Goal: Register for event/course

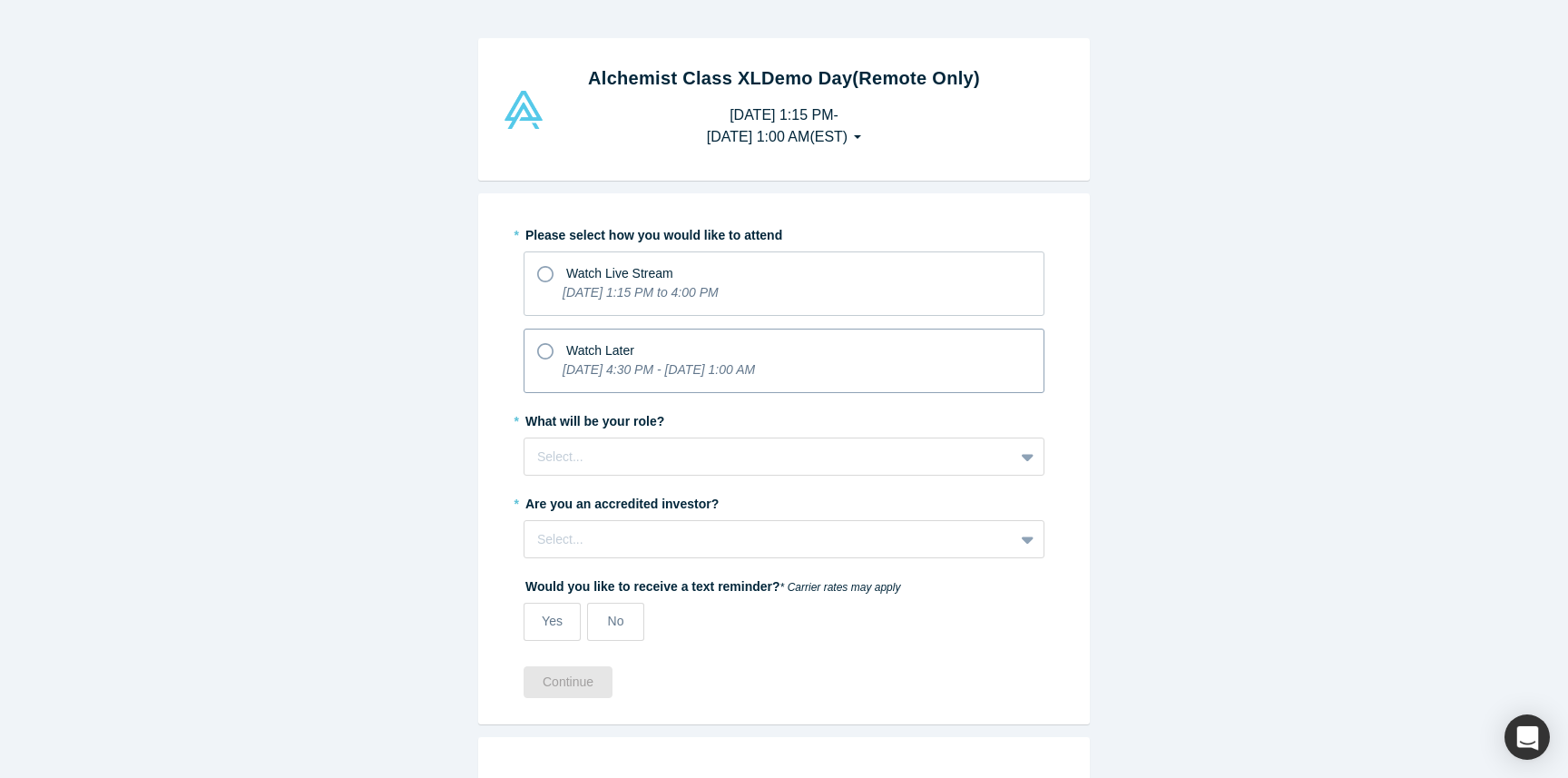
click at [608, 358] on div "Watch Later" at bounding box center [600, 350] width 68 height 19
click at [0, 0] on input "Watch Later [DATE] 4:30 PM - [DATE] 1:00 AM" at bounding box center [0, 0] width 0 height 0
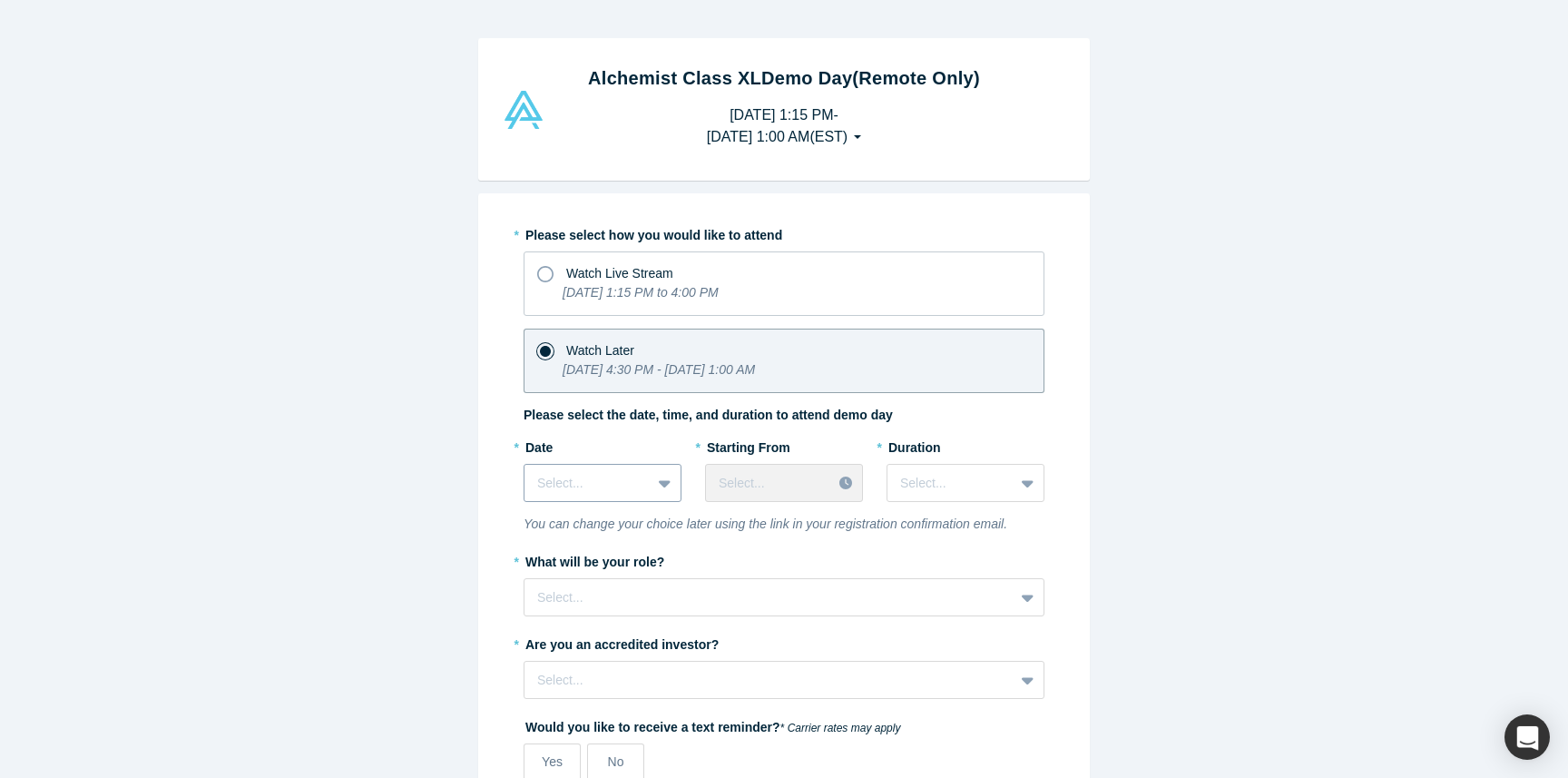
click at [636, 477] on div at bounding box center [587, 483] width 100 height 23
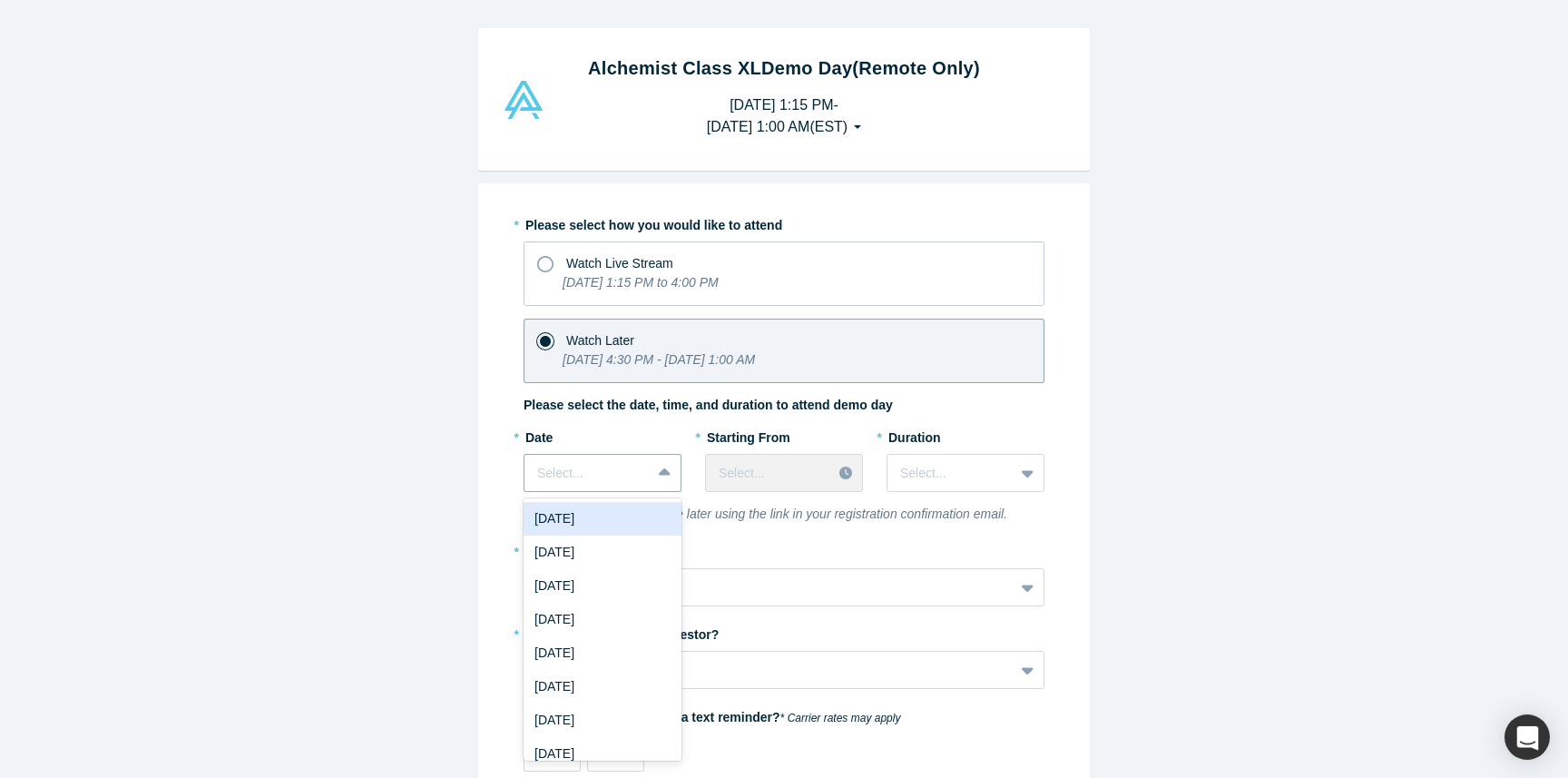
click at [415, 391] on div "Alchemist Class XL Demo Day (Remote Only) [DATE] 1:15 PM - [DATE] 1:00 AM ( EST…" at bounding box center [784, 389] width 1568 height 778
click at [609, 464] on div at bounding box center [587, 473] width 98 height 23
click at [628, 520] on div "[DATE]" at bounding box center [602, 518] width 158 height 34
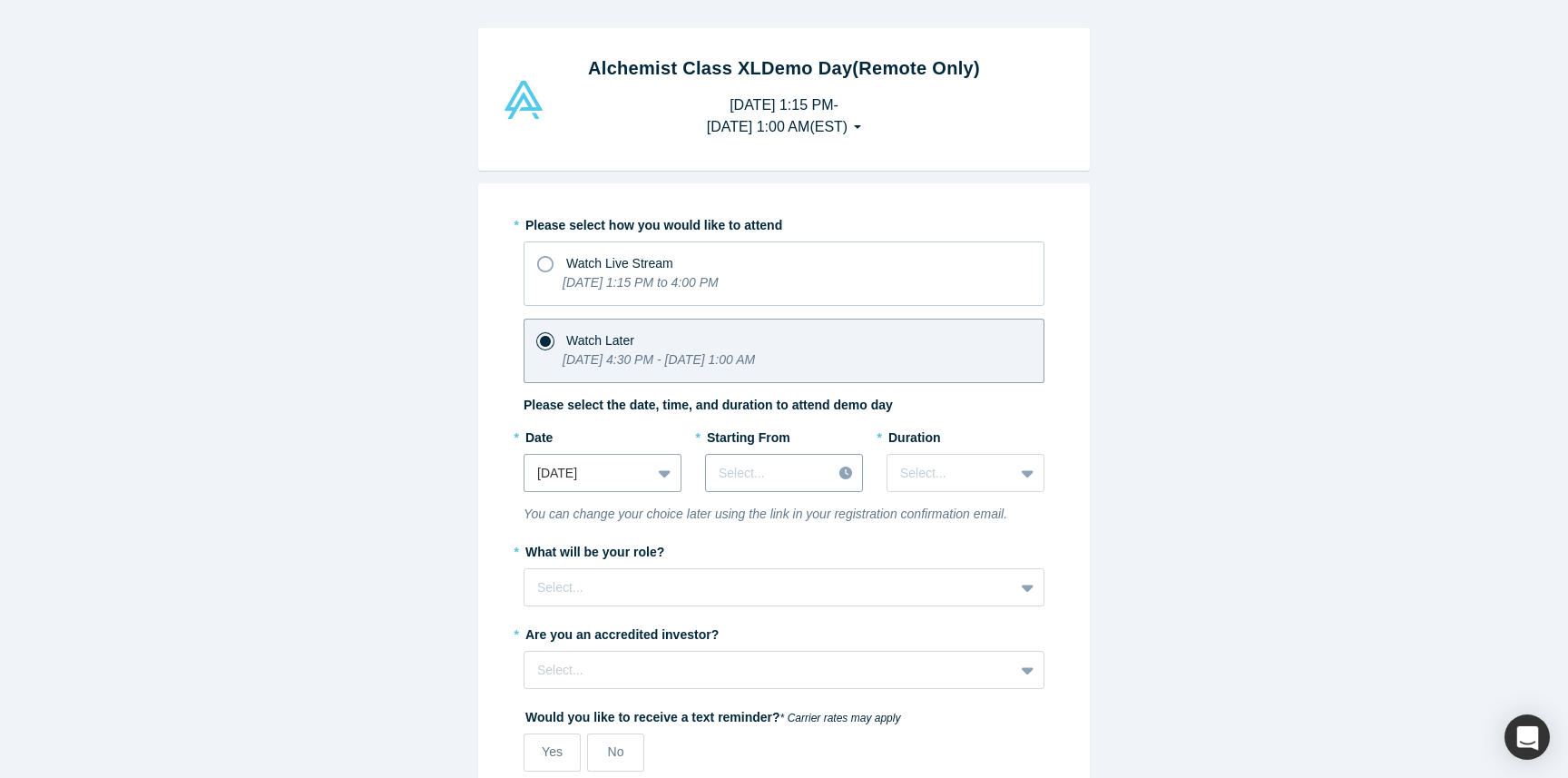
click at [788, 467] on div at bounding box center [768, 473] width 99 height 23
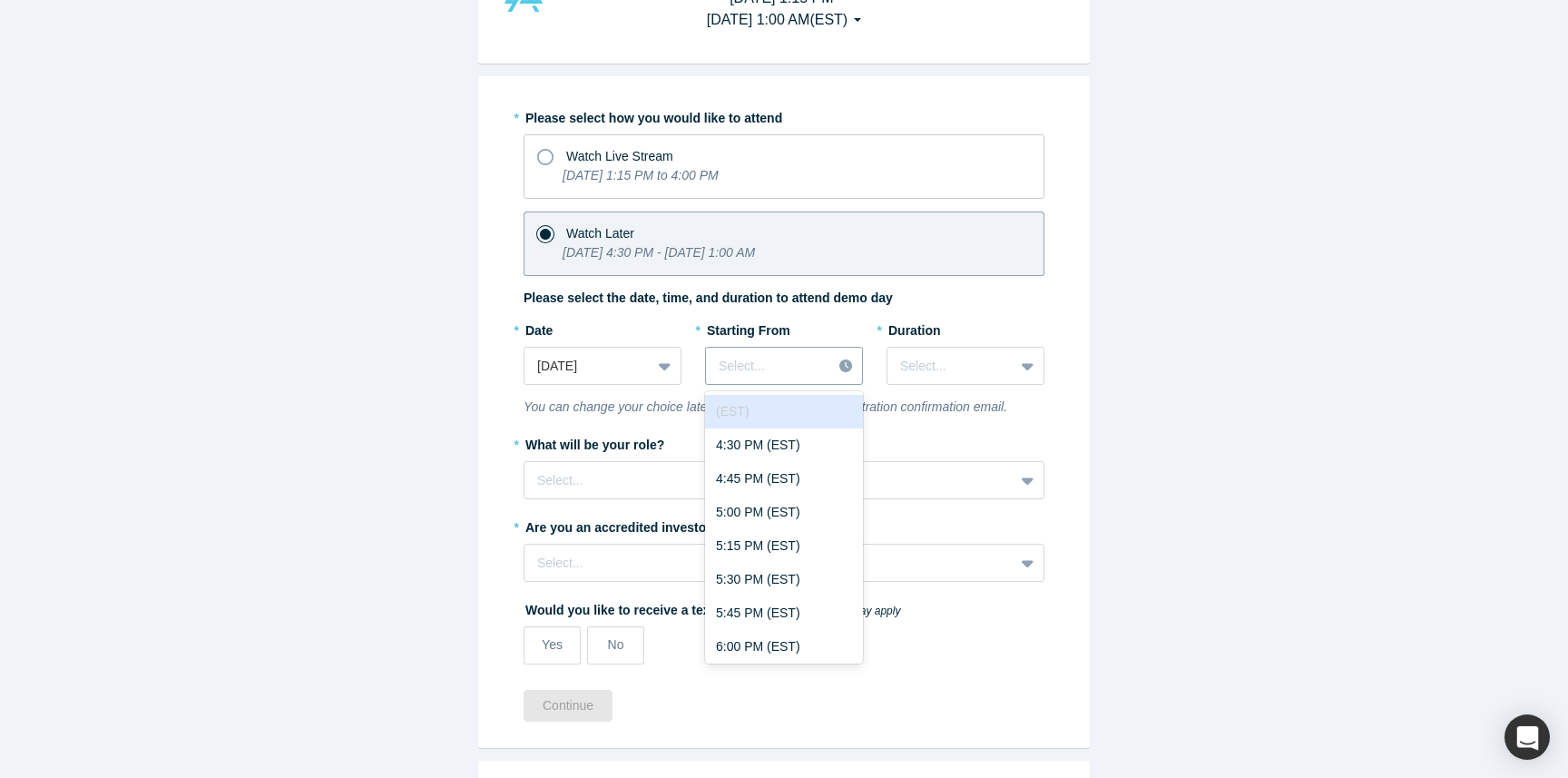
scroll to position [125, 0]
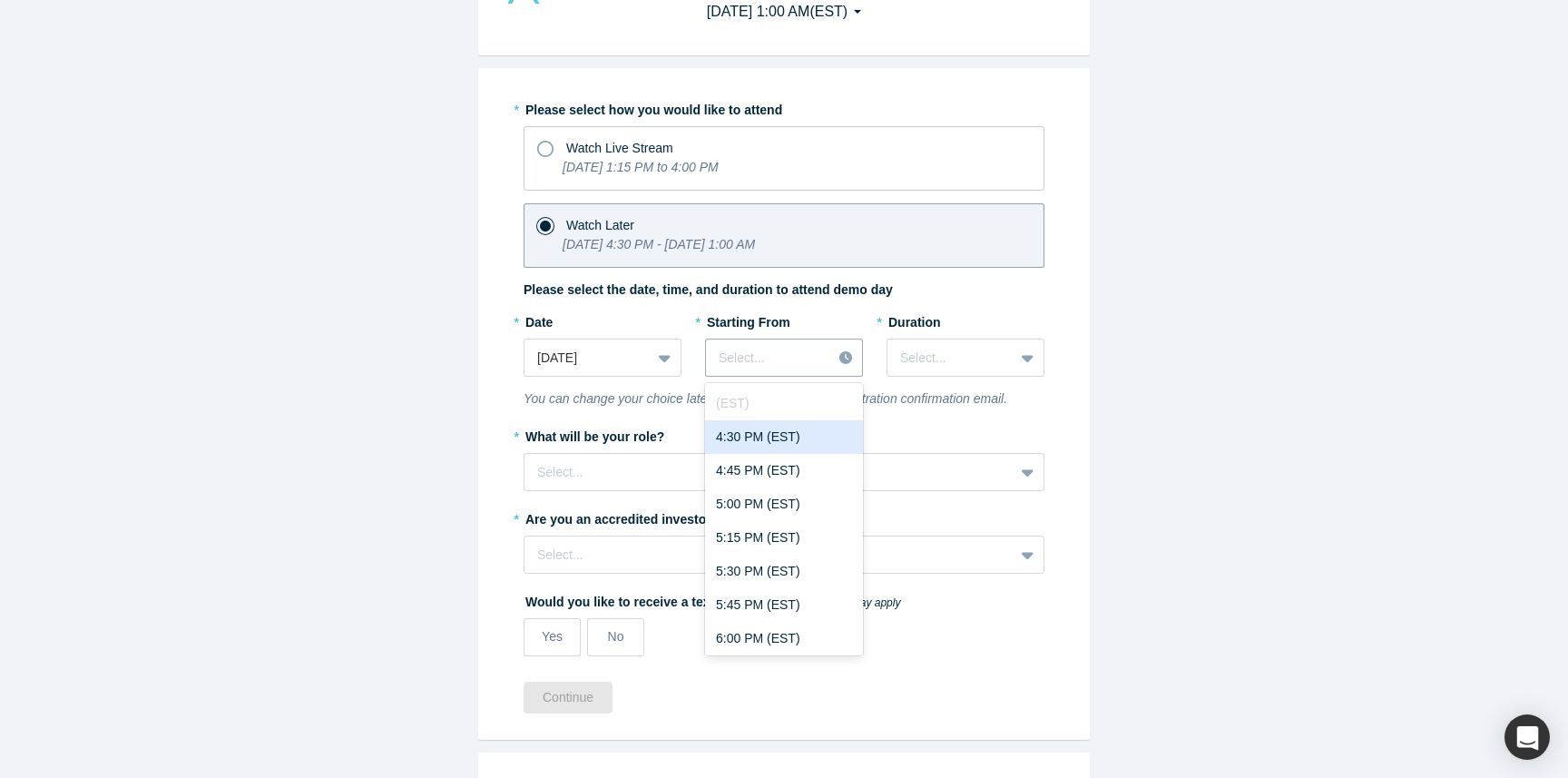
click at [776, 439] on div "4:30 PM (EST)" at bounding box center [783, 437] width 158 height 34
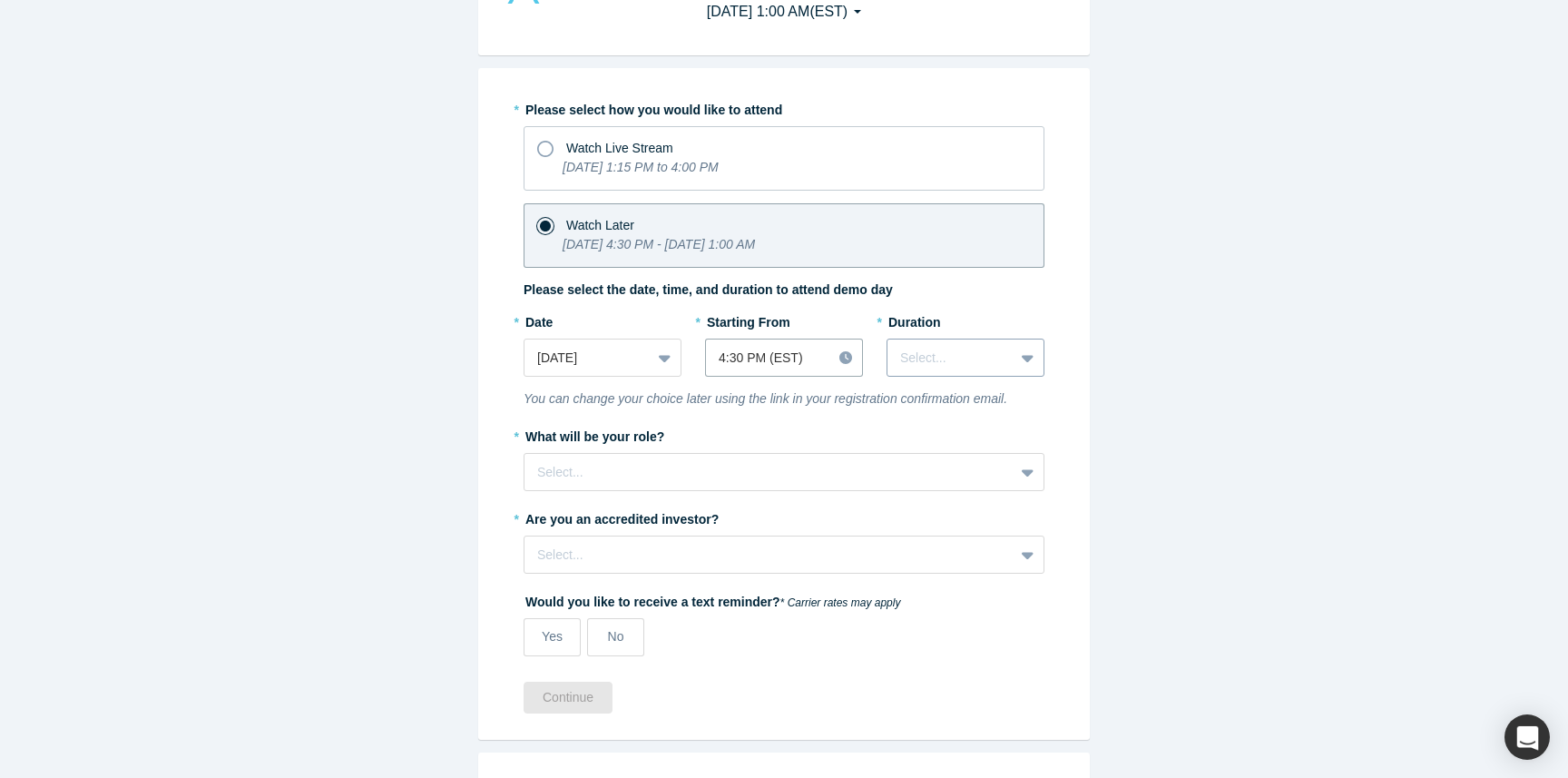
click at [935, 373] on div "Select..." at bounding box center [965, 358] width 158 height 38
click at [956, 583] on div "3 hours" at bounding box center [965, 571] width 158 height 34
click at [944, 357] on div at bounding box center [950, 358] width 100 height 23
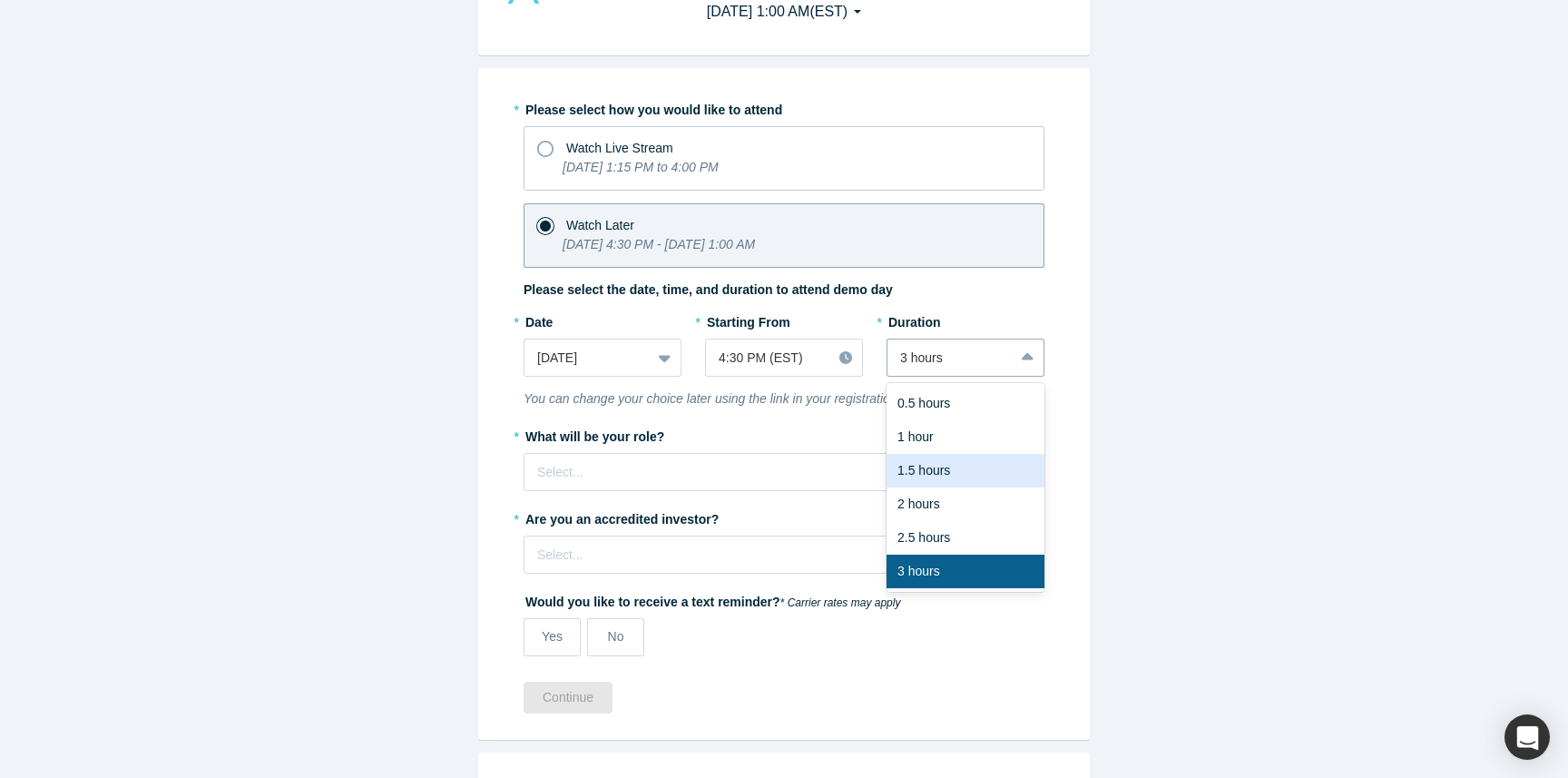
click at [945, 460] on div "1.5 hours" at bounding box center [965, 471] width 158 height 34
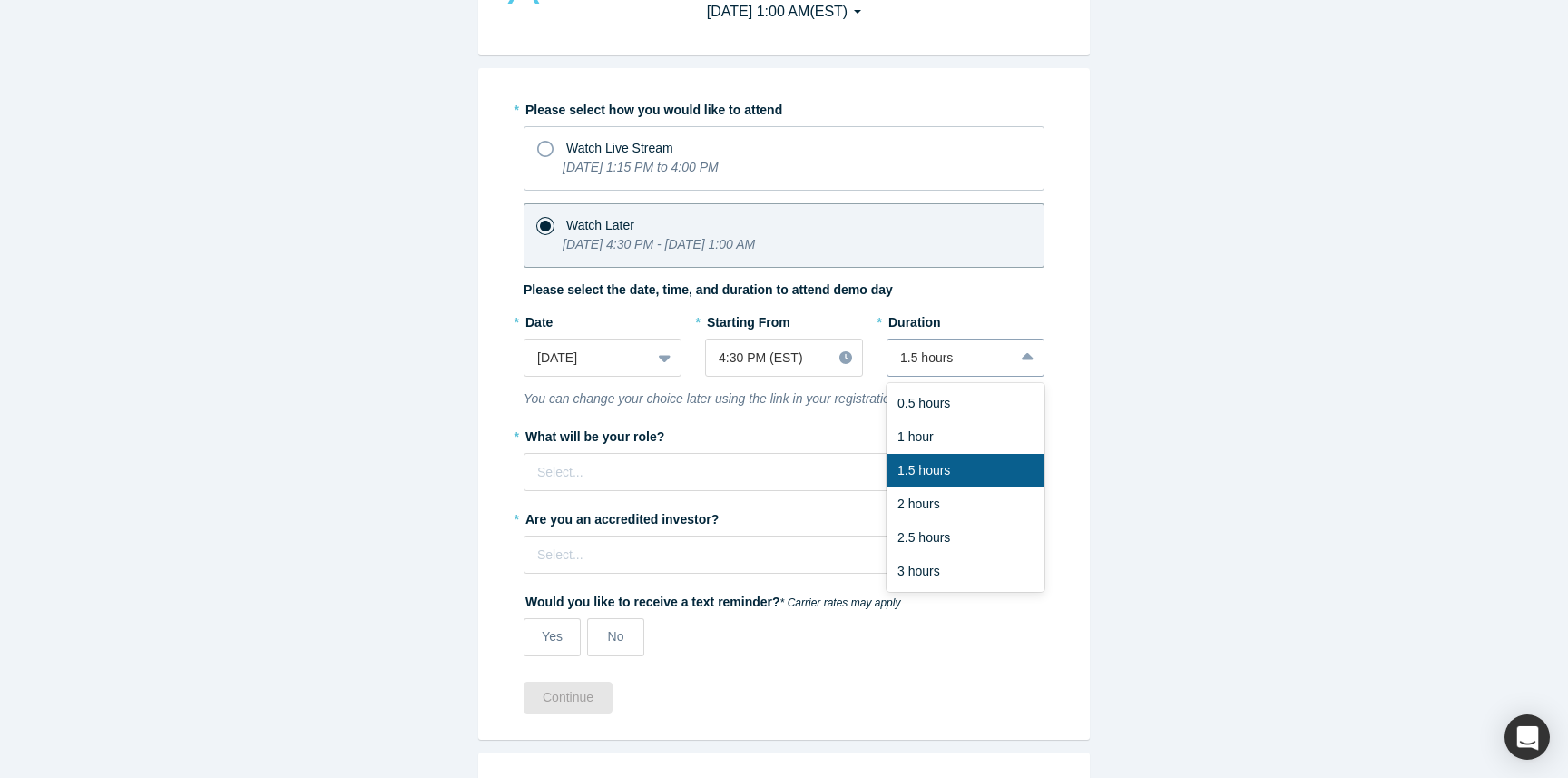
click at [965, 360] on div at bounding box center [950, 358] width 100 height 23
click at [953, 578] on div "3 hours" at bounding box center [965, 571] width 158 height 34
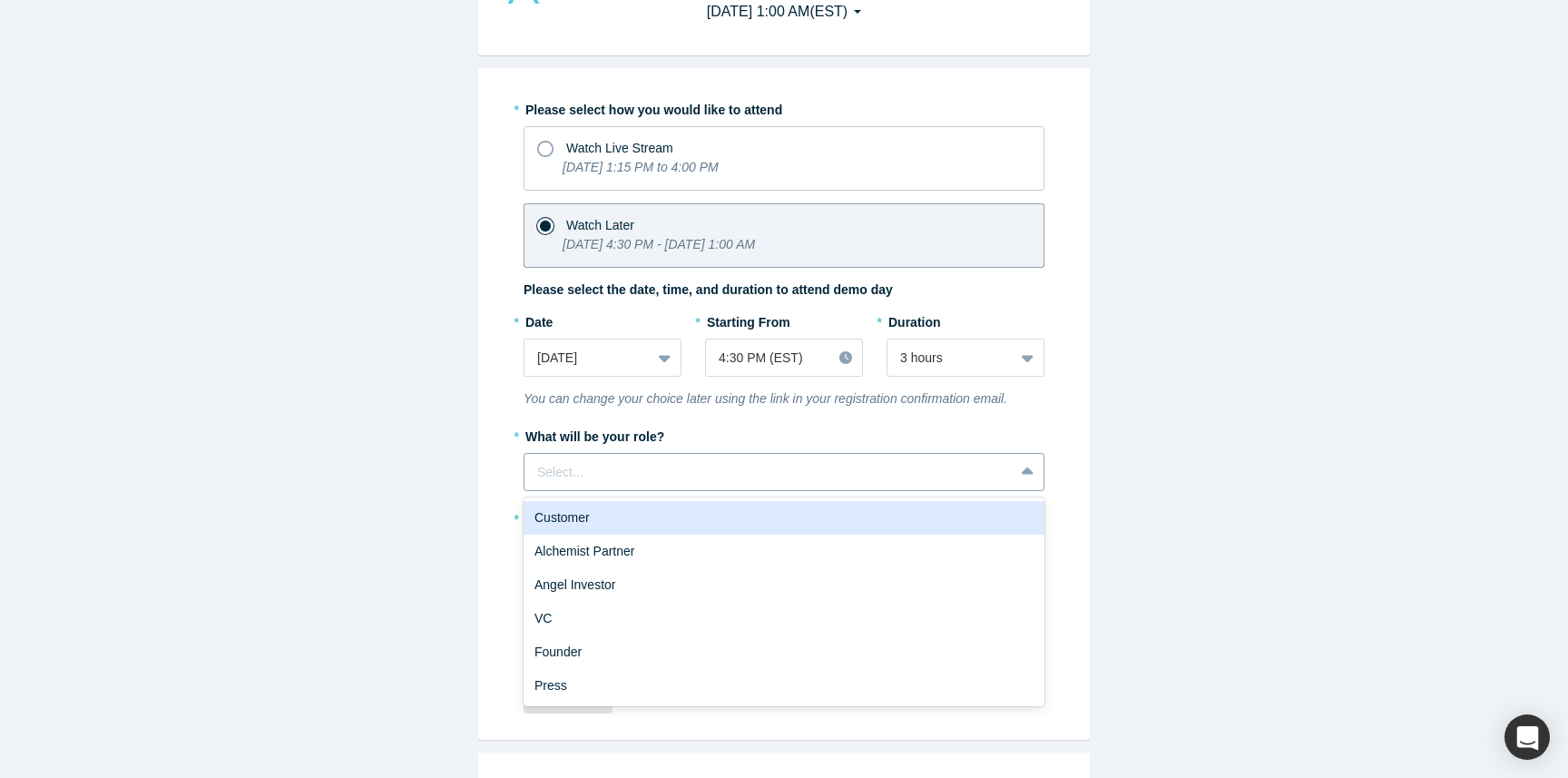
click at [681, 472] on div at bounding box center [769, 472] width 464 height 23
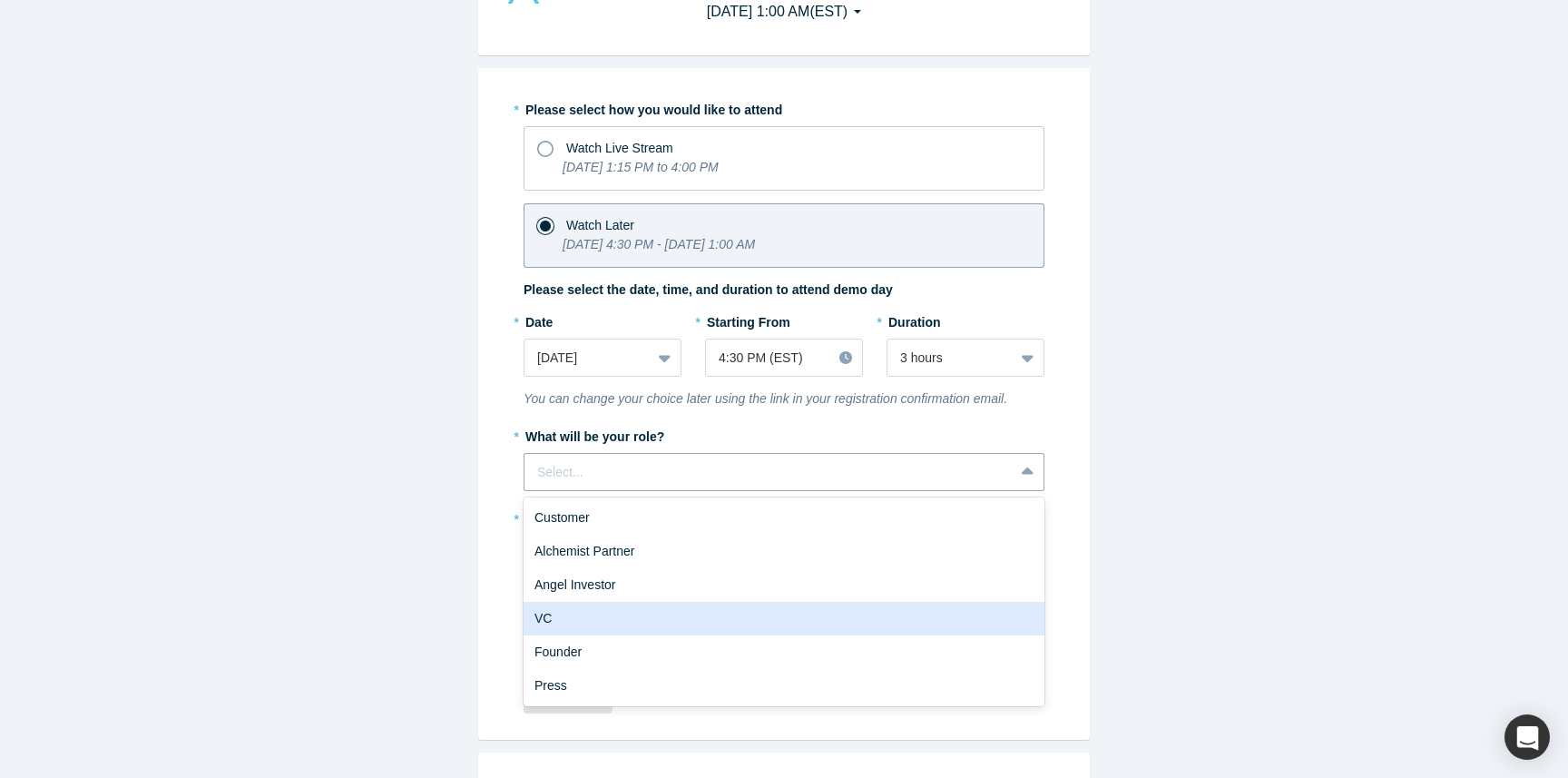
click at [660, 625] on div "VC" at bounding box center [783, 618] width 521 height 34
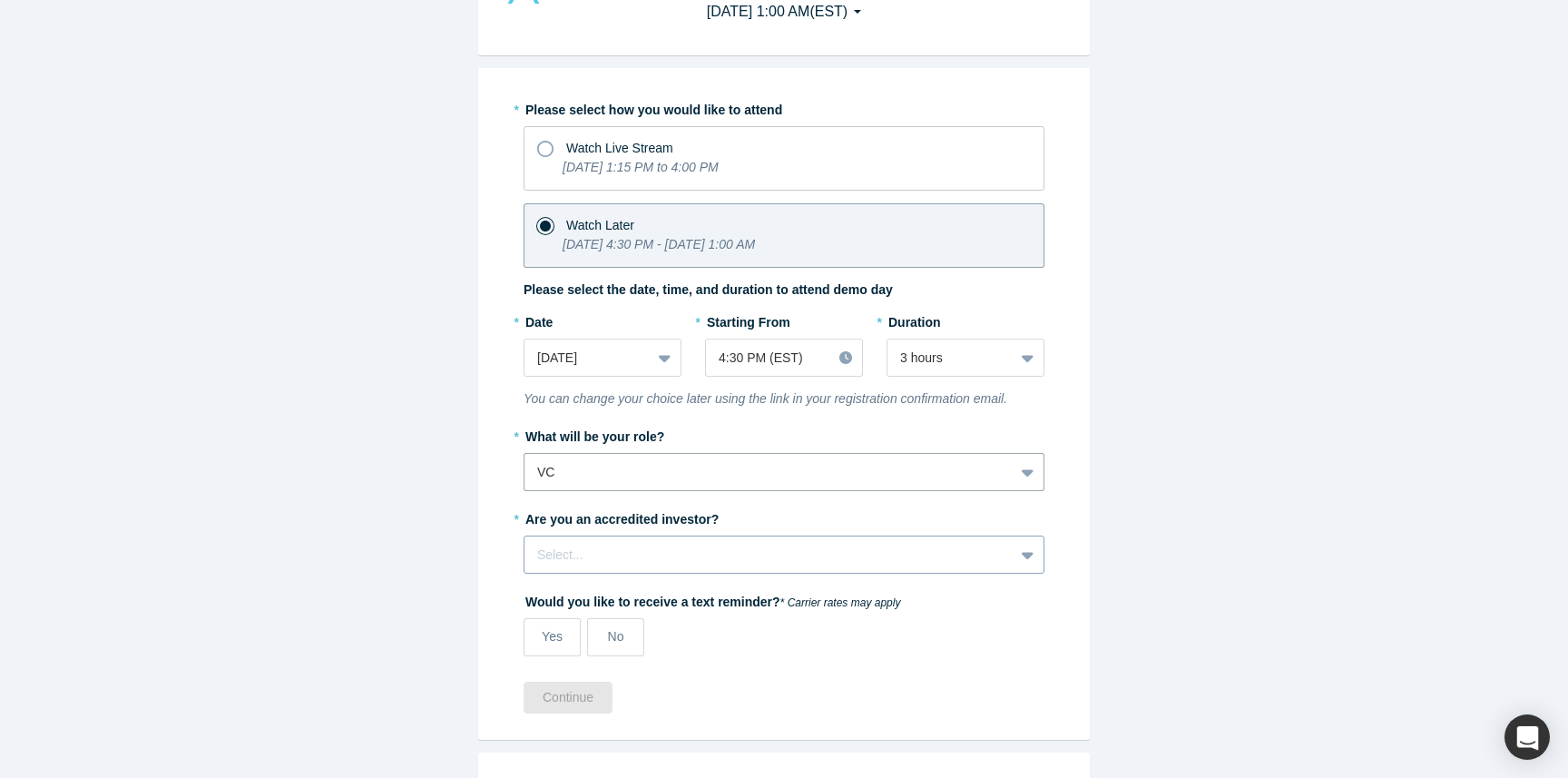
scroll to position [207, 0]
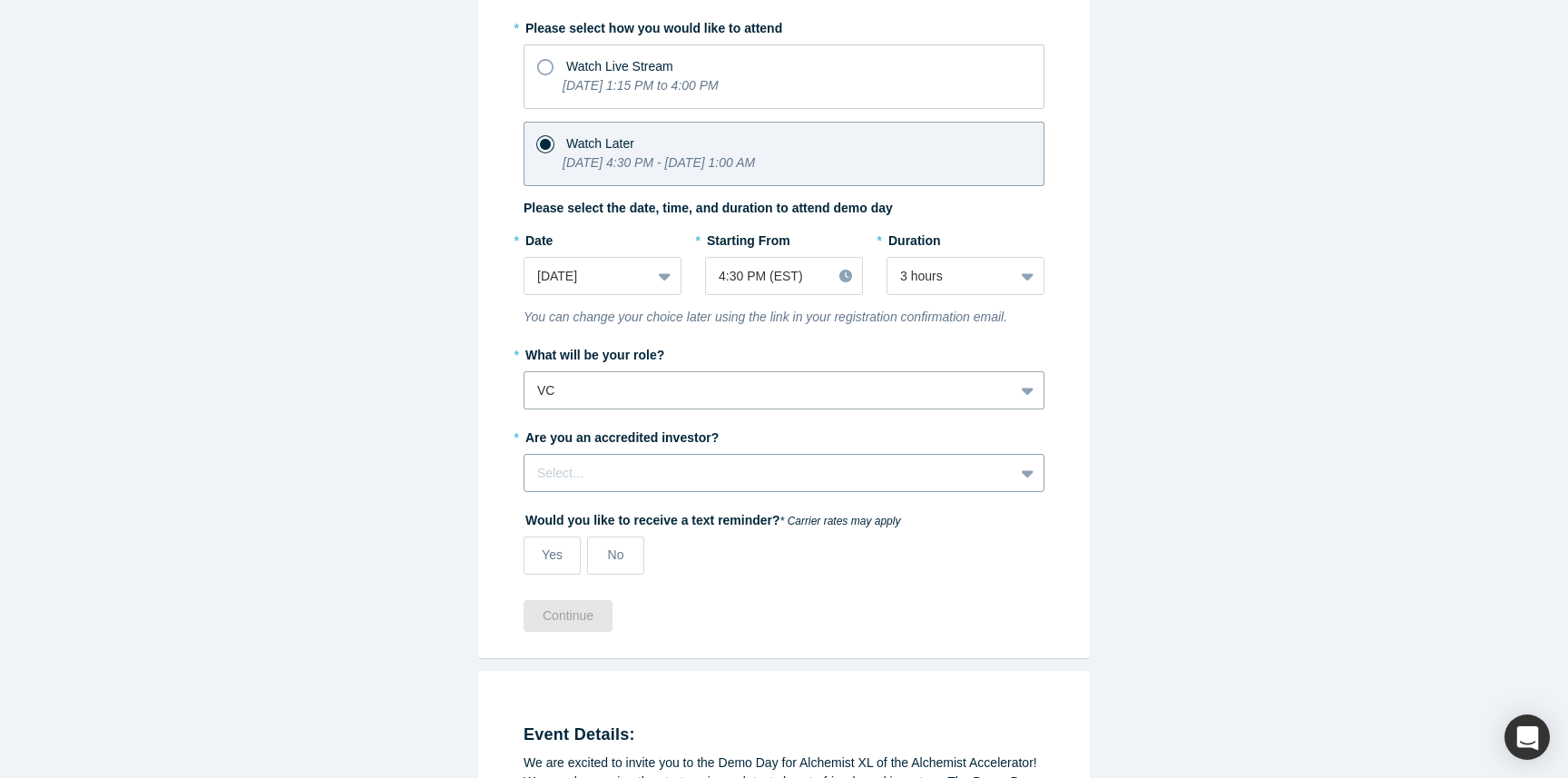
click at [690, 492] on div "Select..." at bounding box center [783, 473] width 521 height 38
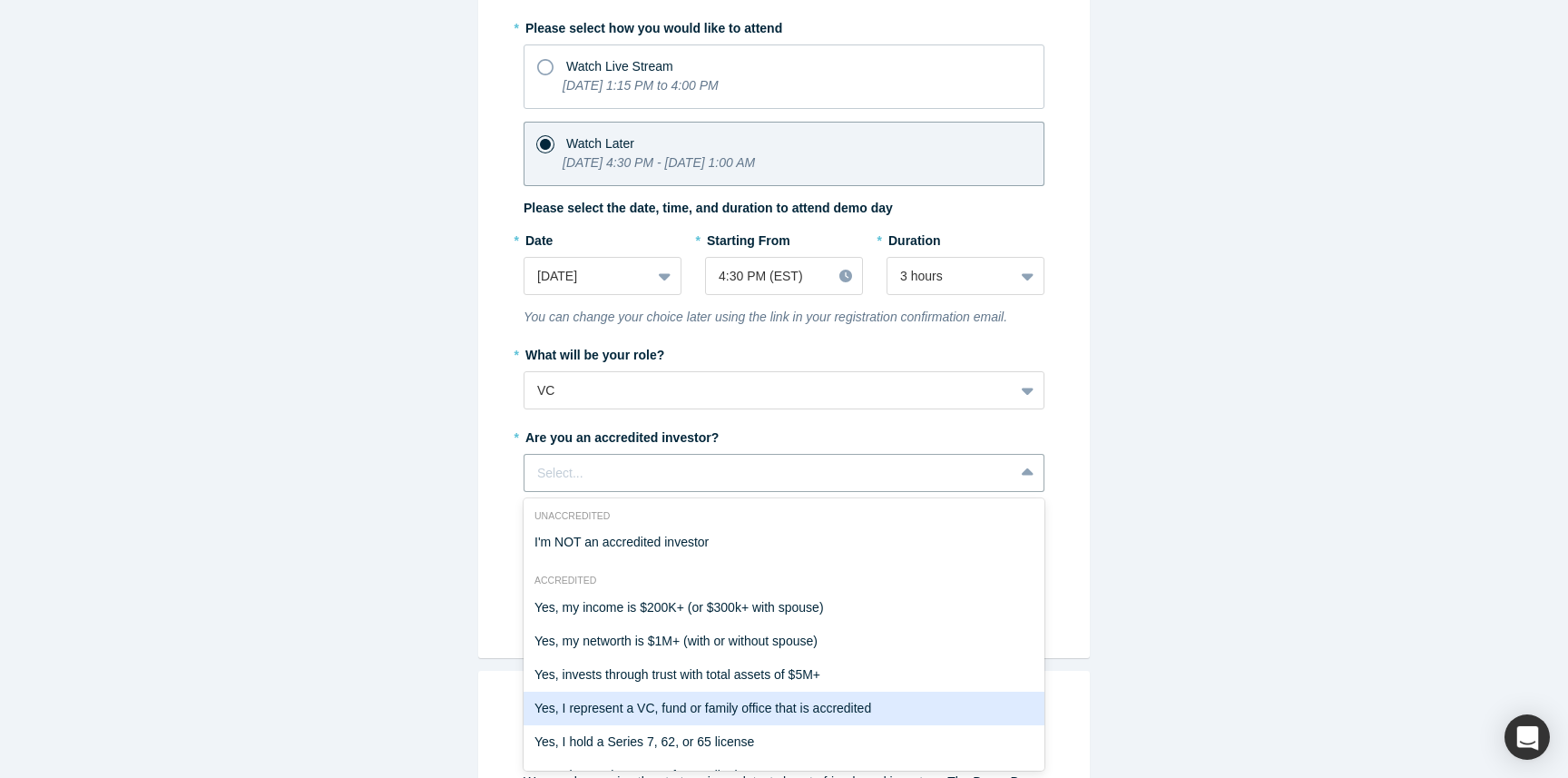
click at [851, 715] on div "Yes, I represent a VC, fund or family office that is accredited" at bounding box center [783, 708] width 521 height 34
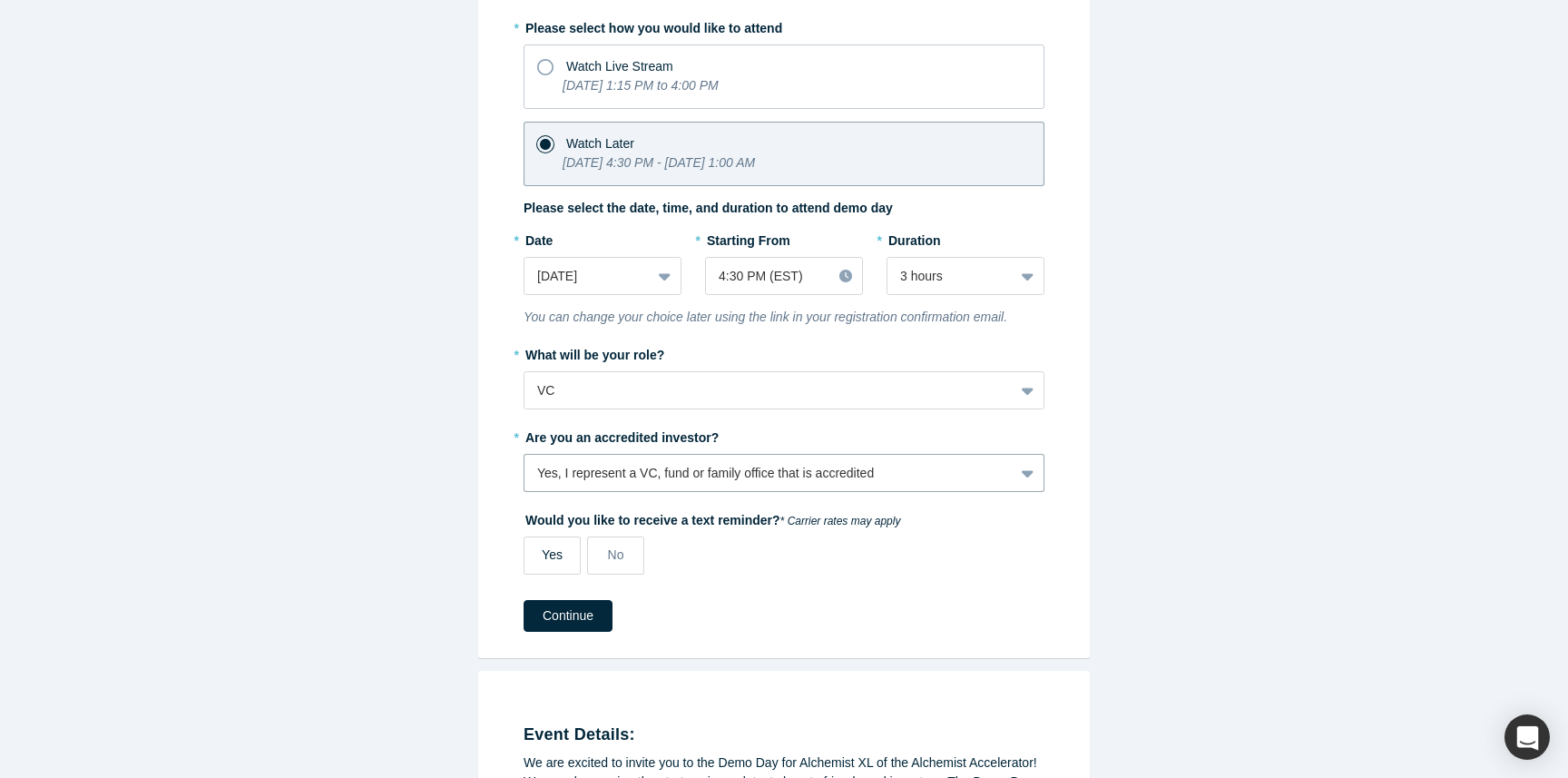
click at [562, 549] on label "Yes" at bounding box center [552, 555] width 57 height 38
click at [0, 0] on input "Yes" at bounding box center [0, 0] width 0 height 0
select select "US"
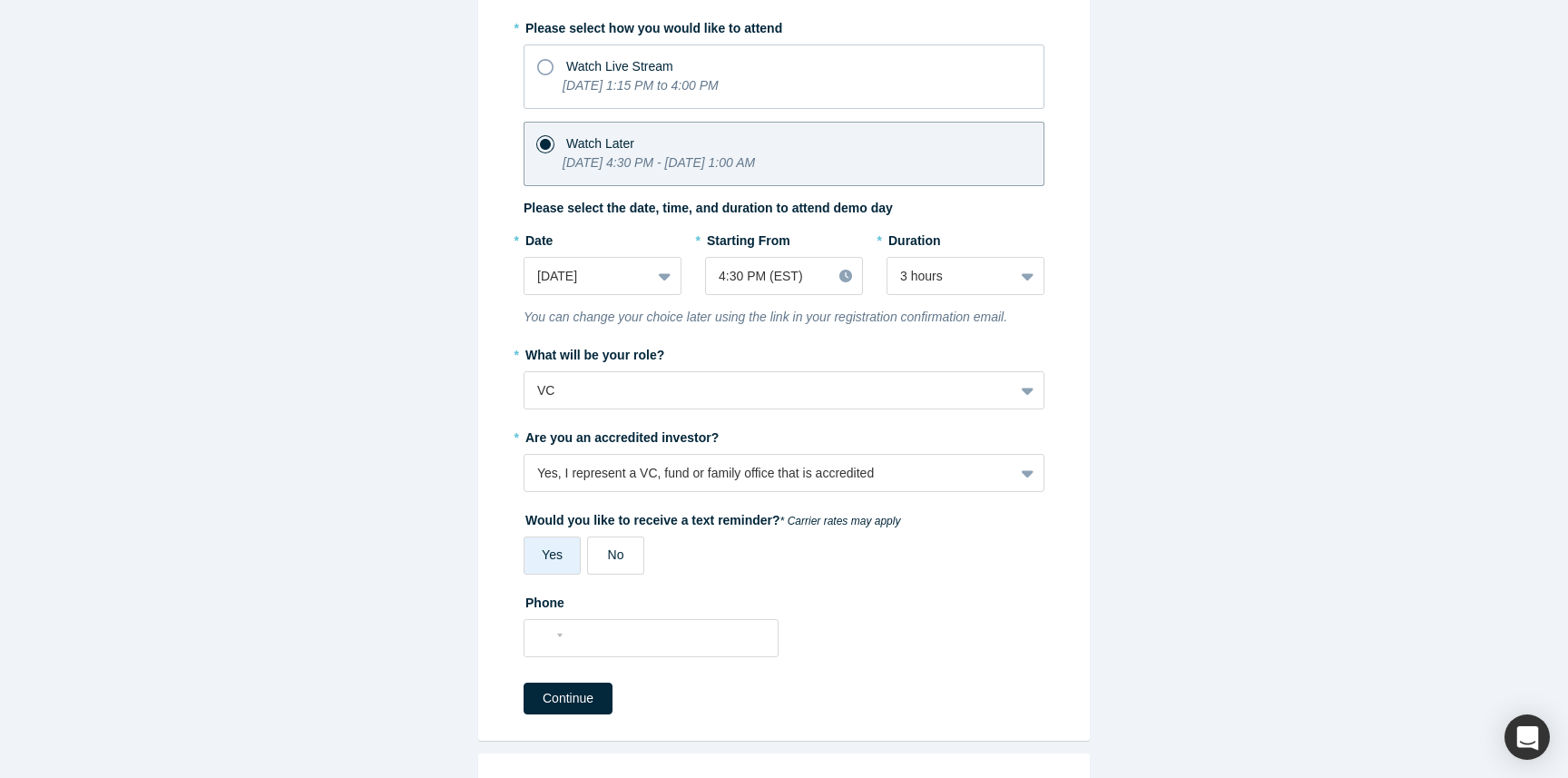
click at [595, 564] on label "No" at bounding box center [615, 555] width 57 height 38
click at [0, 0] on input "No" at bounding box center [0, 0] width 0 height 0
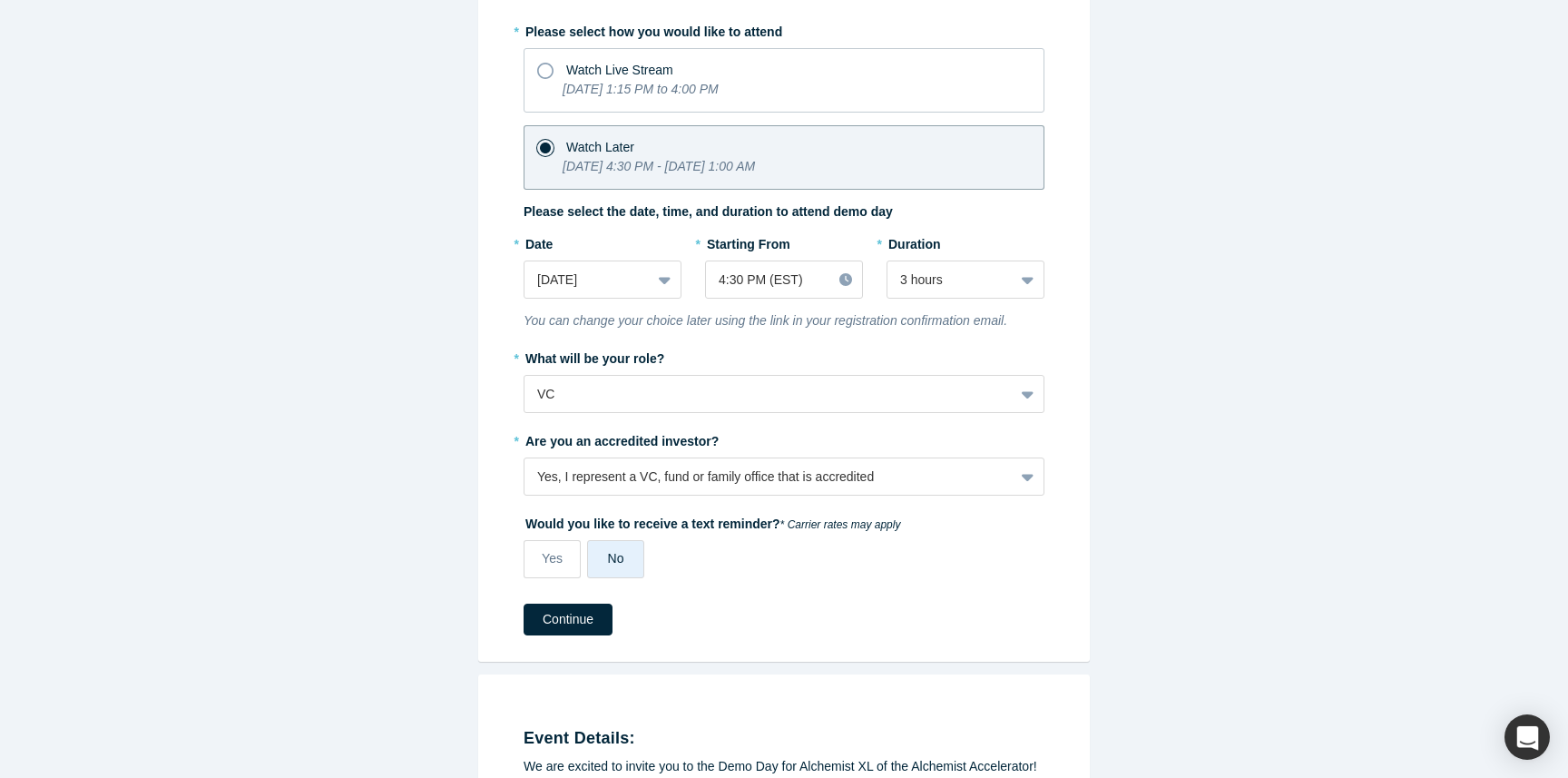
scroll to position [0, 0]
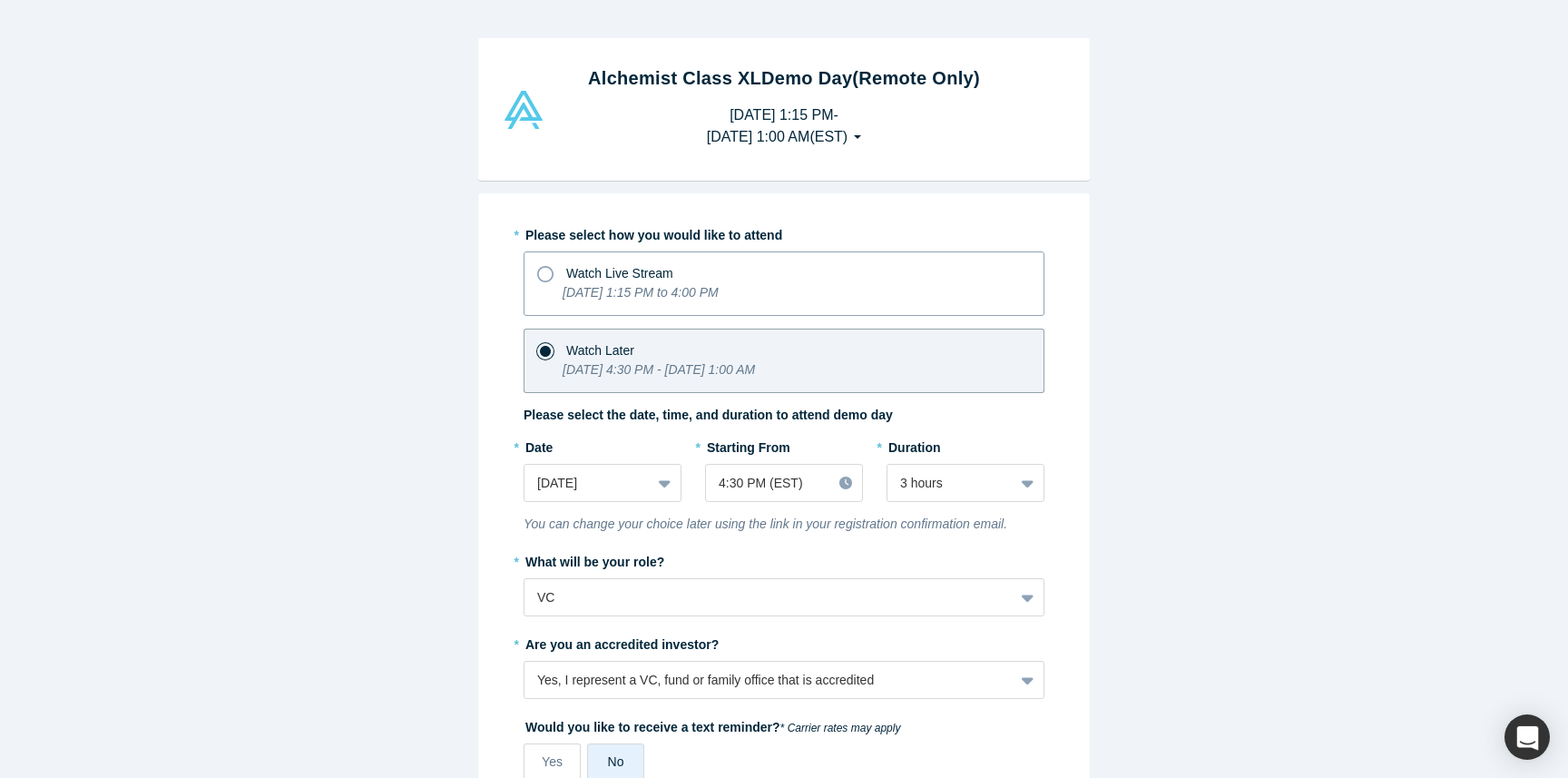
click at [718, 289] on icon "[DATE] 1:15 PM to 4:00 PM" at bounding box center [640, 293] width 156 height 15
click at [0, 0] on input "Watch Live Stream [DATE] 1:15 PM to 4:00 PM" at bounding box center [0, 0] width 0 height 0
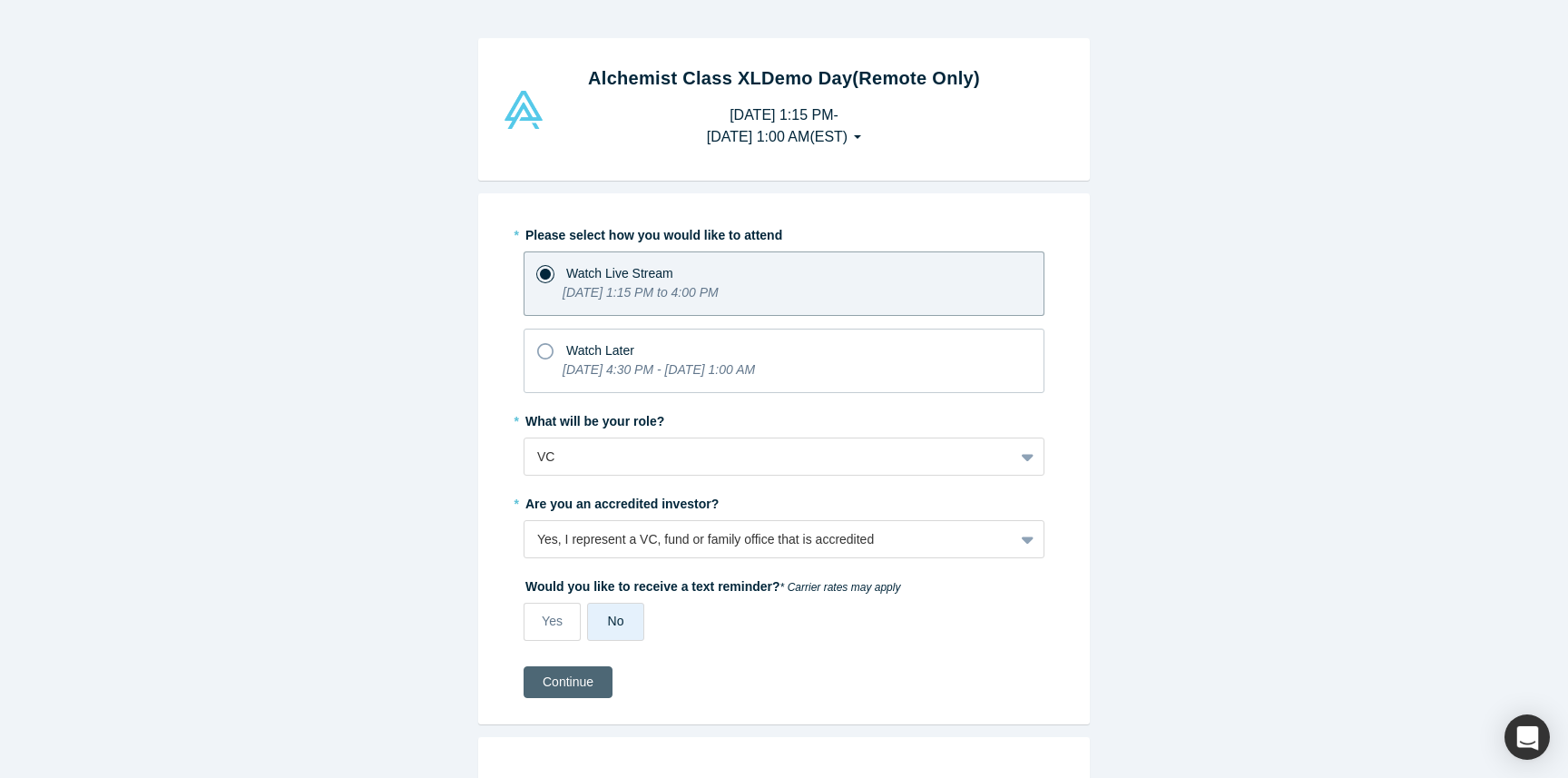
click at [561, 677] on button "Continue" at bounding box center [568, 682] width 89 height 32
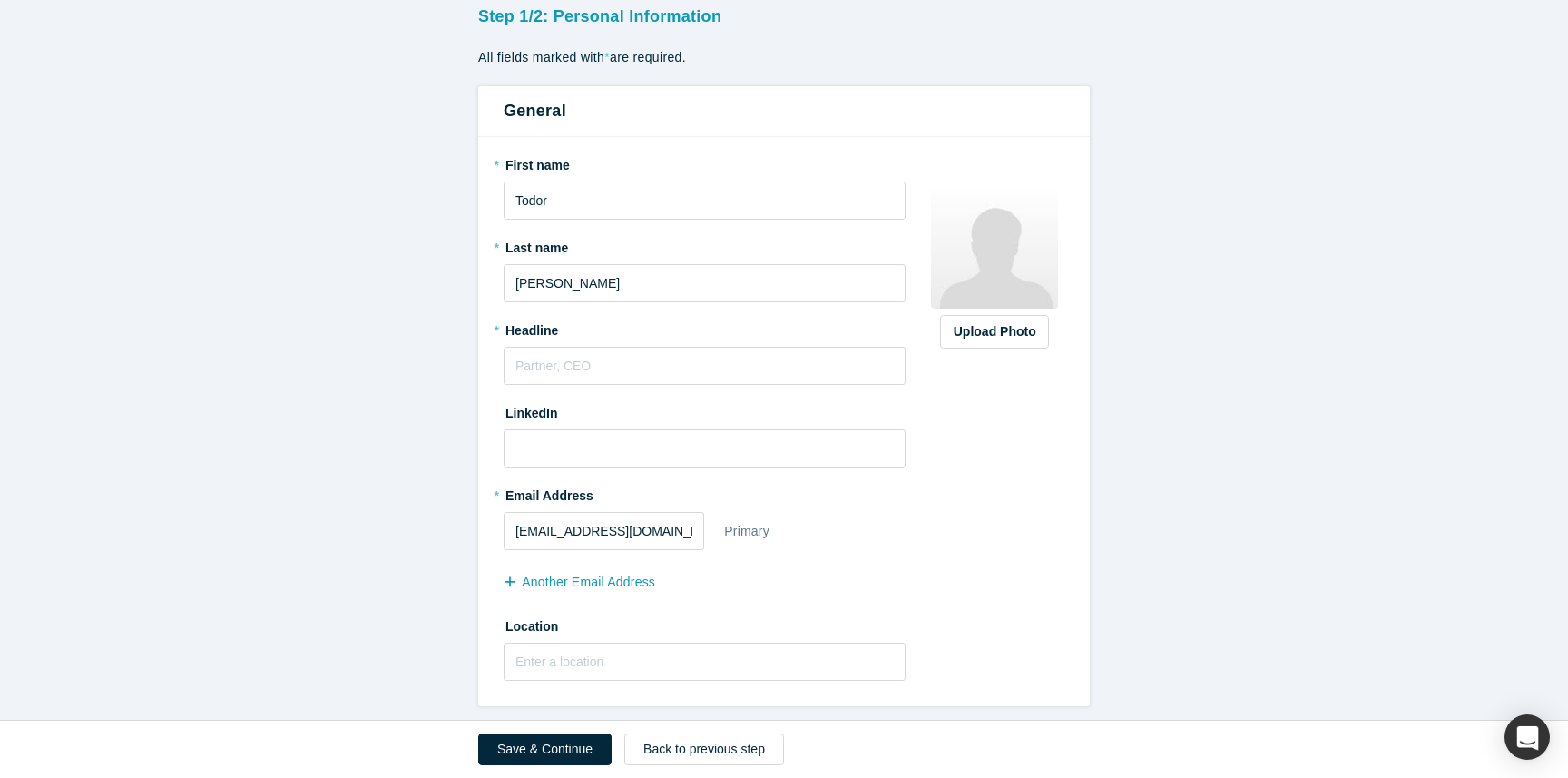
scroll to position [134, 0]
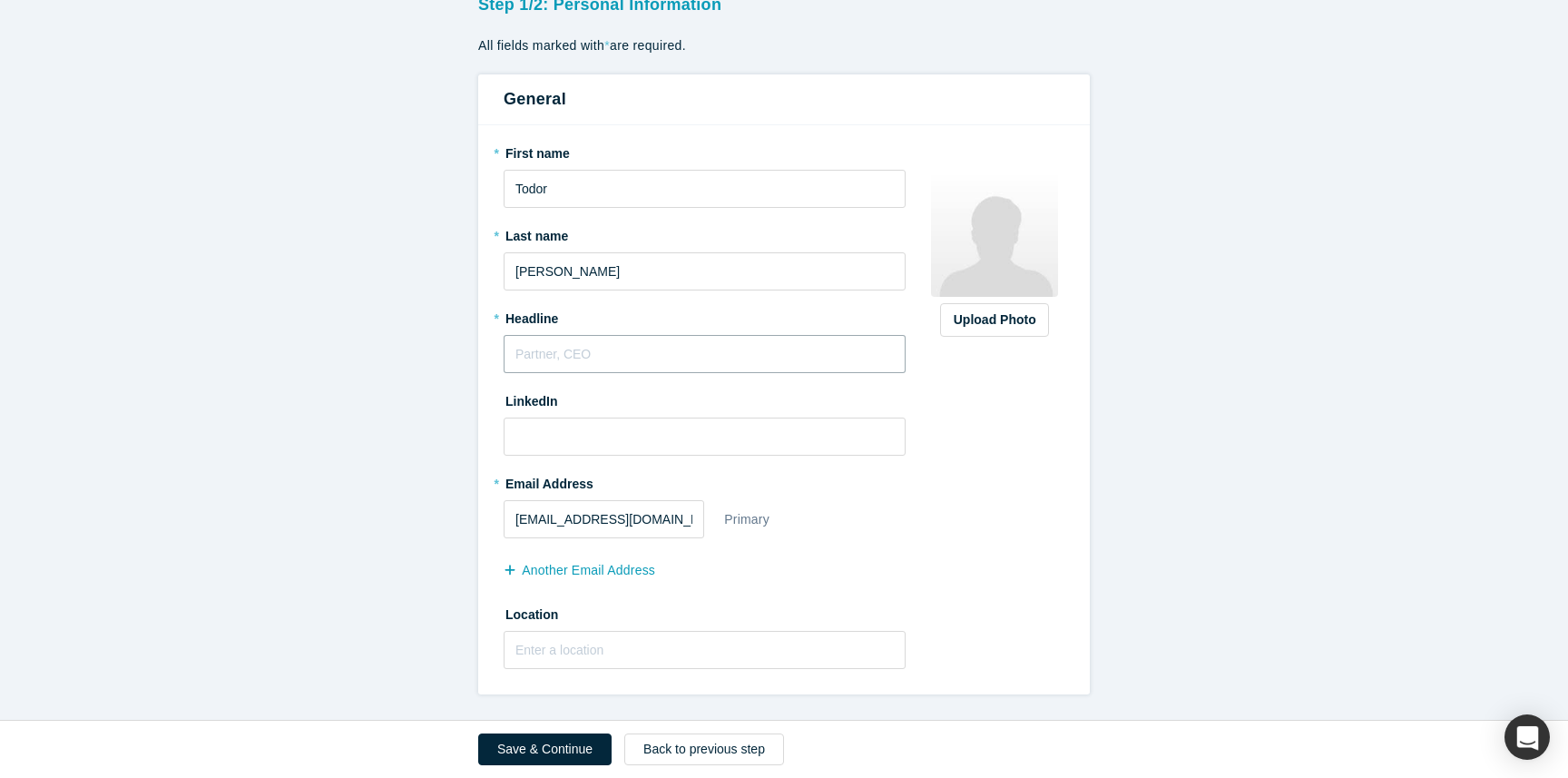
click at [584, 347] on input "text" at bounding box center [704, 354] width 402 height 38
type input "Managing Partner"
click at [582, 425] on input at bounding box center [704, 437] width 402 height 38
paste input "[URL][DOMAIN_NAME]"
type input "[URL][DOMAIN_NAME]"
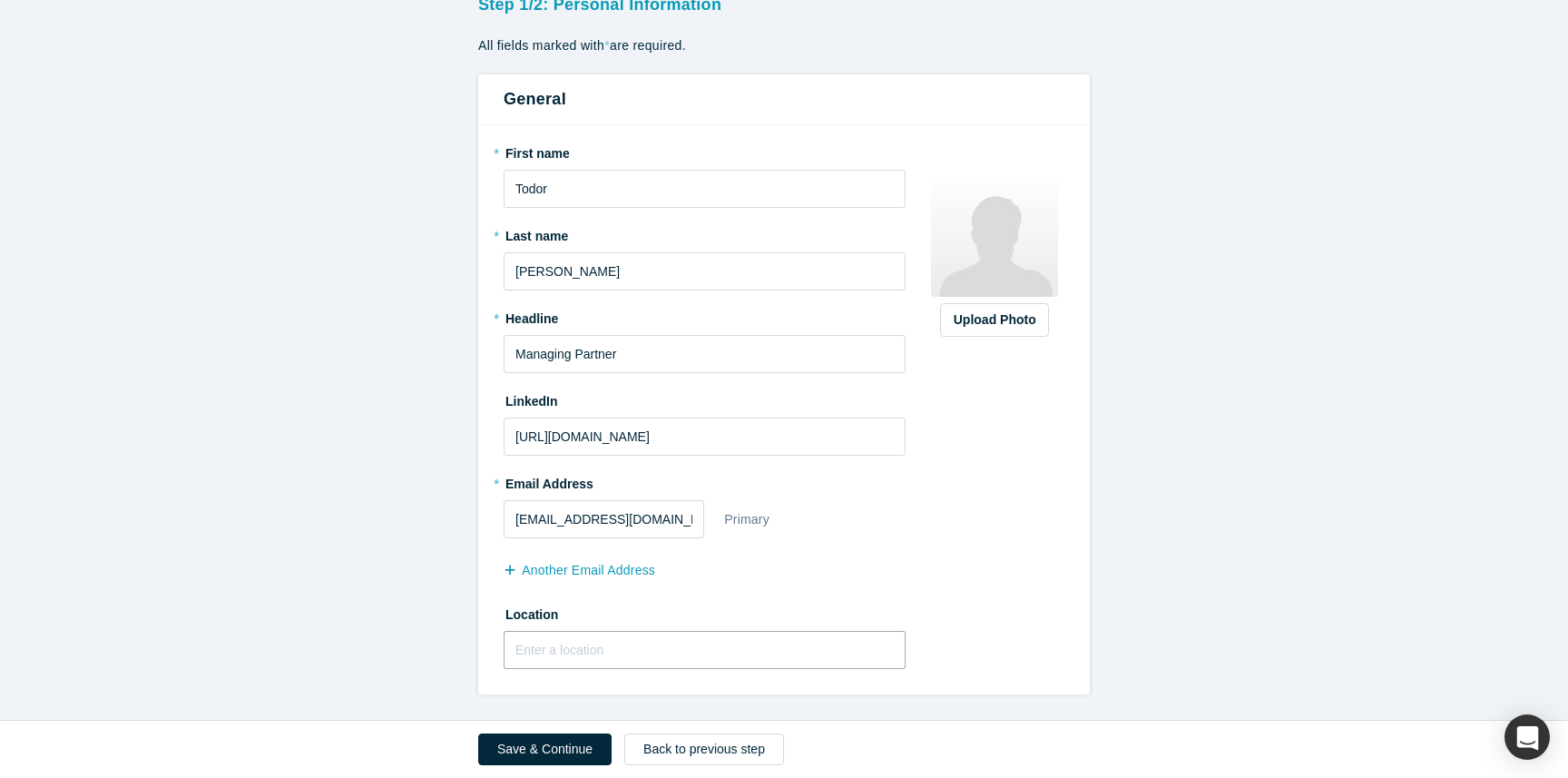
click at [616, 654] on input "text" at bounding box center [704, 650] width 402 height 38
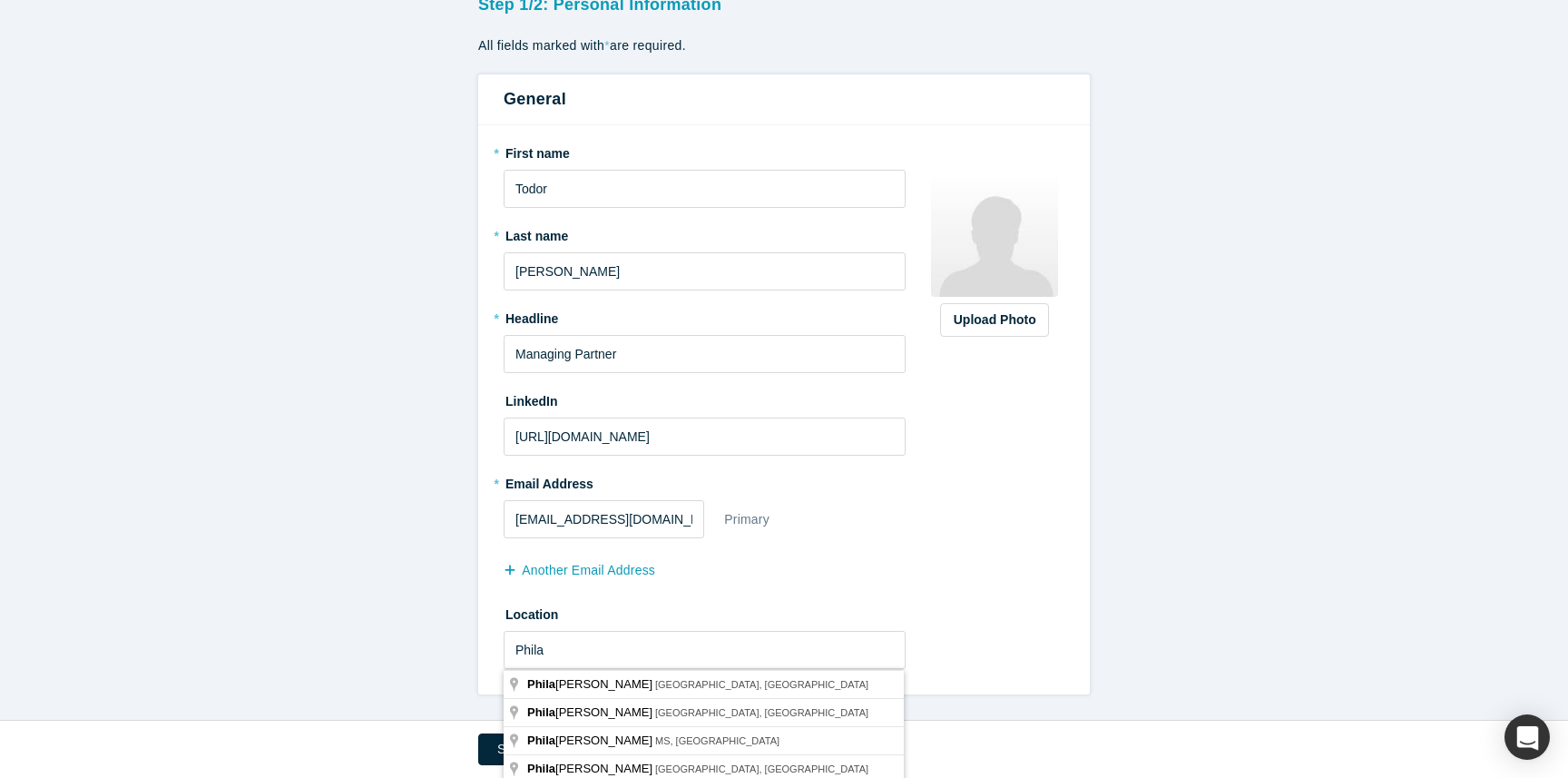
type input "[GEOGRAPHIC_DATA], [GEOGRAPHIC_DATA], [GEOGRAPHIC_DATA]"
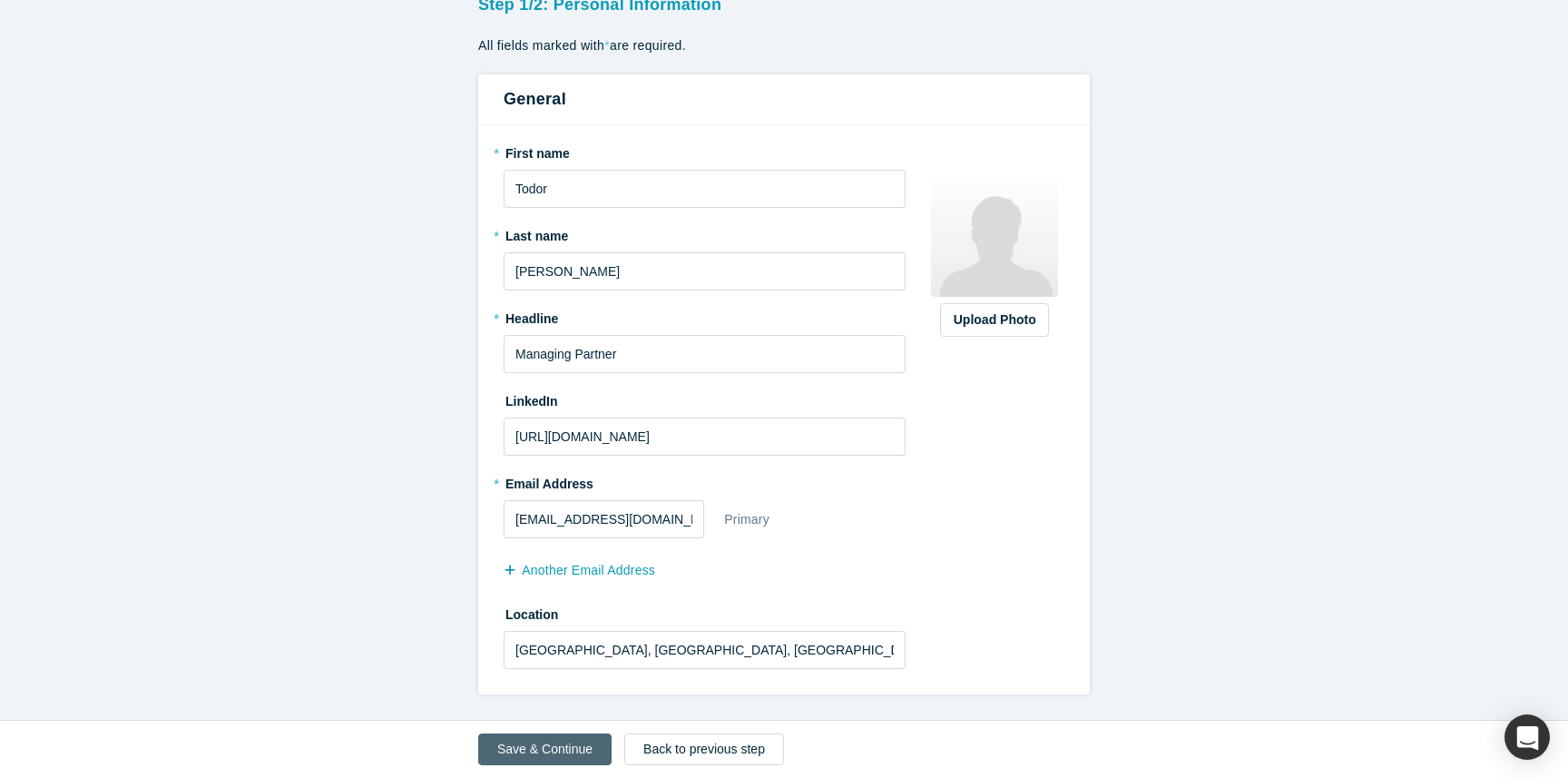
click at [580, 742] on button "Save & Continue" at bounding box center [545, 749] width 133 height 32
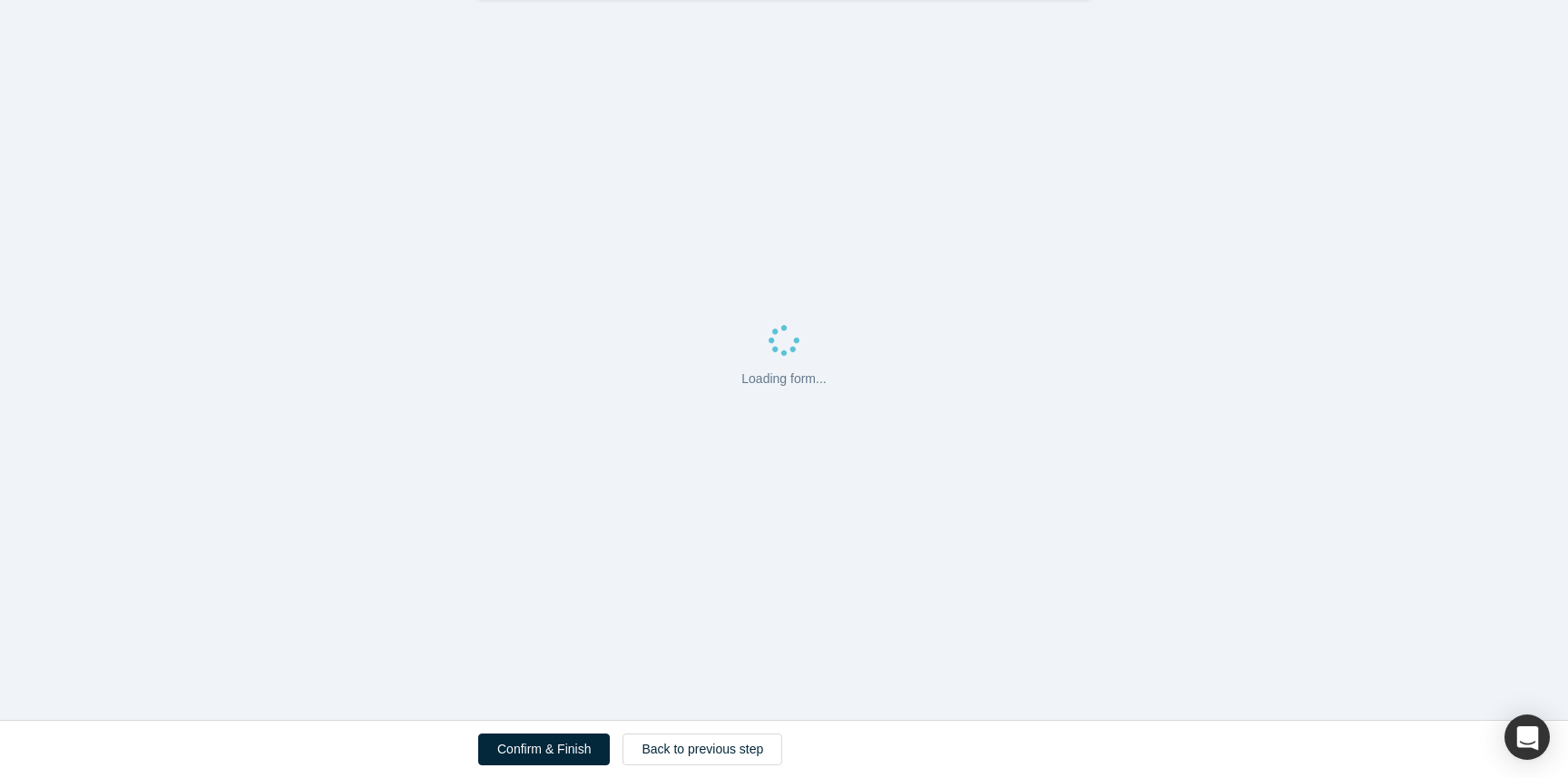
scroll to position [0, 0]
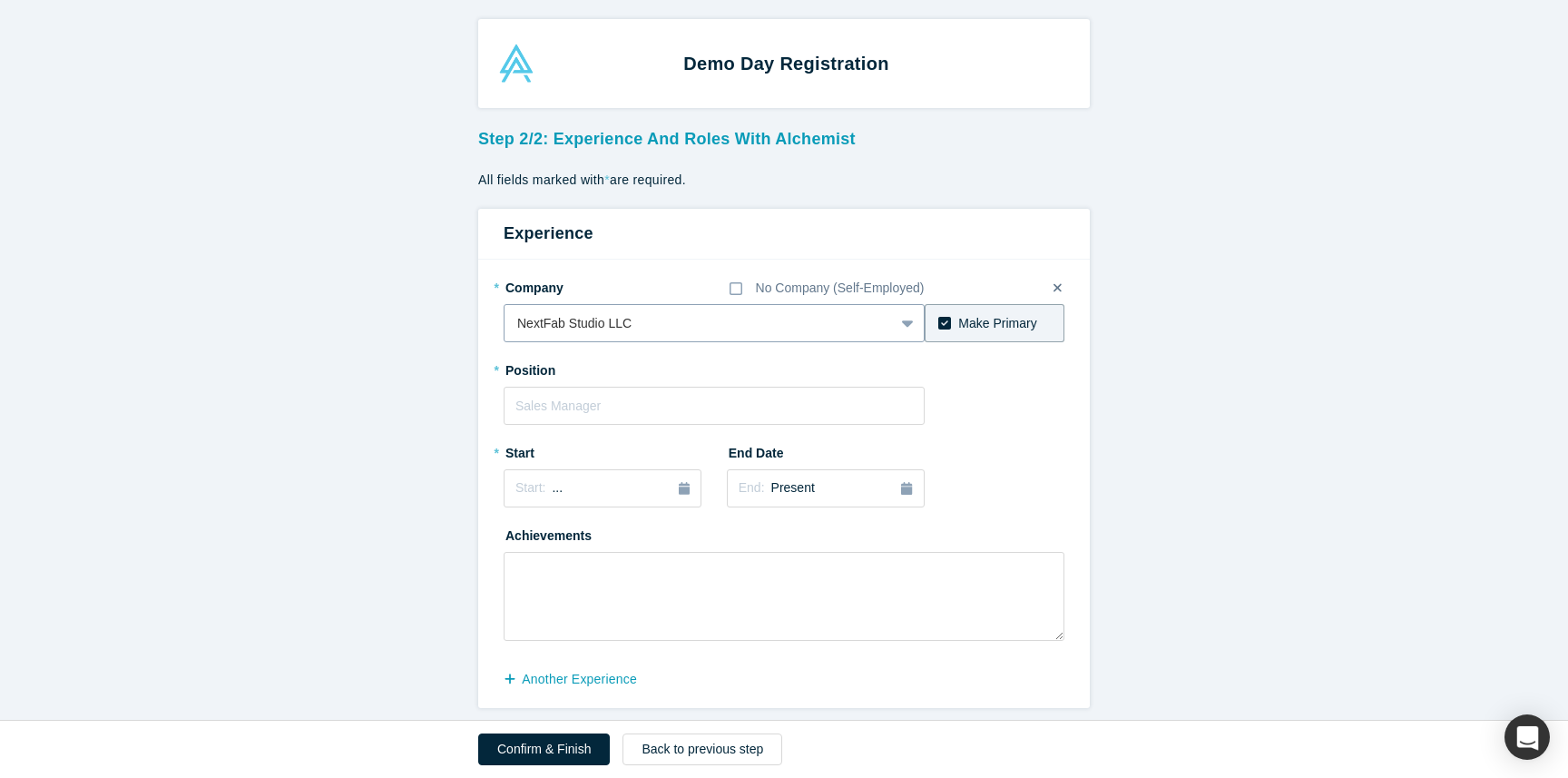
click at [645, 326] on div at bounding box center [698, 323] width 364 height 23
drag, startPoint x: 573, startPoint y: 323, endPoint x: 717, endPoint y: 326, distance: 144.0
click at [710, 326] on div at bounding box center [698, 323] width 364 height 23
click at [717, 326] on div at bounding box center [698, 323] width 364 height 23
click at [714, 281] on div "* Company No Company (Self-Employed)" at bounding box center [714, 288] width 421 height 32
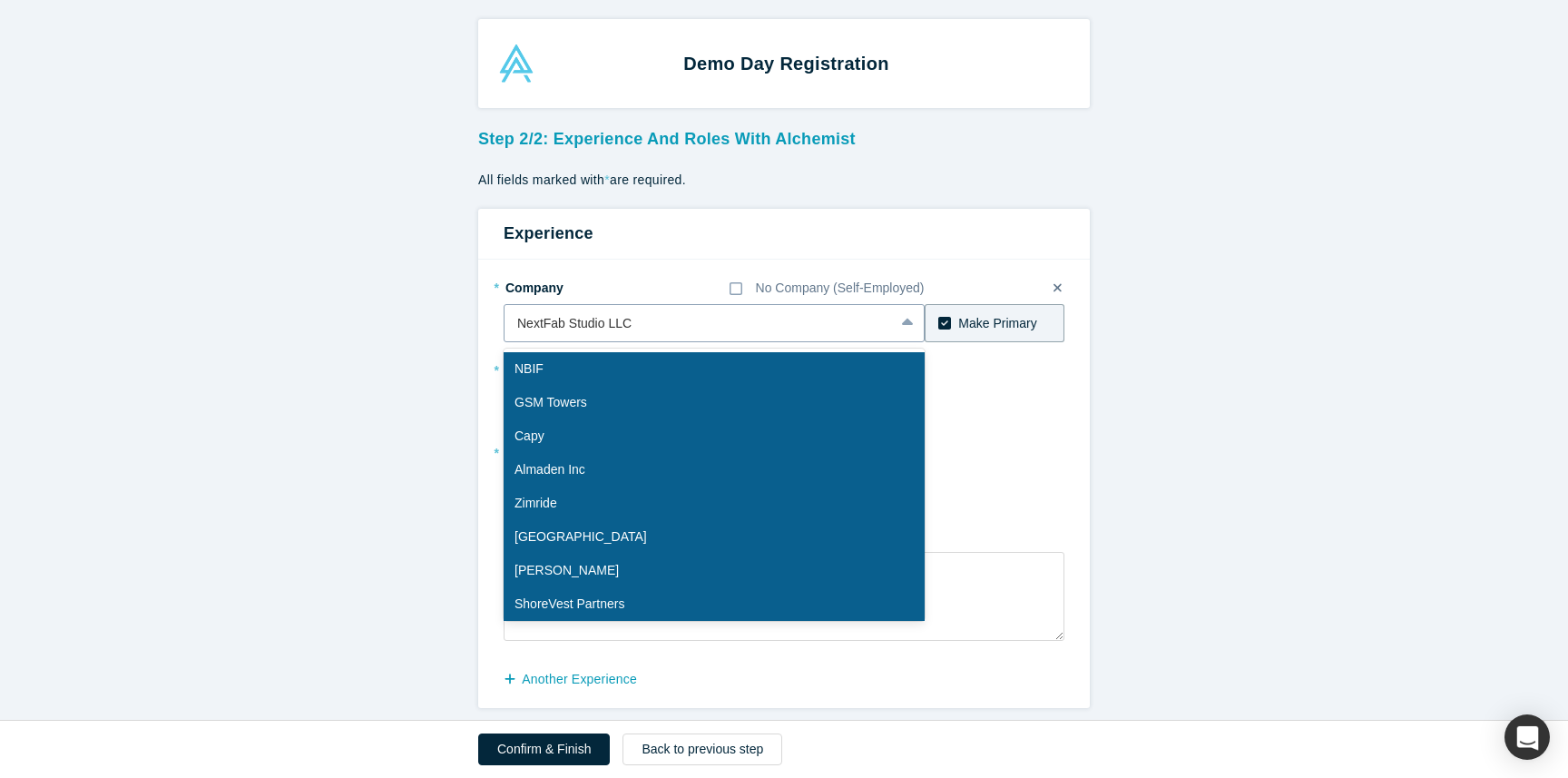
click at [626, 321] on div at bounding box center [698, 323] width 364 height 23
type input "e"
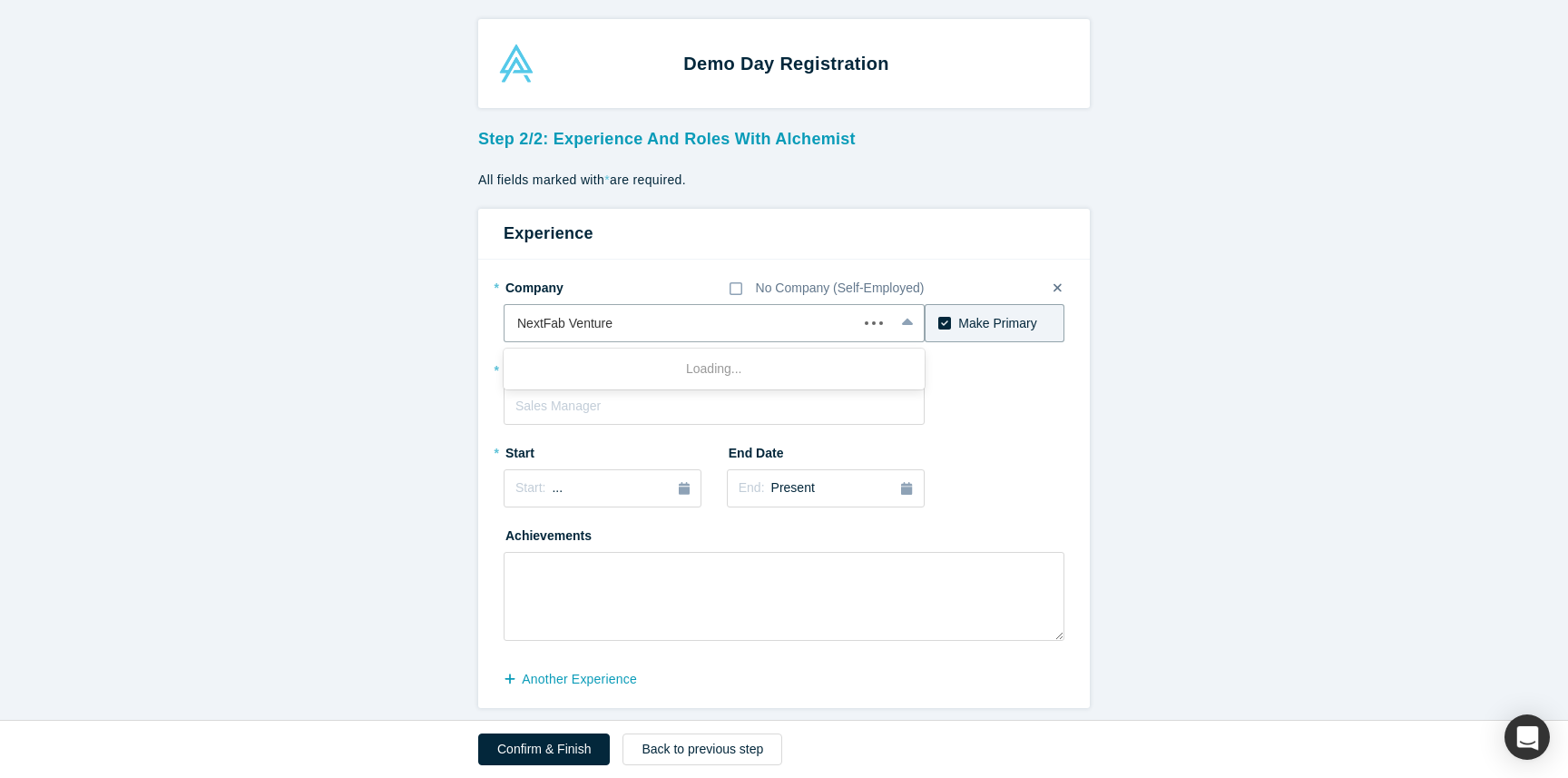
type input "NextFab Ventures"
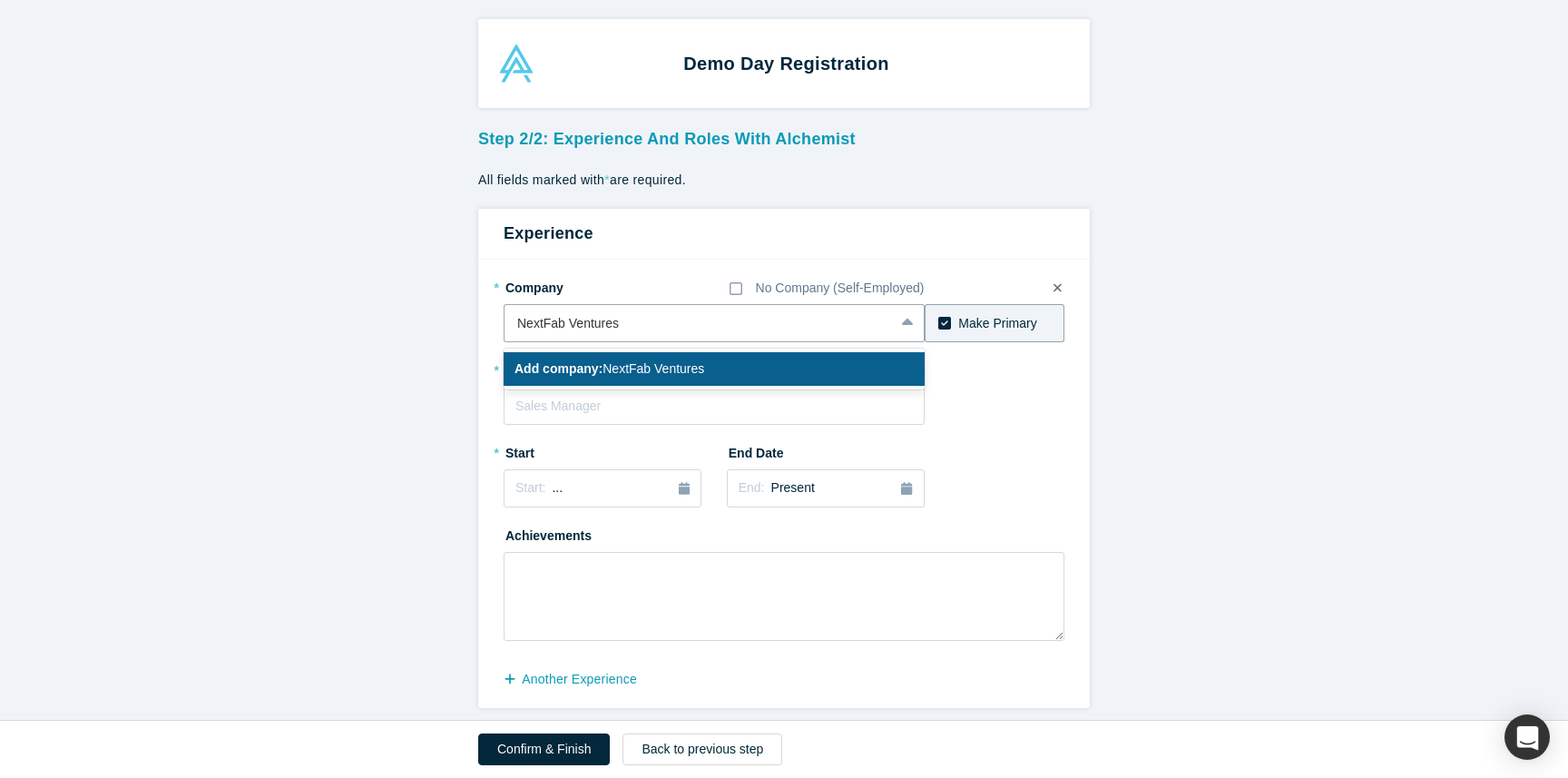
click at [647, 374] on span "Add company: NextFab Ventures" at bounding box center [609, 368] width 190 height 15
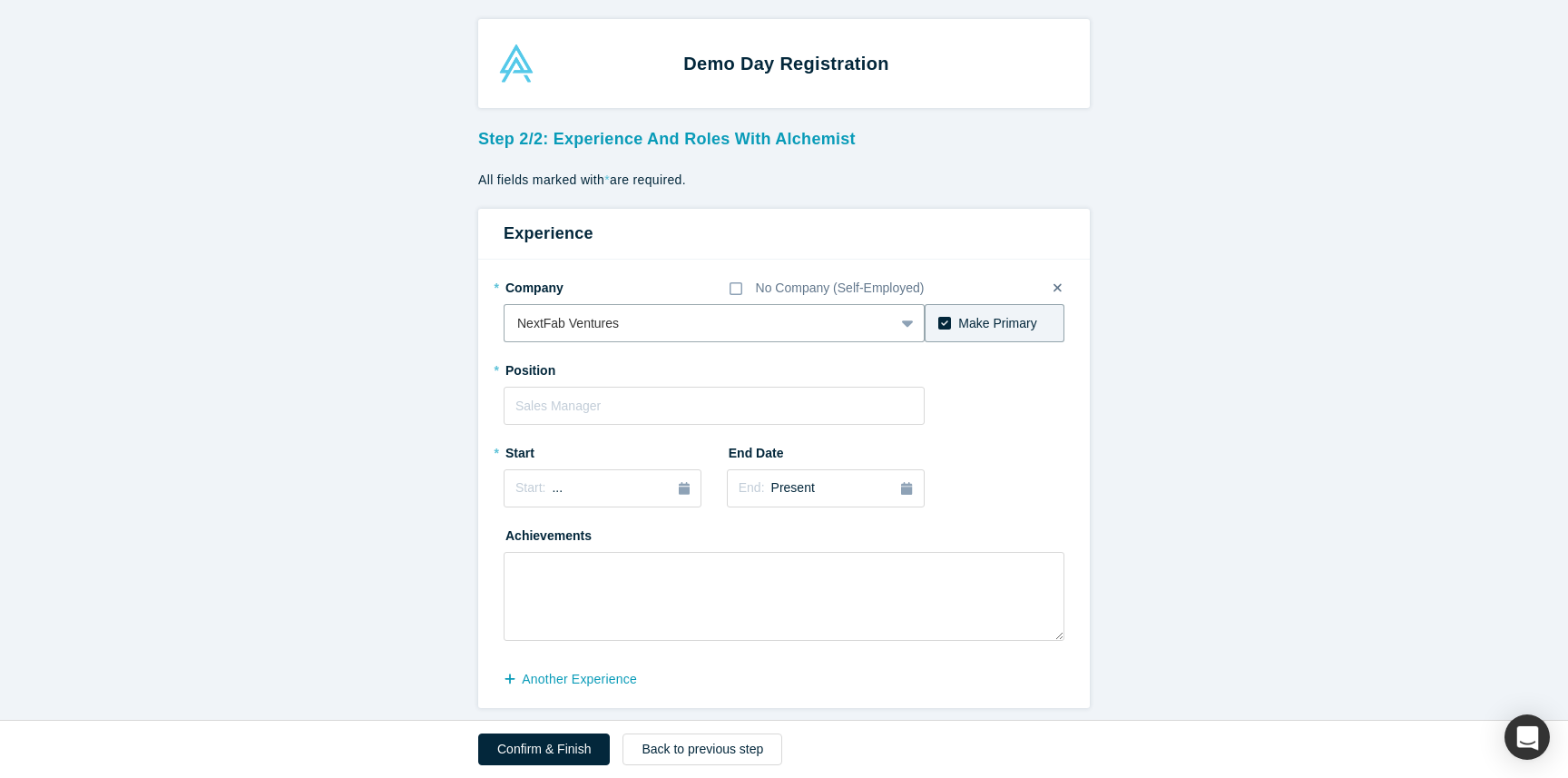
click at [602, 411] on input "text" at bounding box center [714, 406] width 421 height 38
type input "Managing Partner"
click at [583, 496] on div "Start: ..." at bounding box center [602, 489] width 174 height 20
click at [544, 602] on div "Apr" at bounding box center [541, 599] width 58 height 19
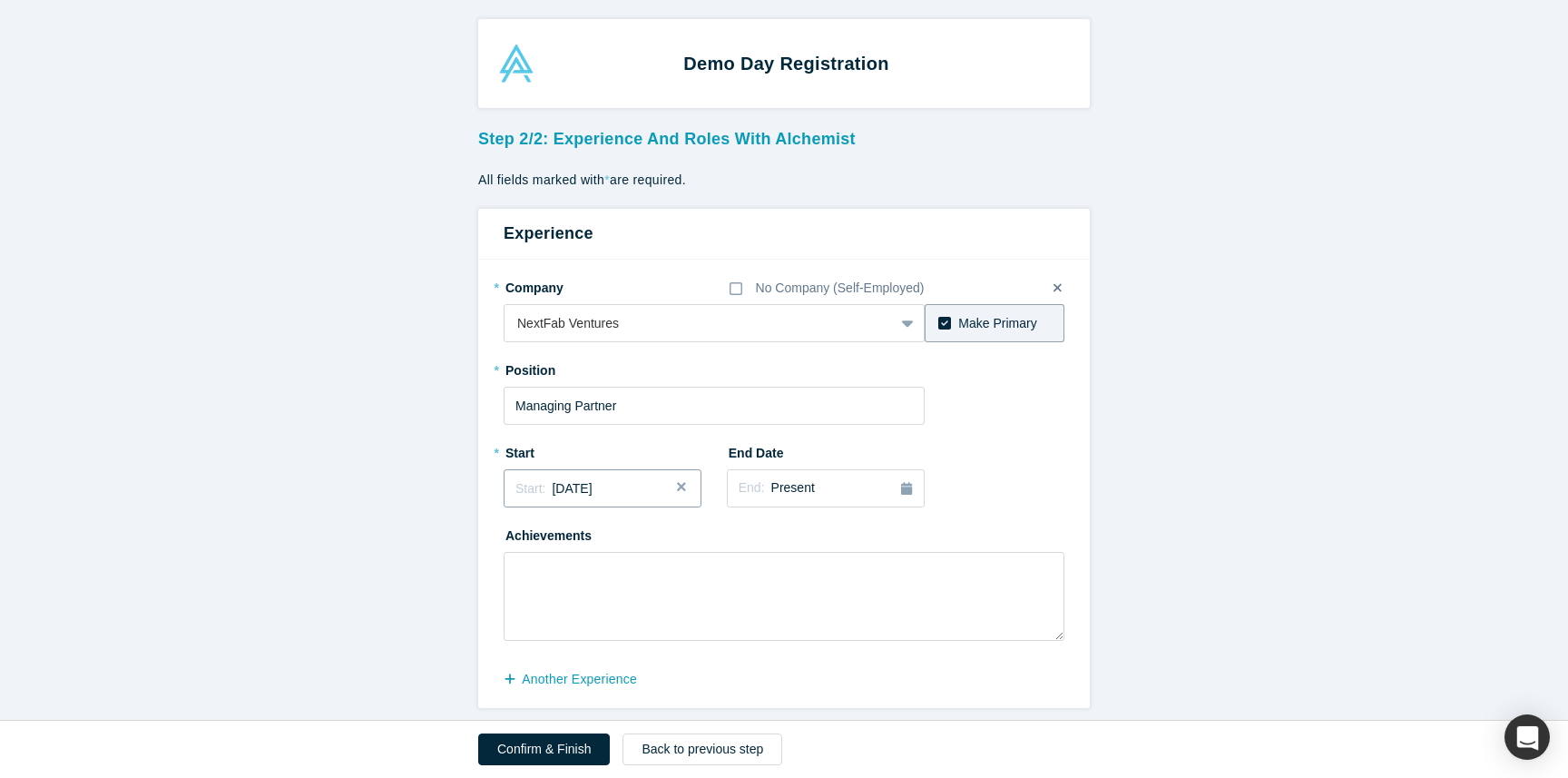
click at [592, 492] on span "[DATE]" at bounding box center [572, 489] width 40 height 15
click at [519, 540] on button "Previous Year" at bounding box center [511, 539] width 18 height 18
click at [803, 558] on textarea at bounding box center [783, 596] width 561 height 89
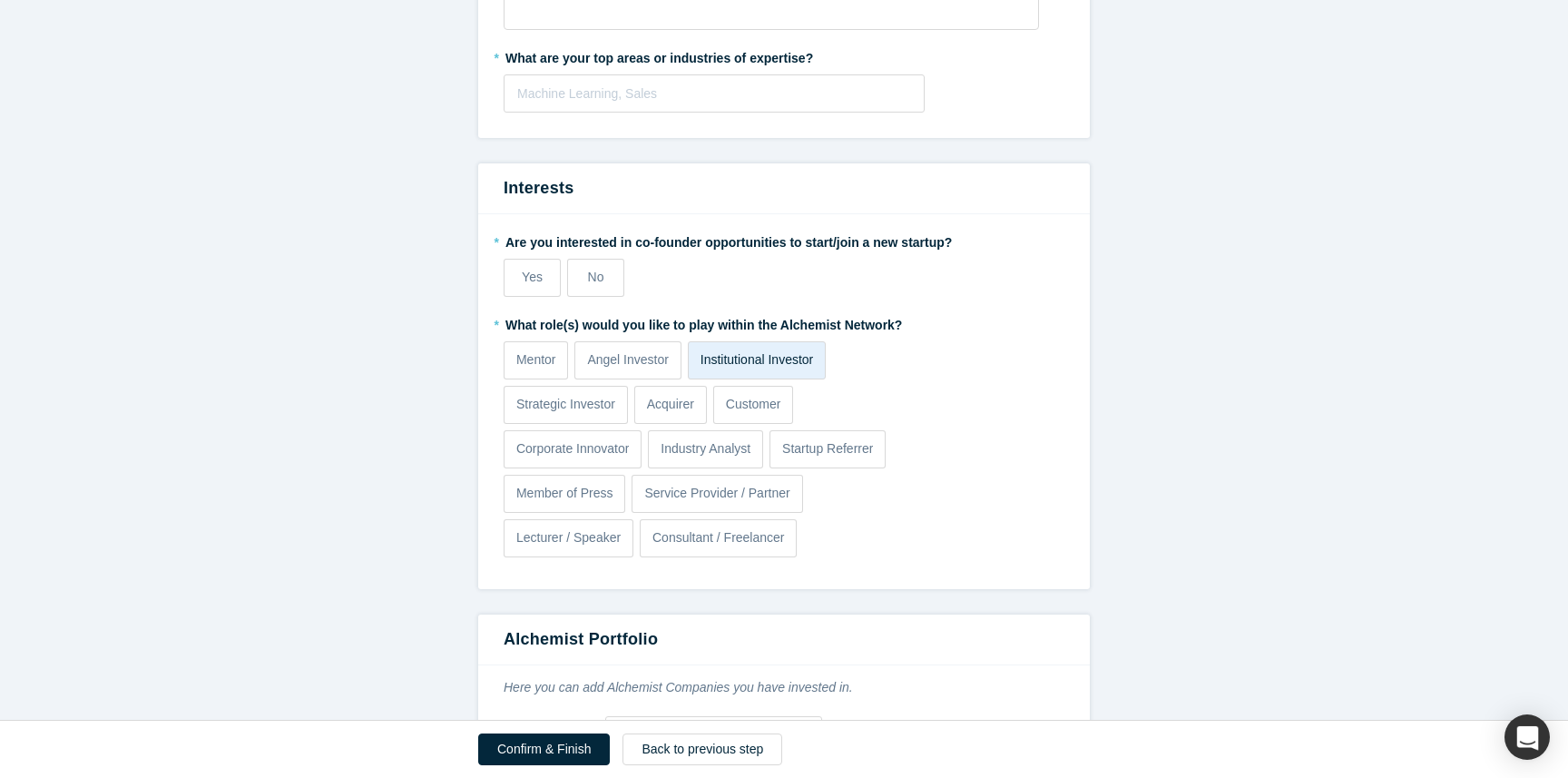
scroll to position [1030, 0]
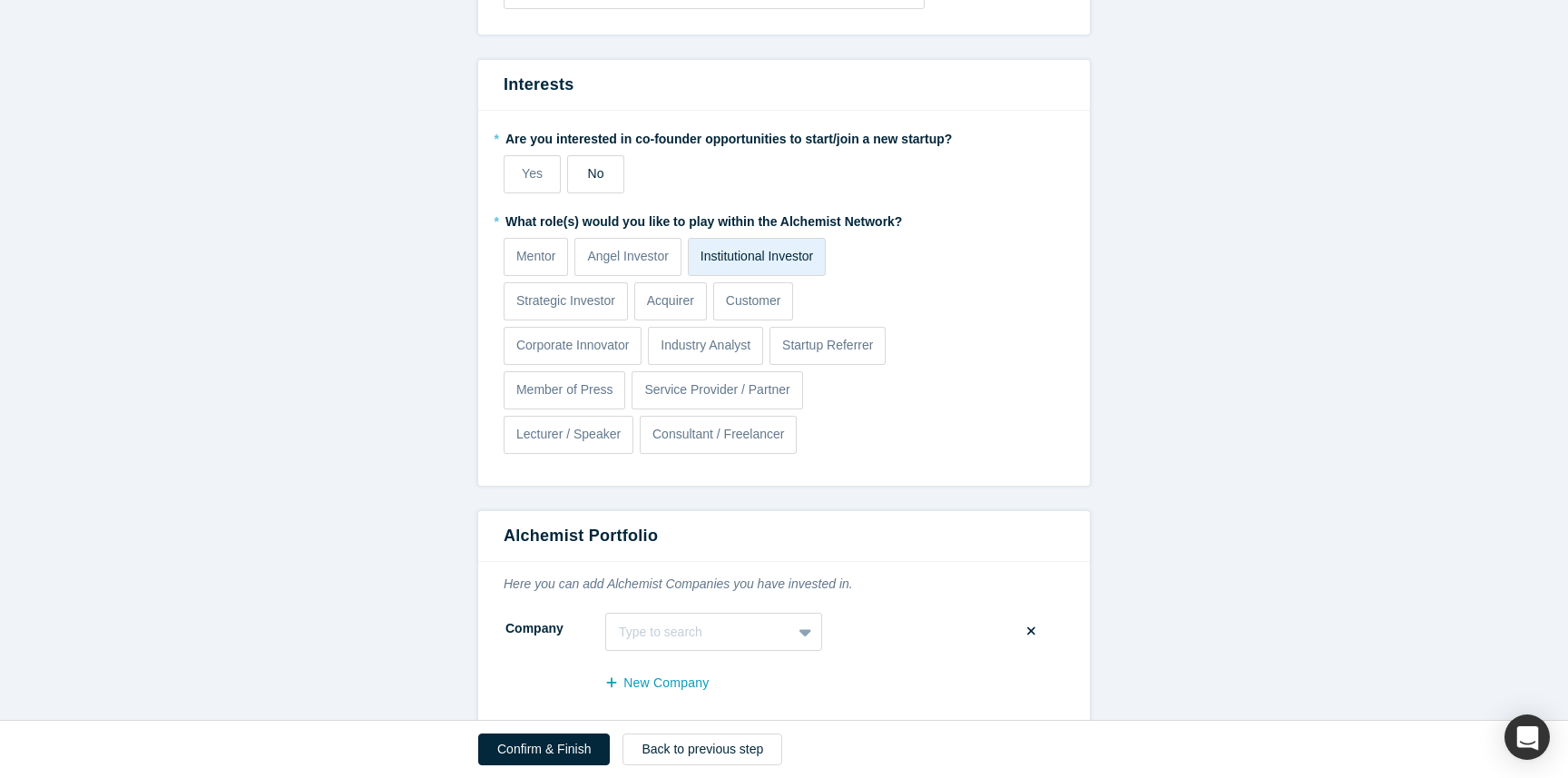
click at [598, 175] on span "No" at bounding box center [596, 173] width 16 height 15
click at [0, 0] on input "No" at bounding box center [0, 0] width 0 height 0
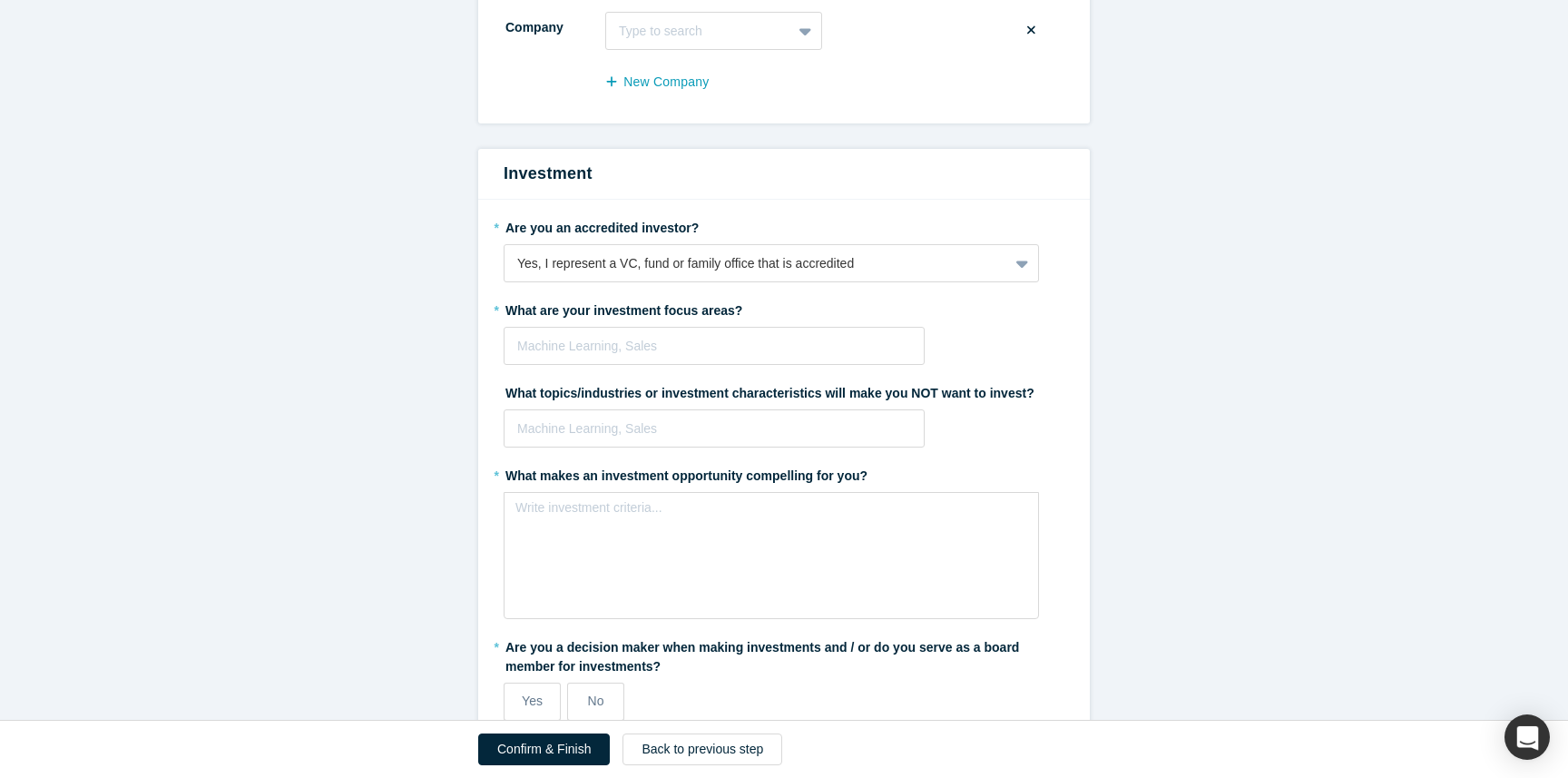
scroll to position [1632, 0]
click at [670, 346] on div at bounding box center [714, 345] width 394 height 23
type input "hardware"
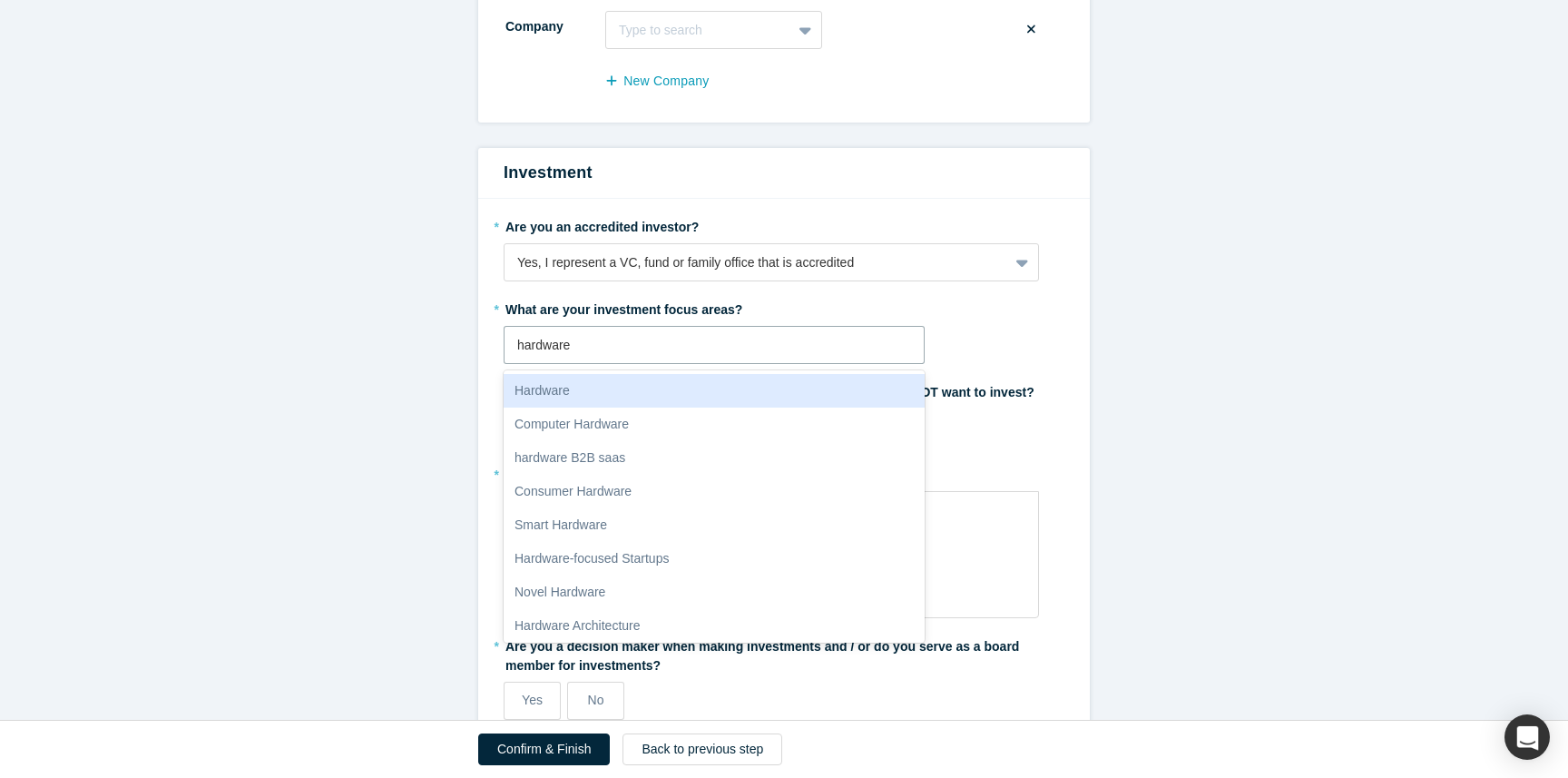
click at [624, 380] on div "Hardware" at bounding box center [714, 390] width 421 height 34
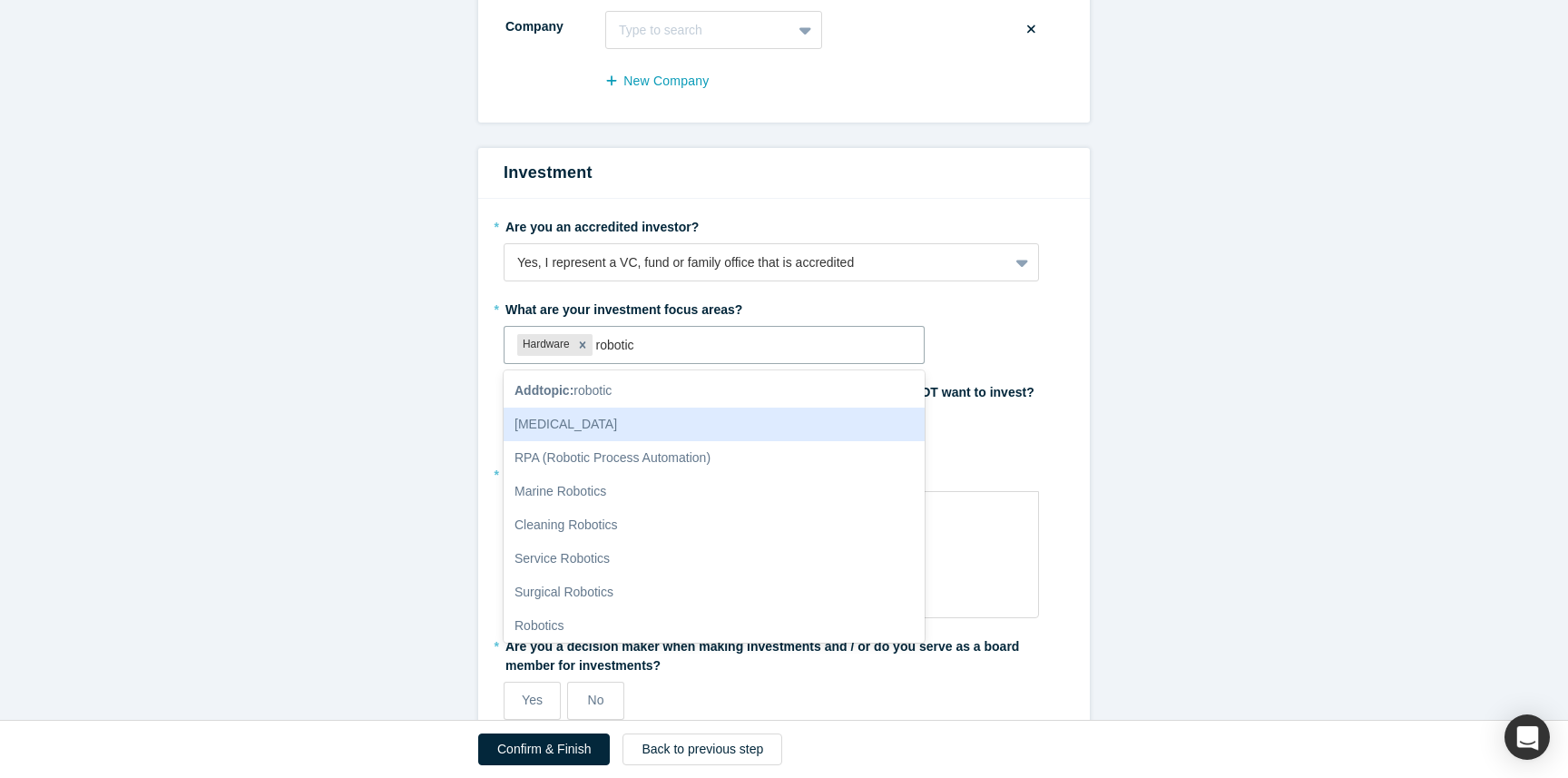
type input "robotics"
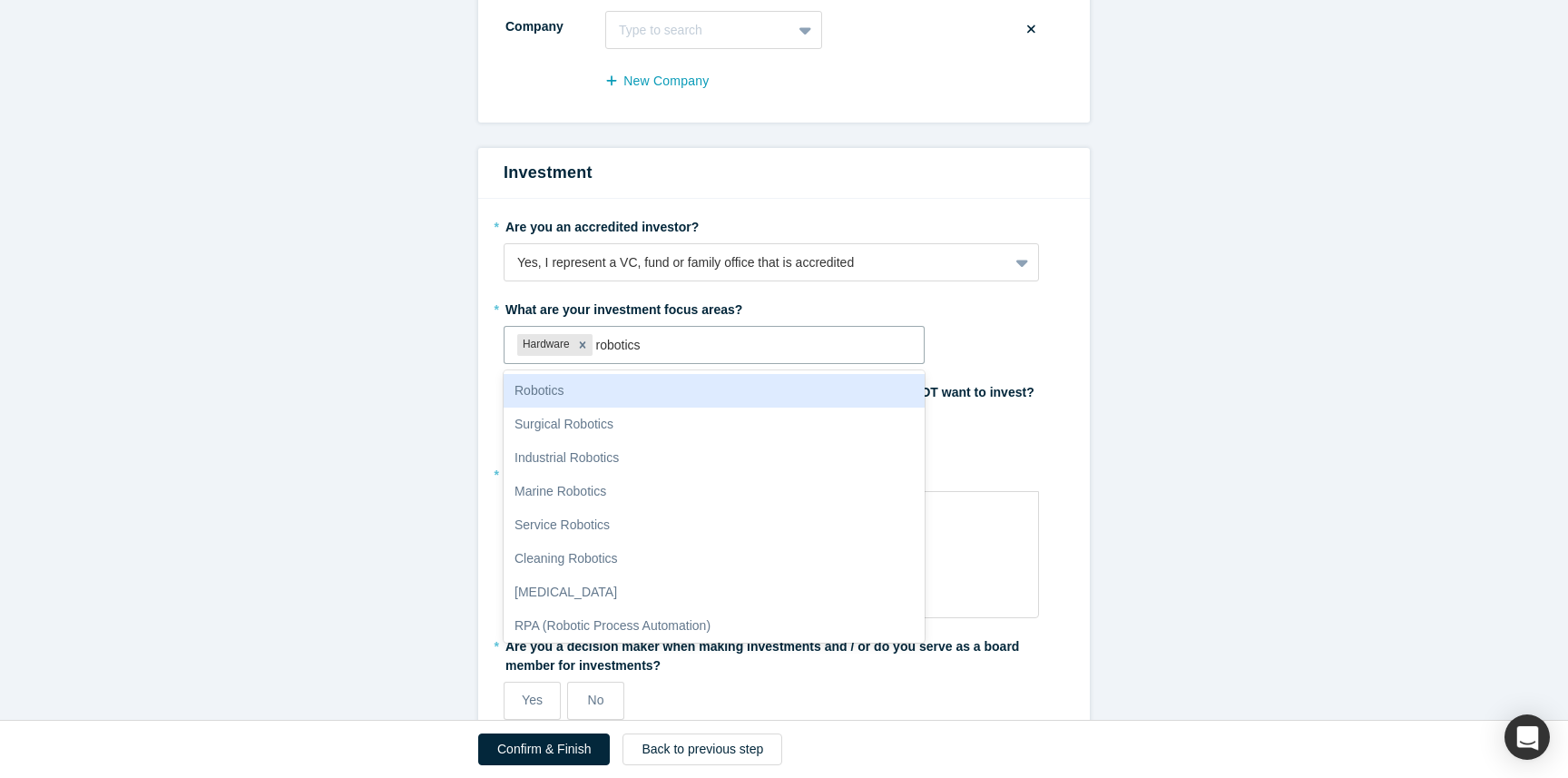
click at [660, 391] on div "Robotics" at bounding box center [714, 390] width 421 height 34
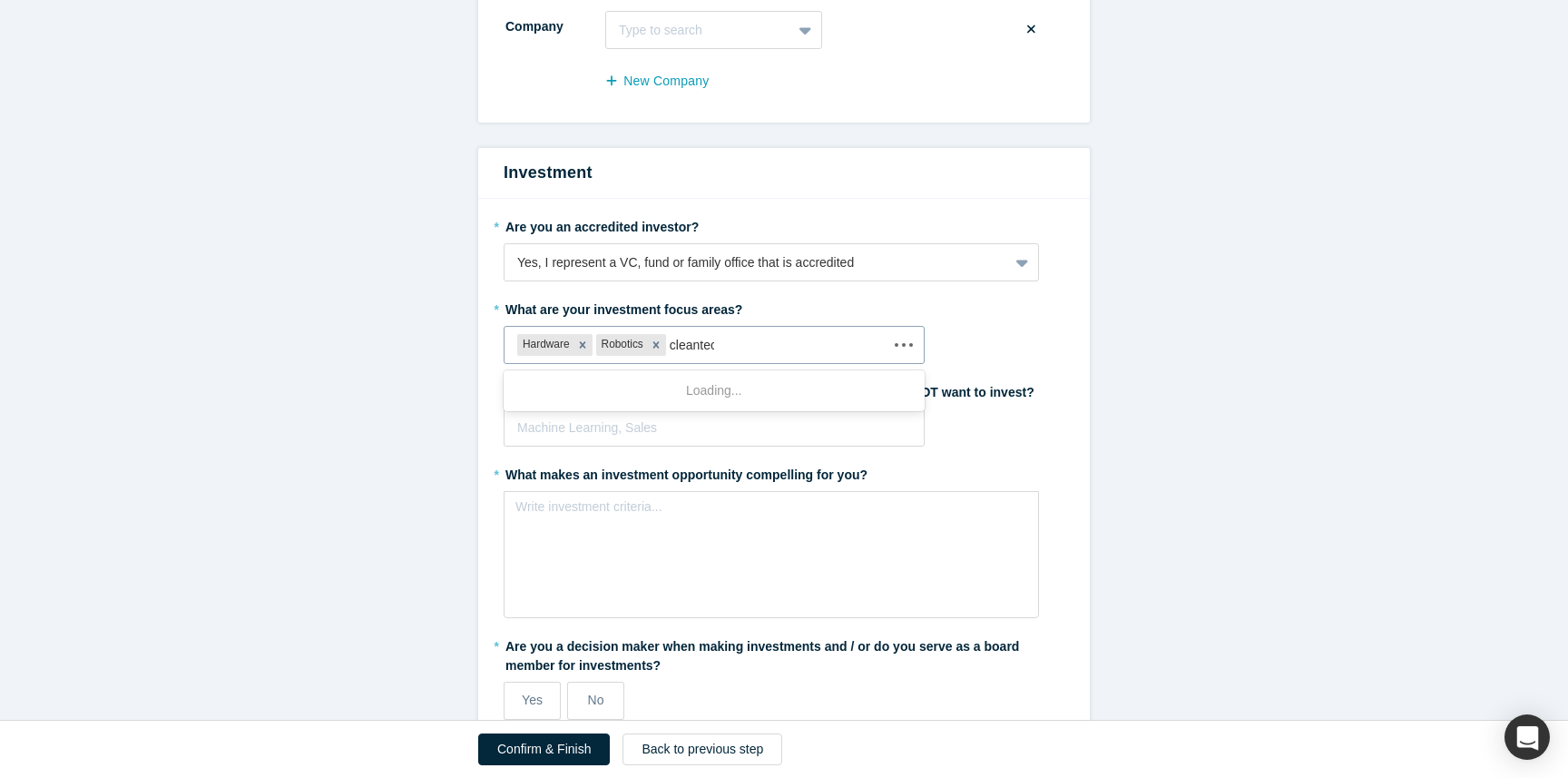
type input "cleantech"
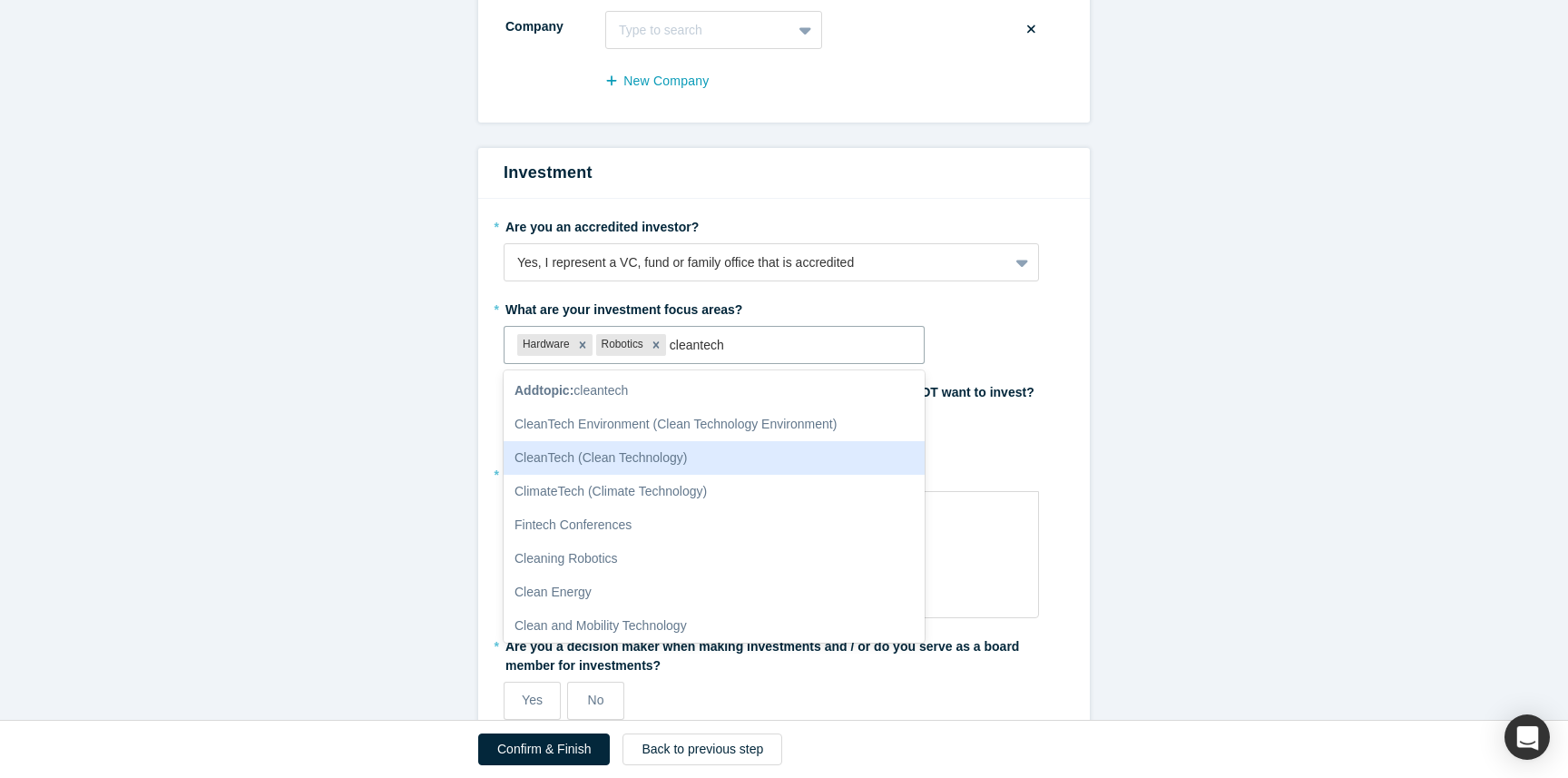
click at [774, 465] on div "CleanTech (Clean Technology)" at bounding box center [714, 458] width 421 height 34
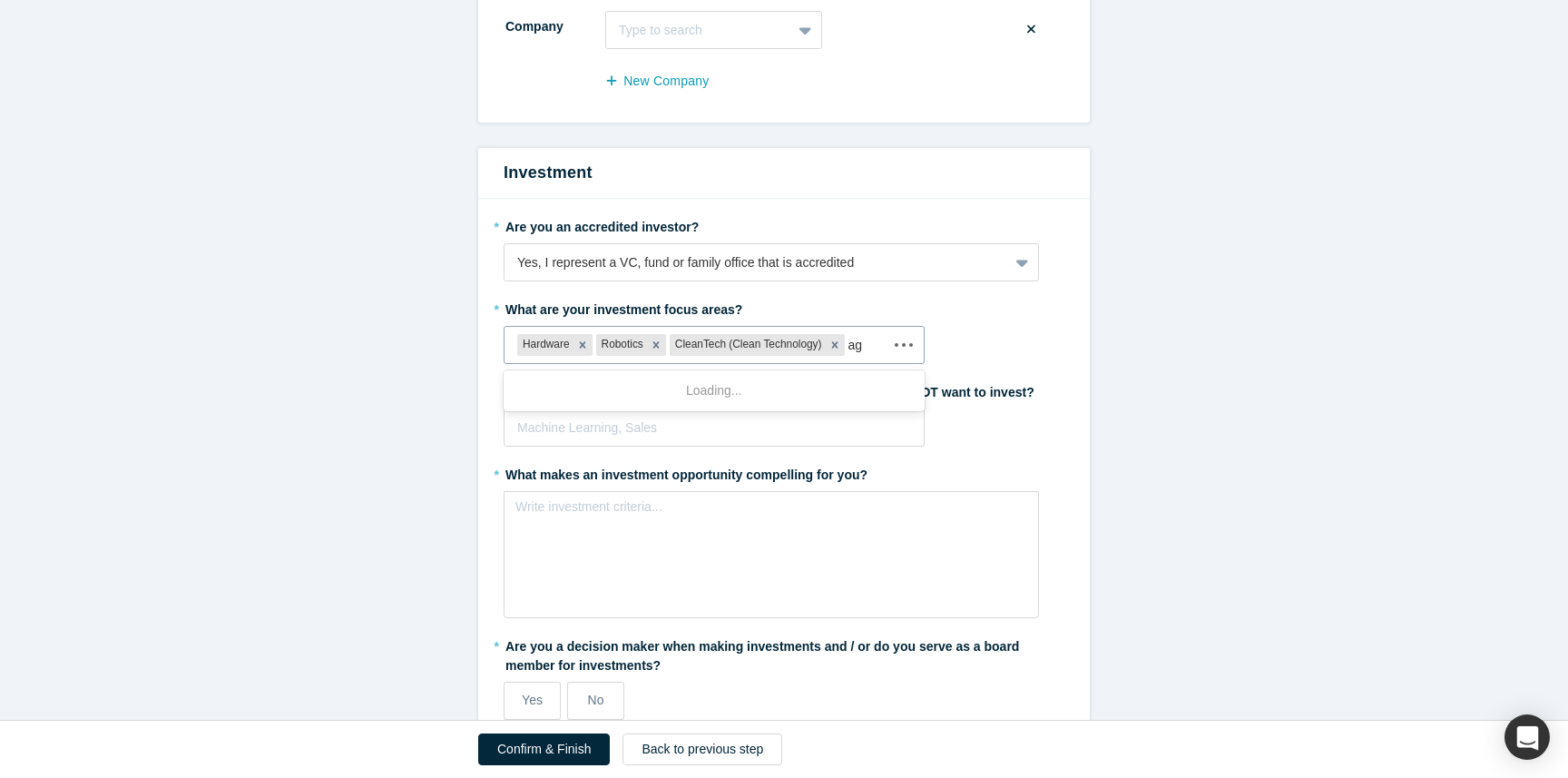
type input "agr"
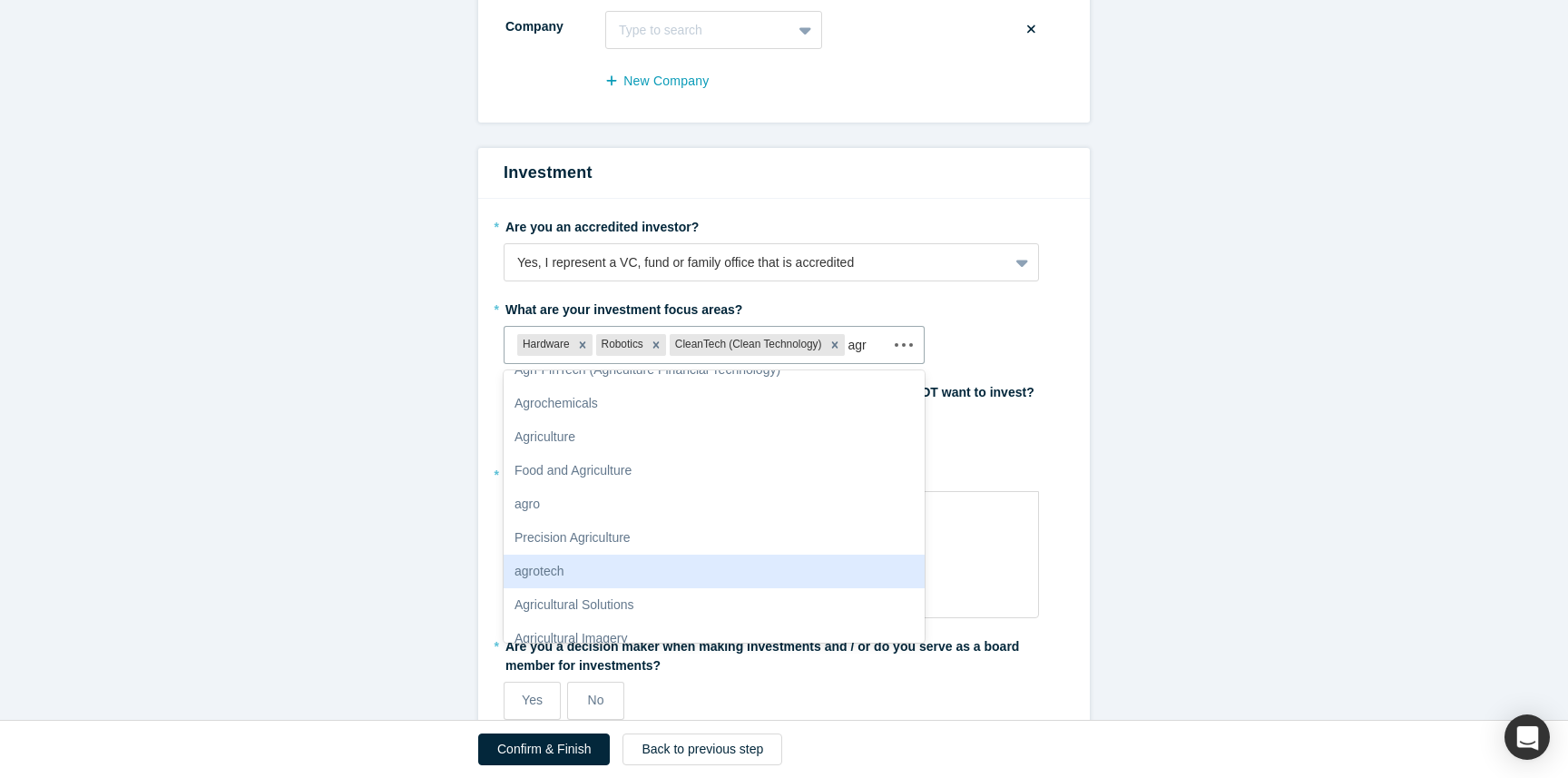
scroll to position [88, 0]
click at [743, 571] on div "agrotech" at bounding box center [714, 572] width 421 height 34
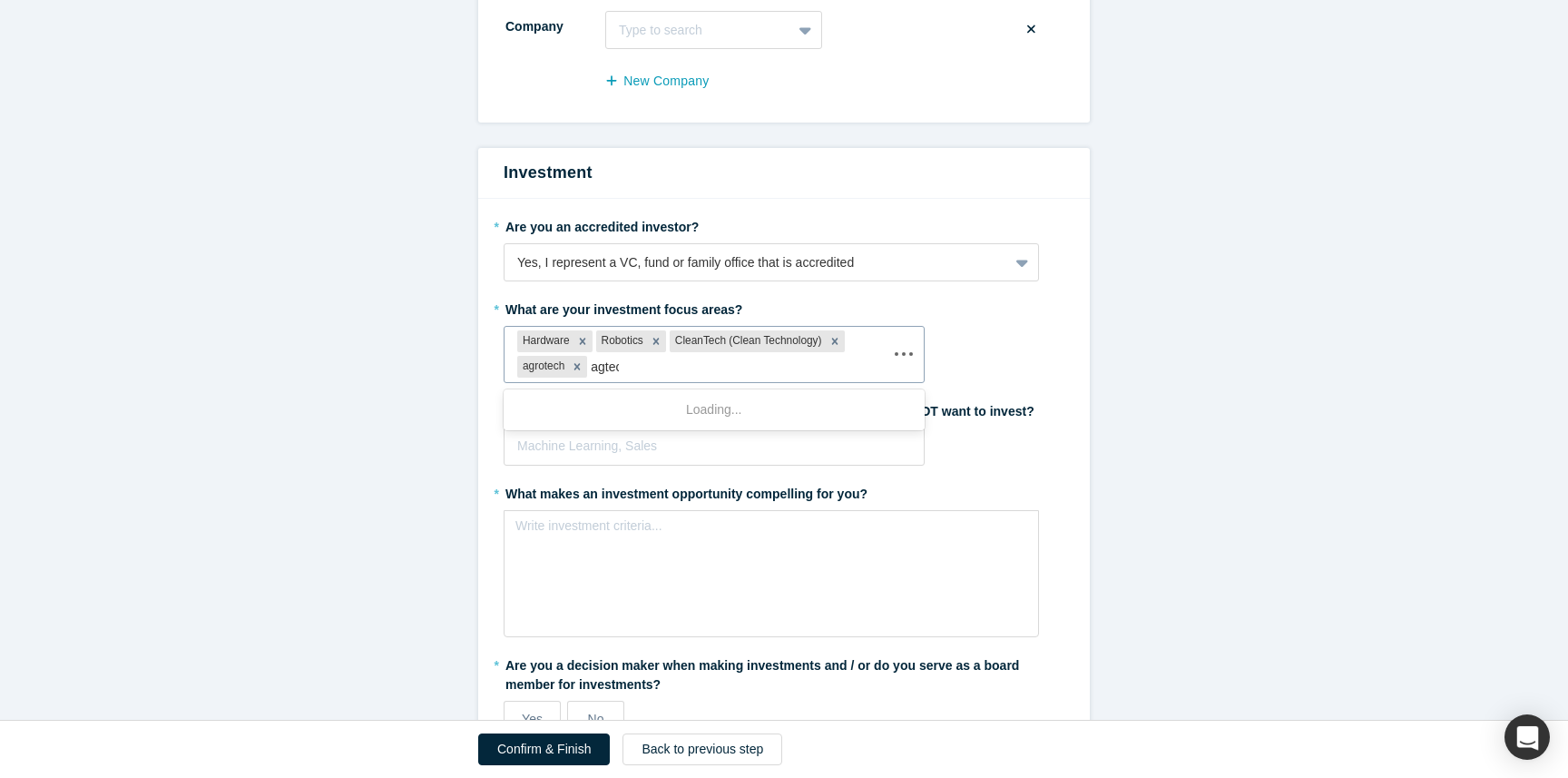
type input "agtech"
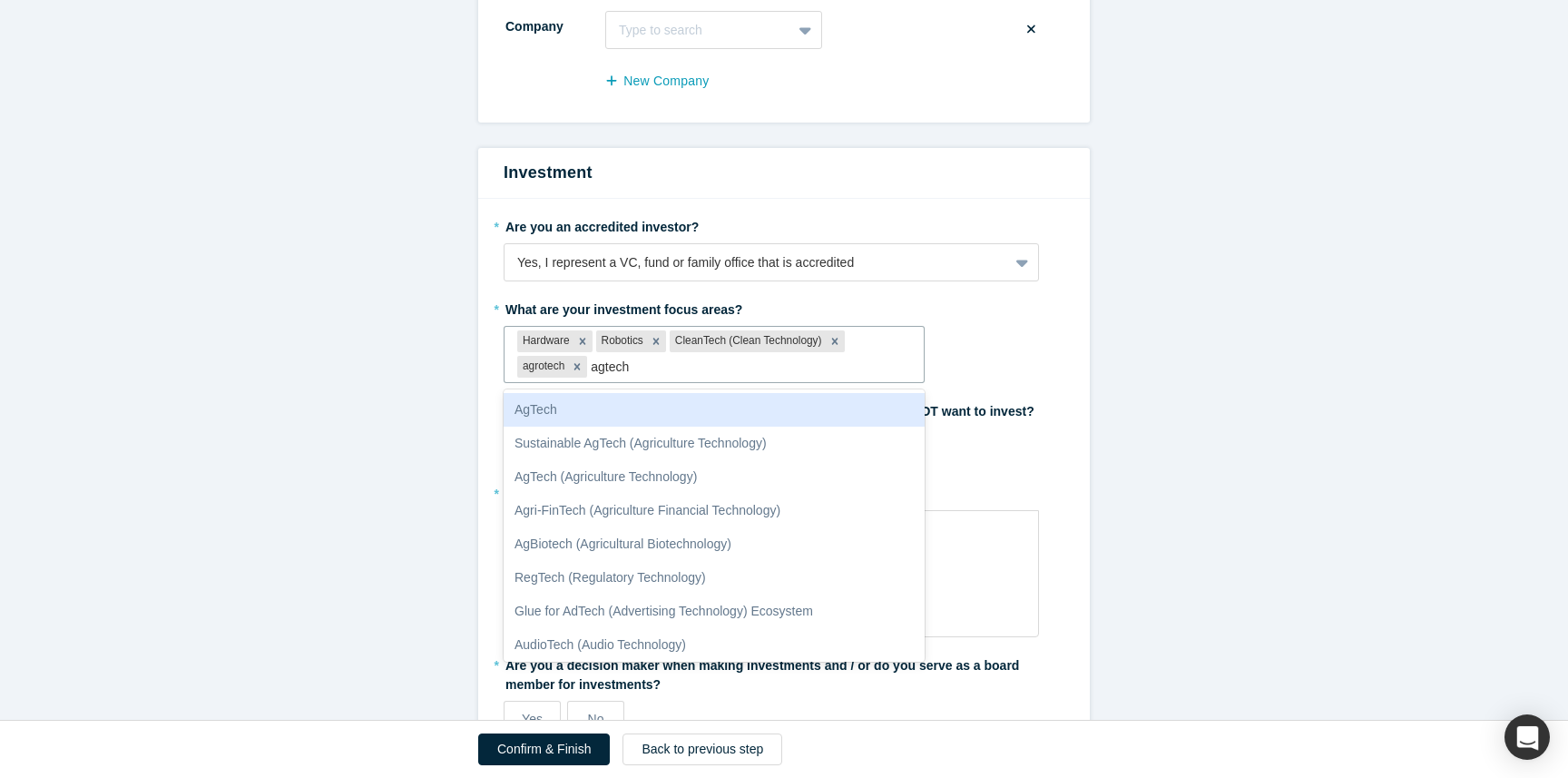
click at [526, 400] on div "AgTech" at bounding box center [714, 410] width 421 height 34
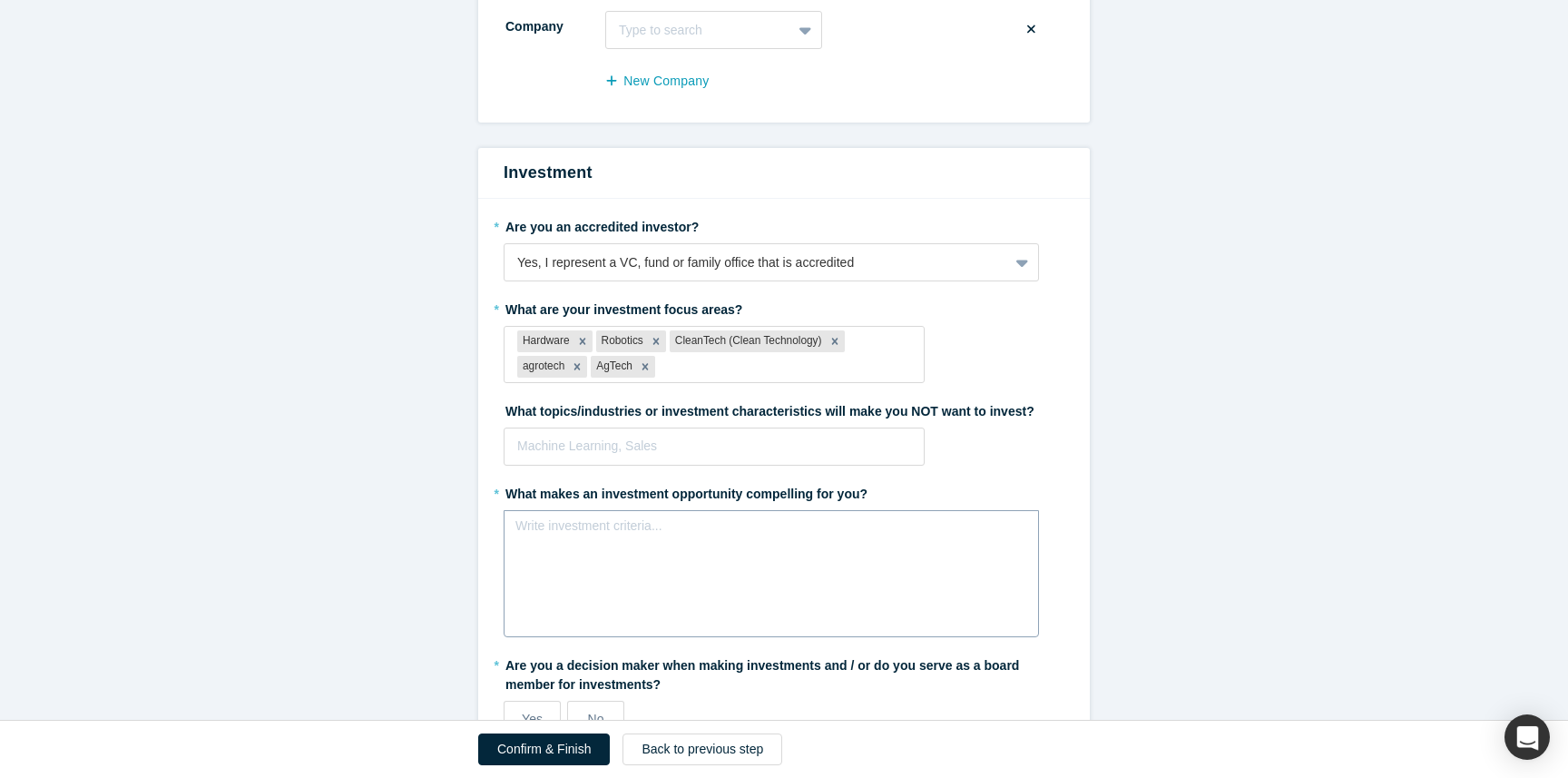
click at [631, 569] on div "Write investment criteria..." at bounding box center [770, 573] width 535 height 127
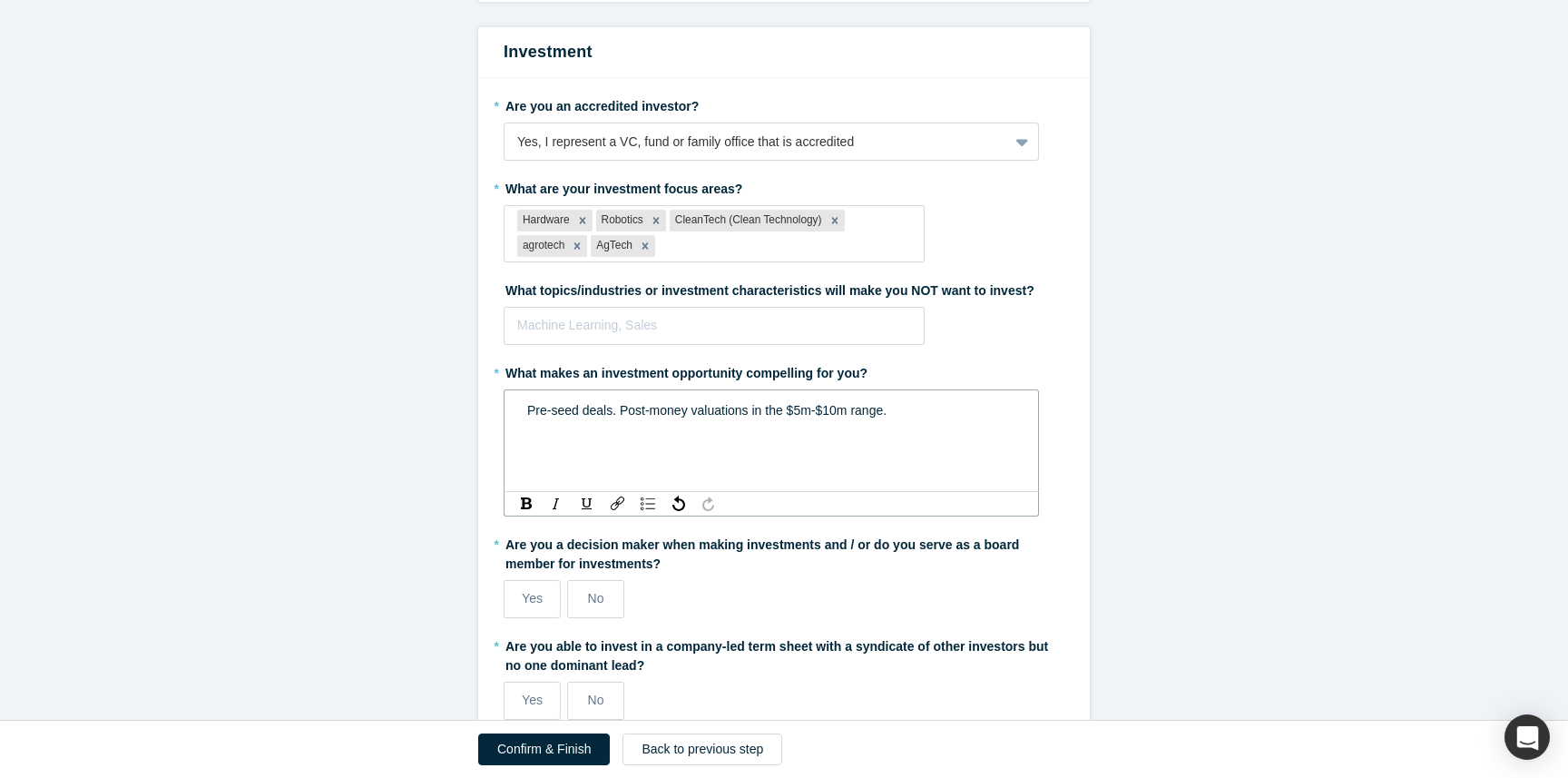
scroll to position [1779, 0]
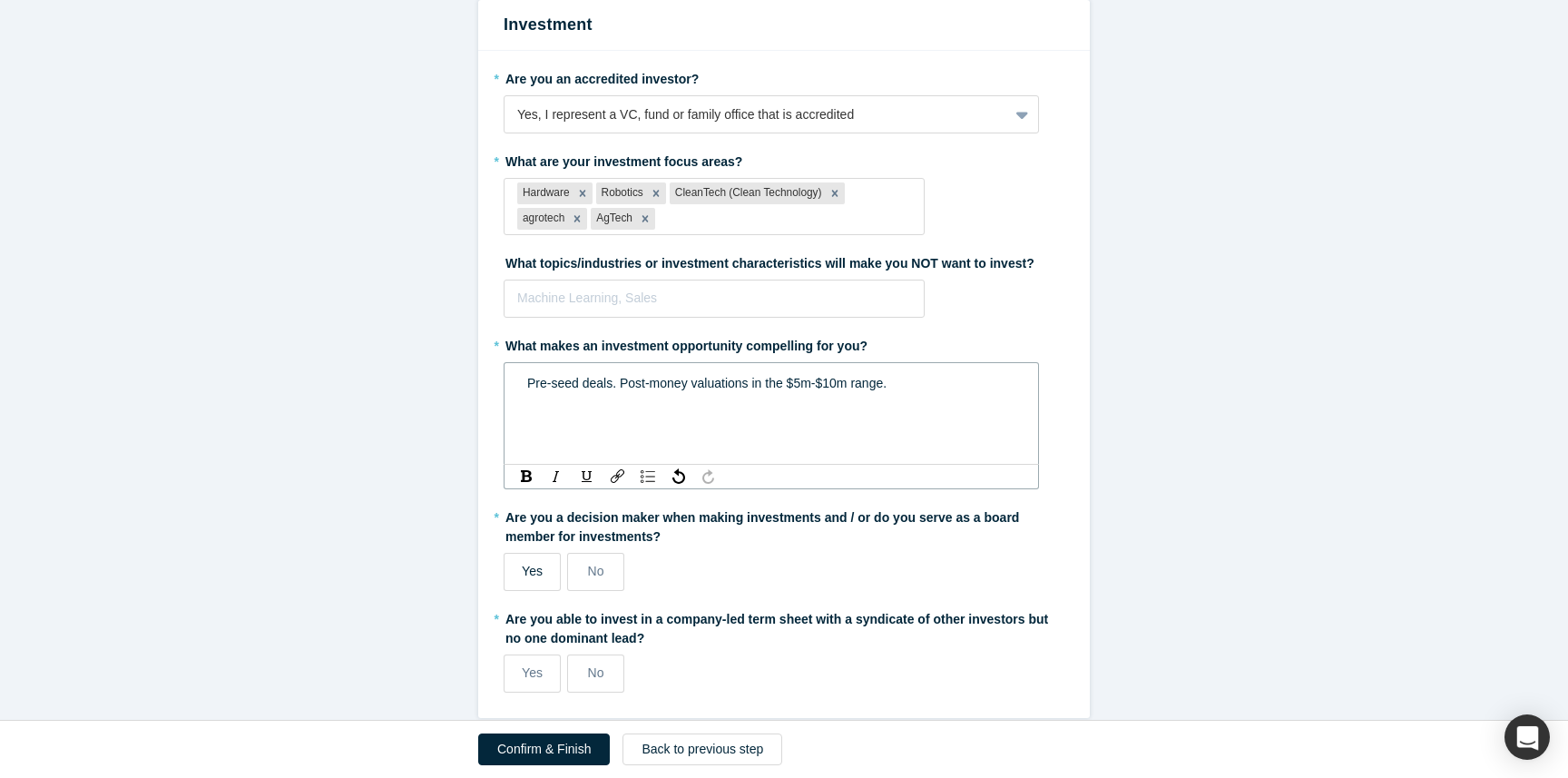
click at [547, 580] on label "Yes" at bounding box center [531, 572] width 57 height 38
click at [0, 0] on input "Yes" at bounding box center [0, 0] width 0 height 0
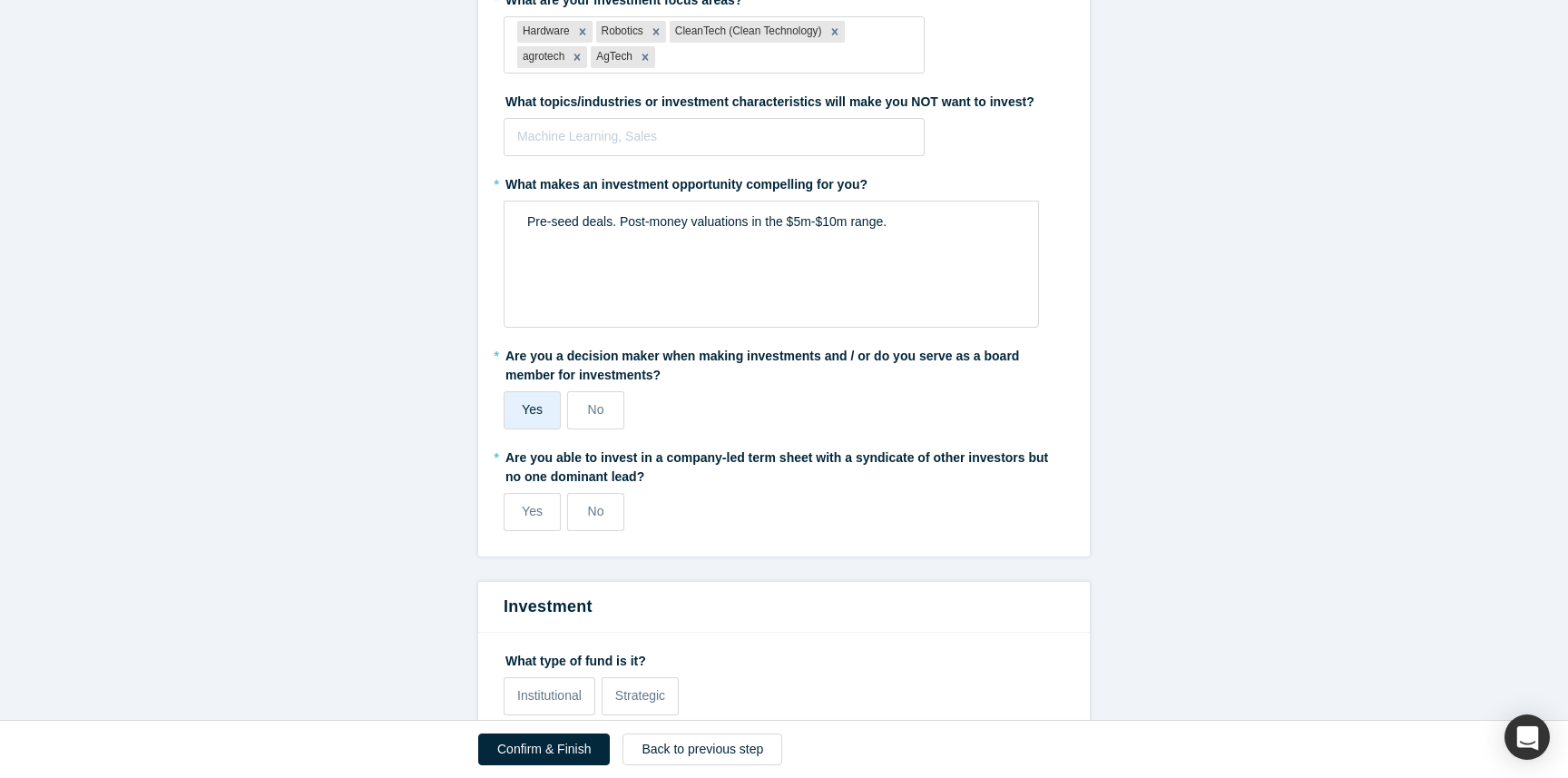
scroll to position [1942, 0]
click at [545, 522] on label "Yes" at bounding box center [531, 511] width 57 height 38
click at [0, 0] on input "Yes" at bounding box center [0, 0] width 0 height 0
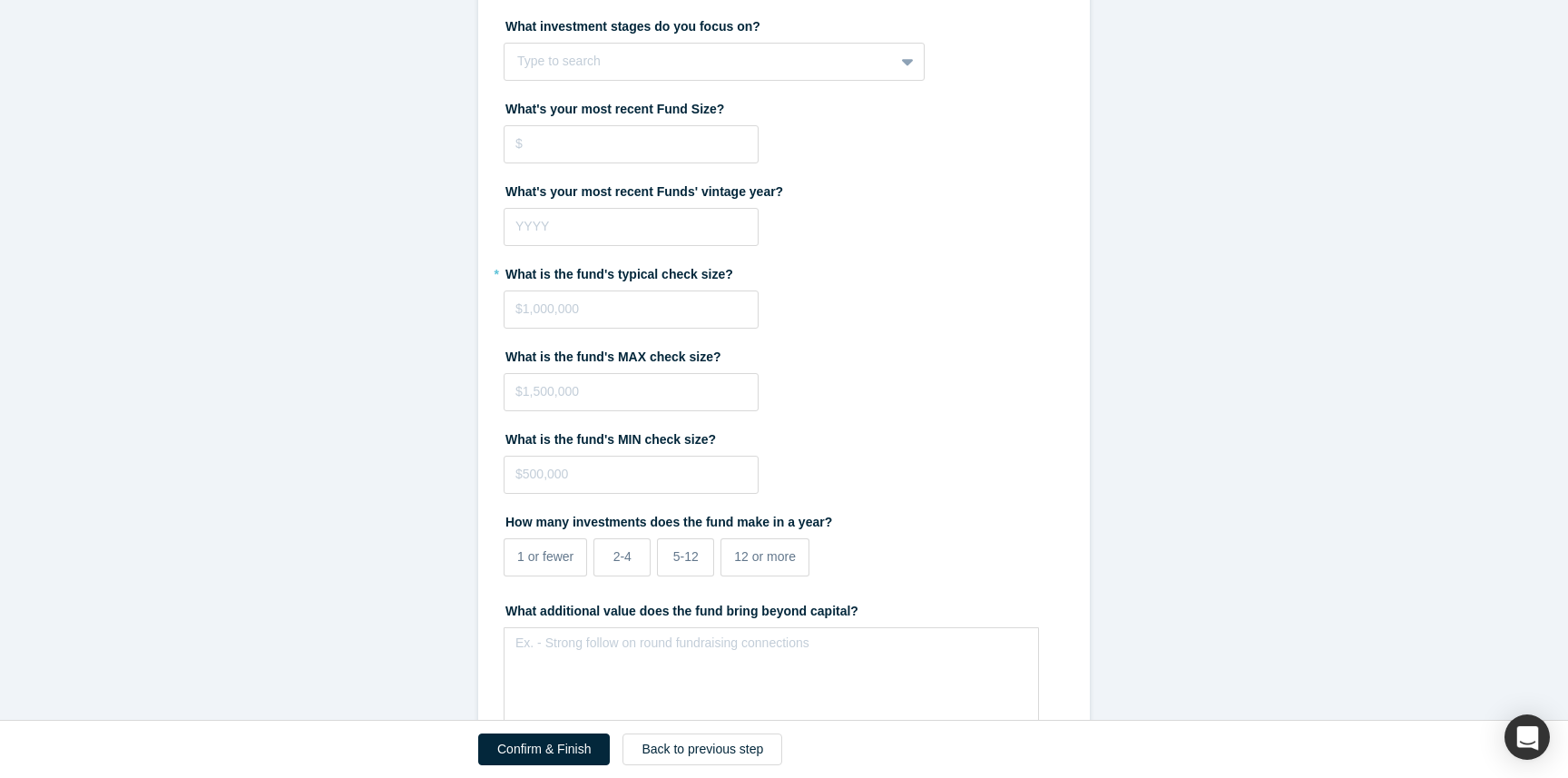
scroll to position [2689, 0]
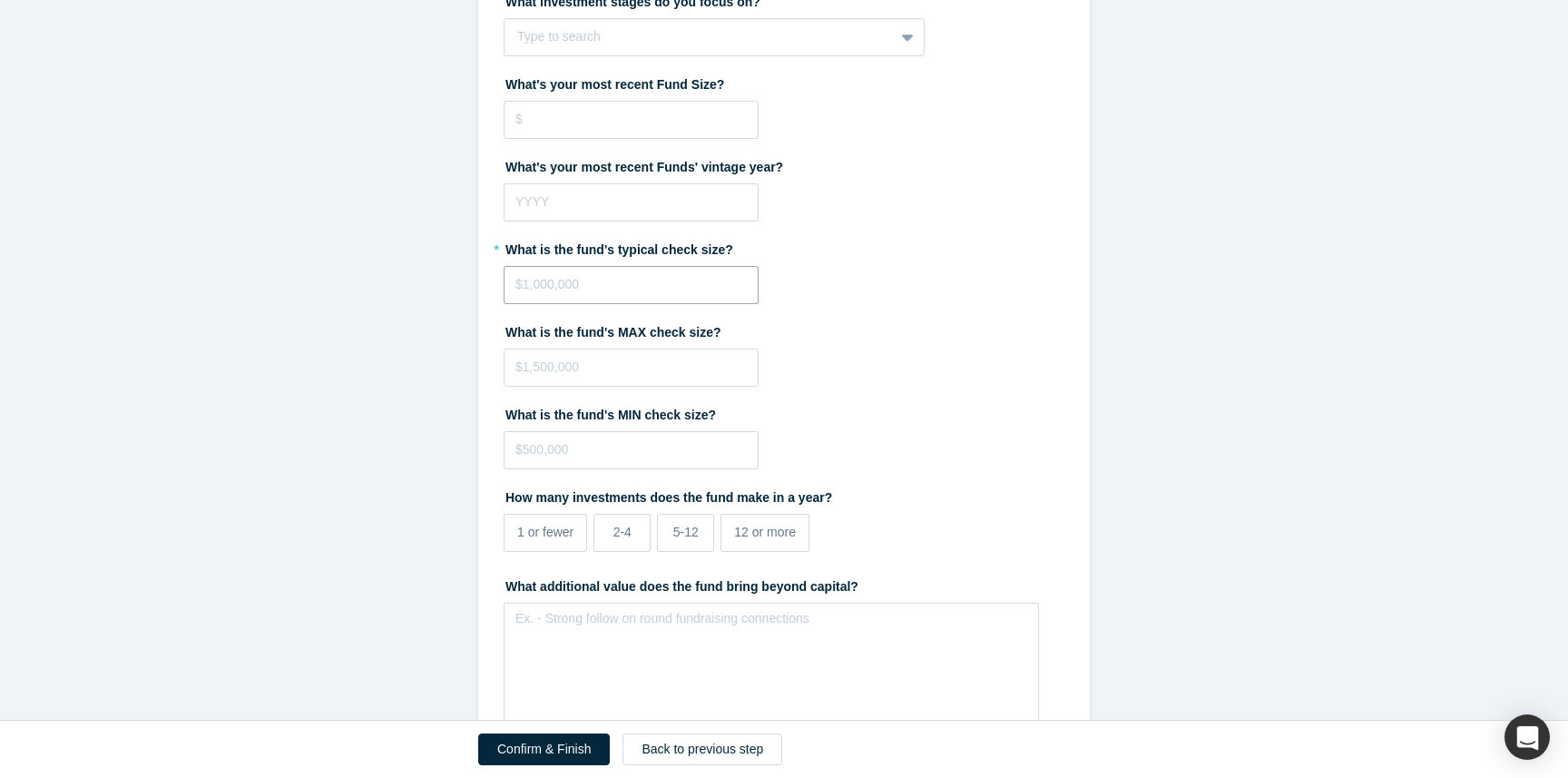
click at [607, 286] on input "tel" at bounding box center [631, 285] width 255 height 38
type input "$50,000"
click at [1058, 248] on label "* What is the fund's typical check size?" at bounding box center [783, 247] width 561 height 26
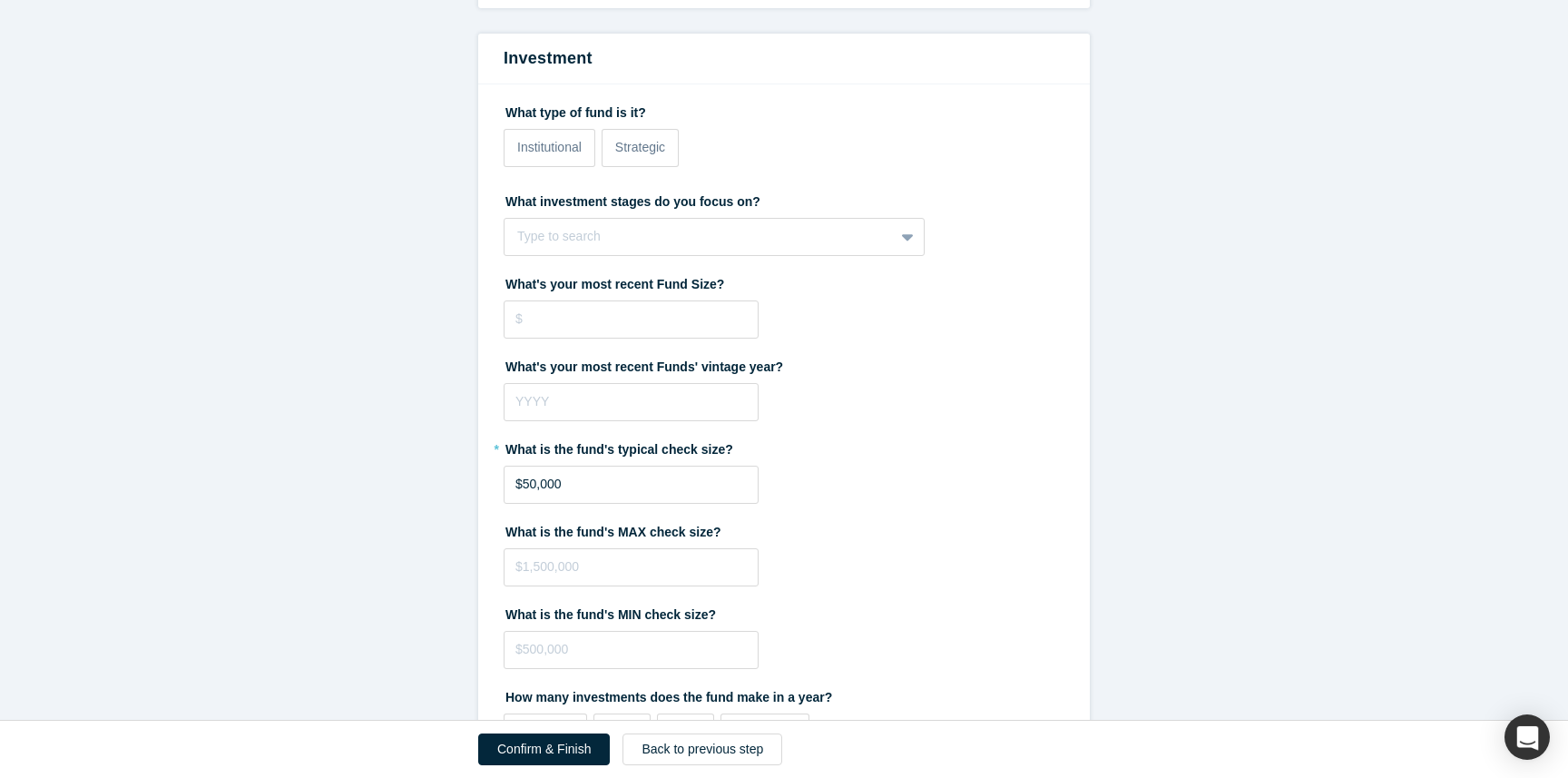
scroll to position [2839, 0]
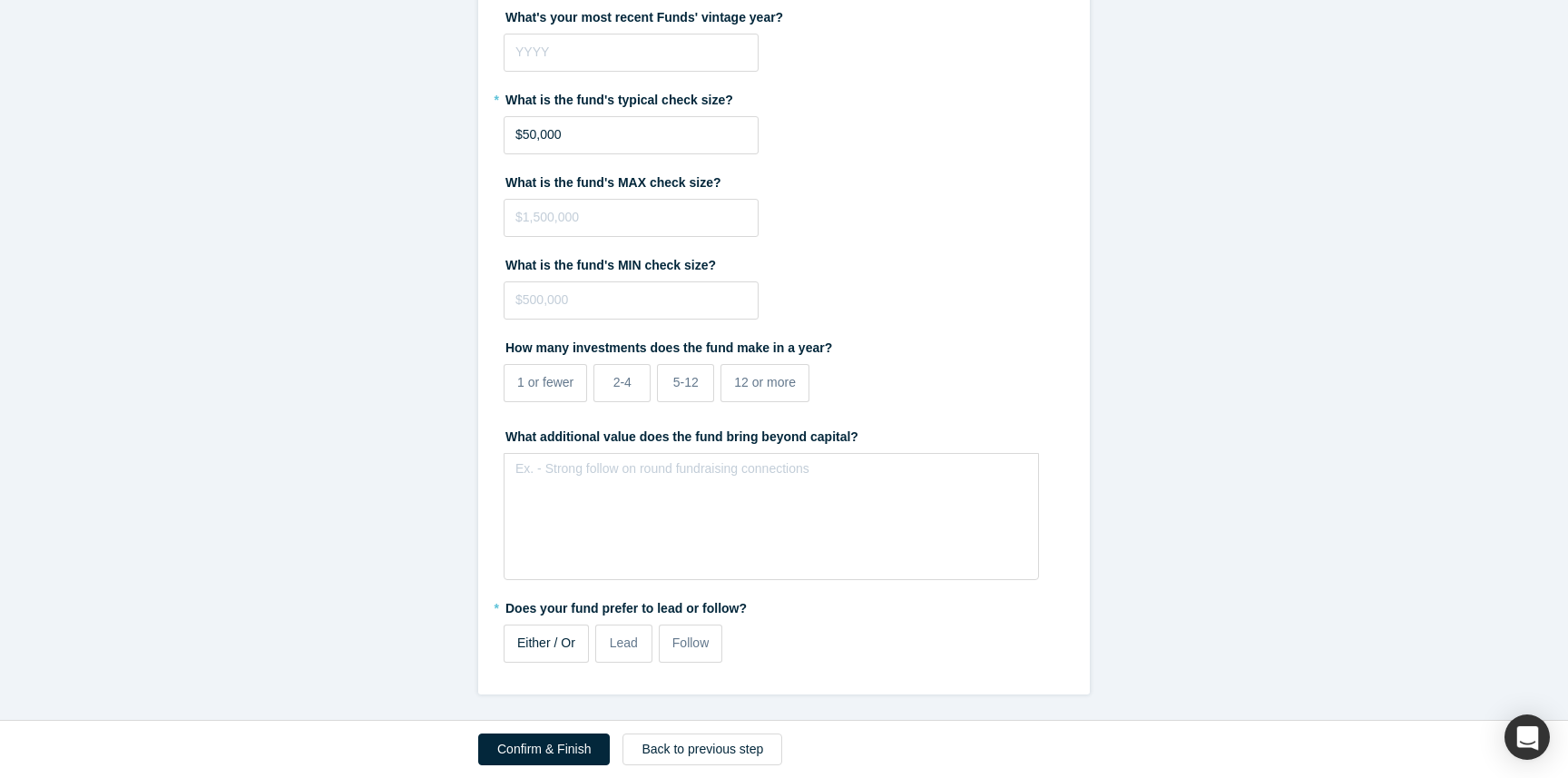
click at [545, 653] on label "Either / Or" at bounding box center [546, 644] width 86 height 38
click at [0, 0] on input "Either / Or" at bounding box center [0, 0] width 0 height 0
click at [565, 750] on button "Confirm & Finish" at bounding box center [544, 749] width 131 height 32
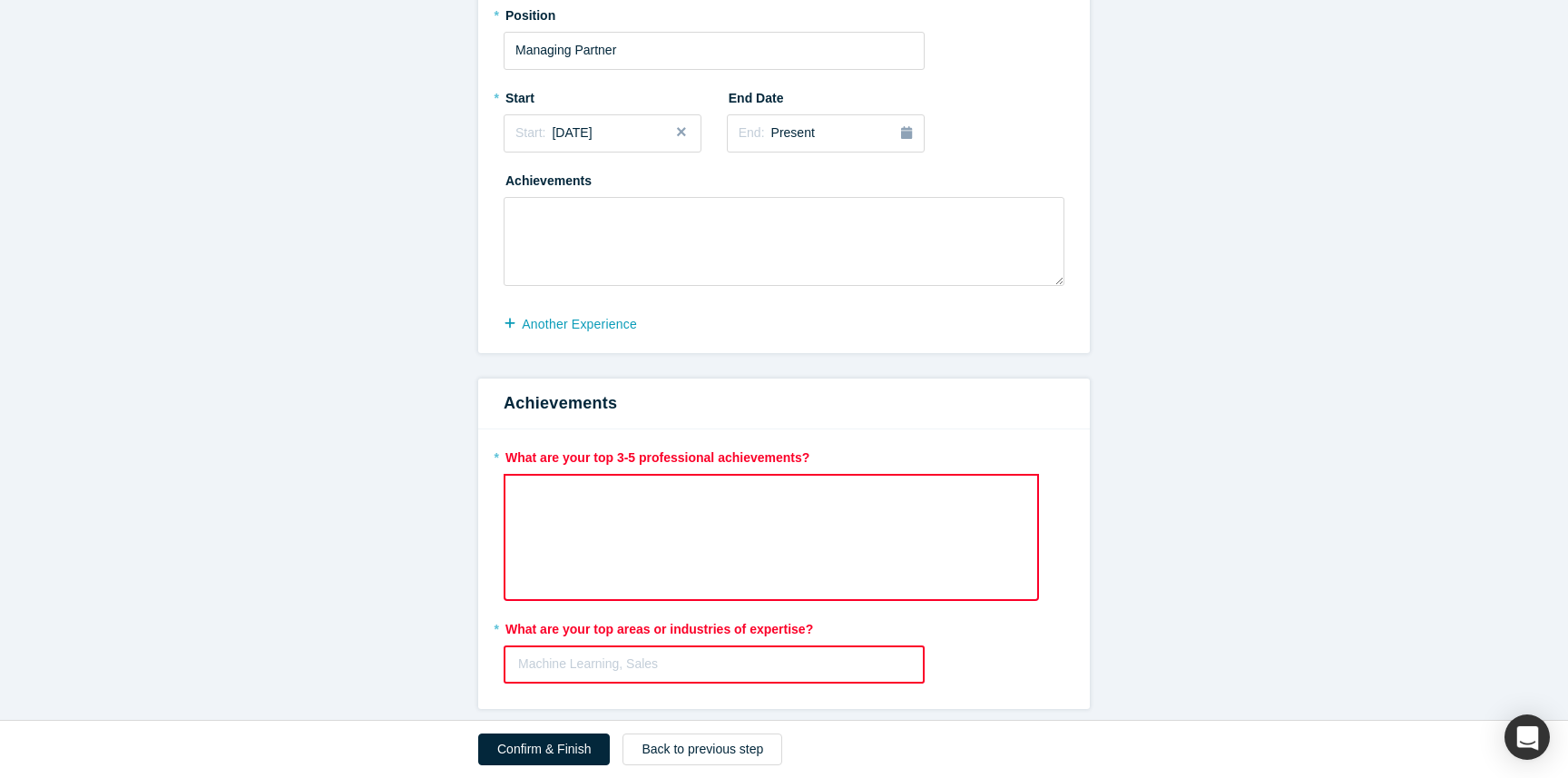
scroll to position [533, 0]
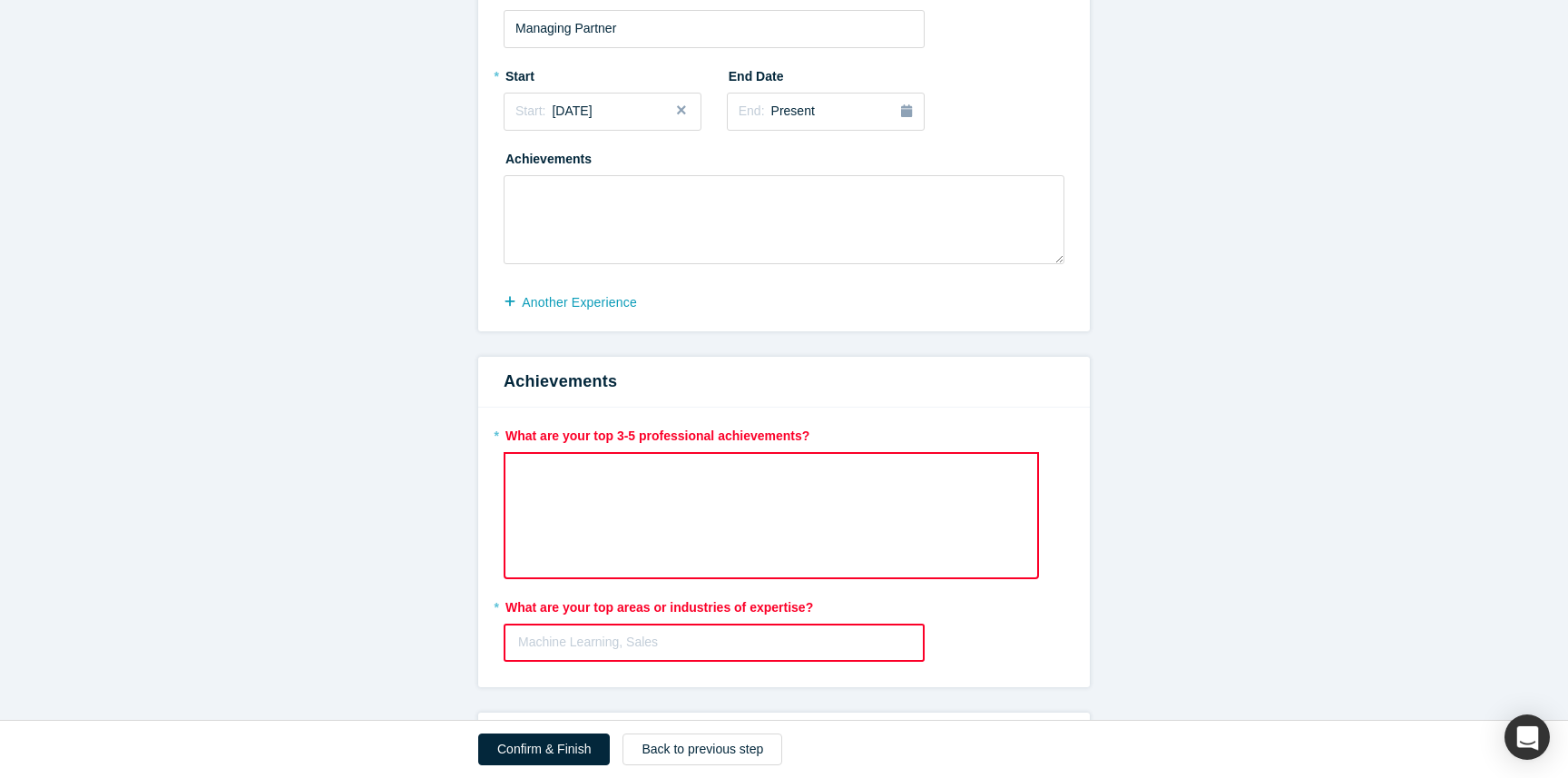
click at [734, 505] on div "rdw-wrapper" at bounding box center [770, 515] width 535 height 127
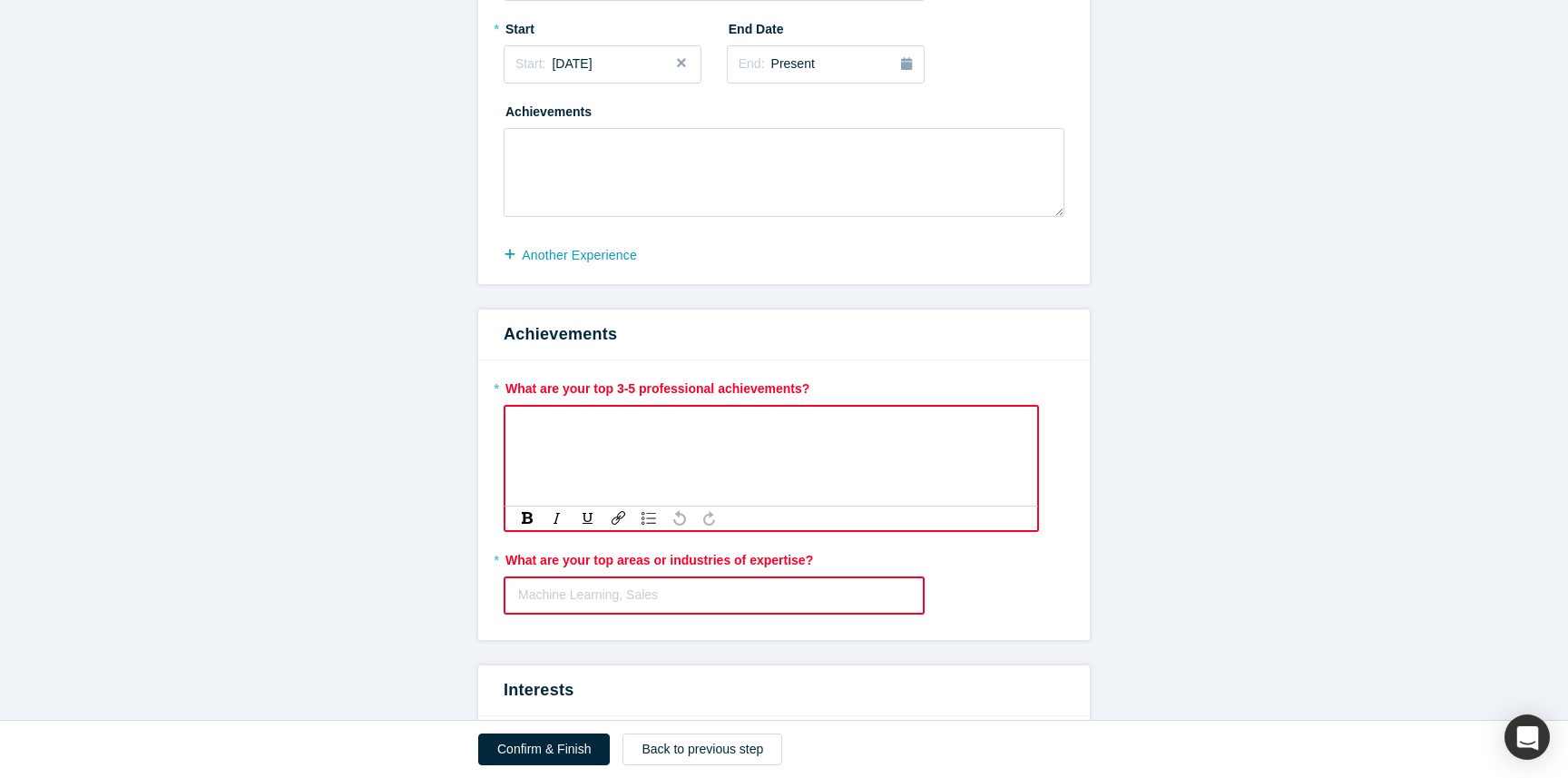
scroll to position [582, 0]
click at [703, 594] on div at bounding box center [714, 593] width 392 height 23
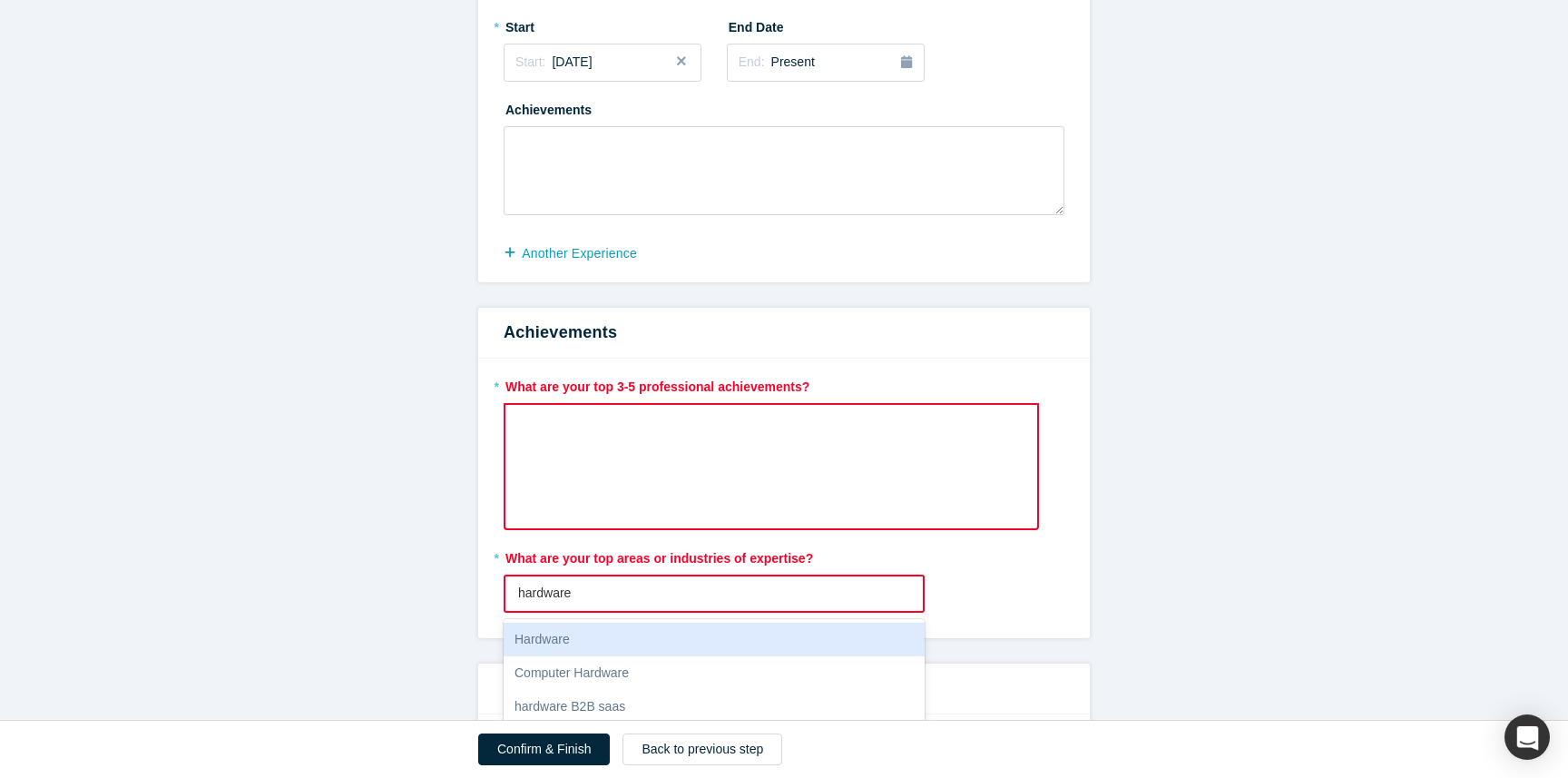
type input "hardware"
click at [1079, 555] on div "* What are your top 3-5 professional achievements? * What are your top areas or…" at bounding box center [784, 498] width 612 height 280
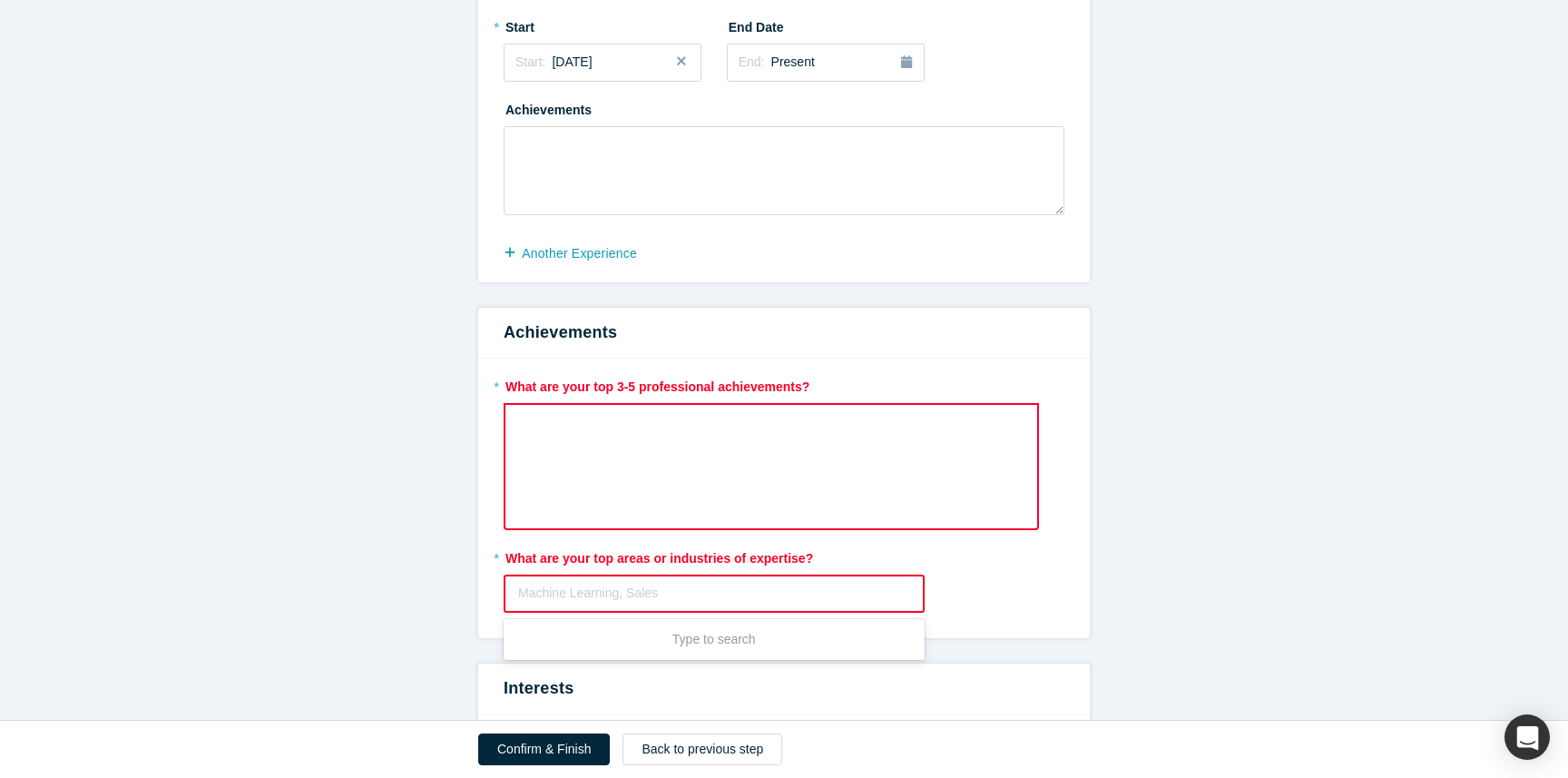
click at [671, 607] on div "Machine Learning, Sales" at bounding box center [714, 593] width 418 height 30
type input "hardware"
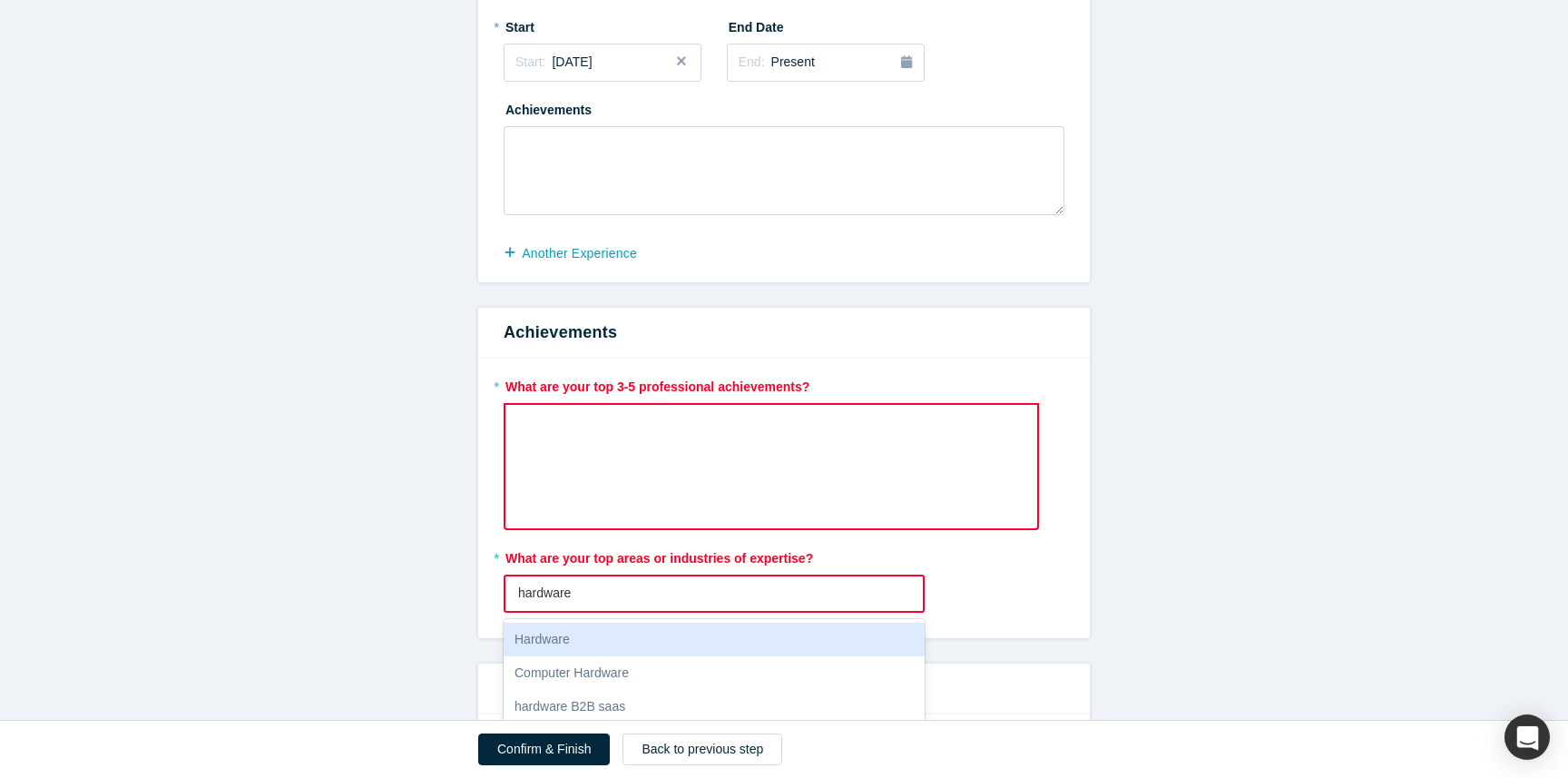
click at [660, 651] on div "Hardware" at bounding box center [714, 639] width 421 height 34
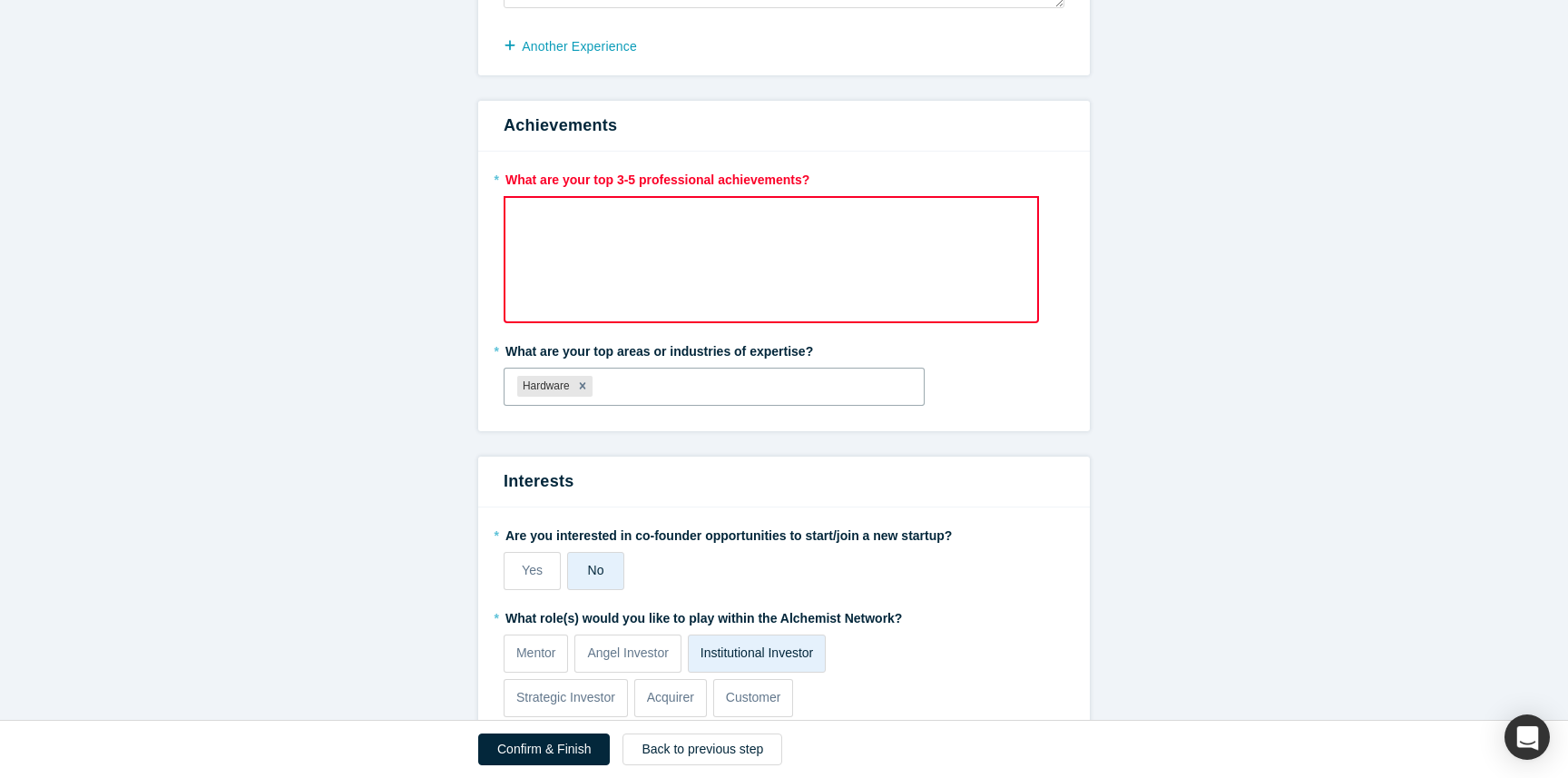
scroll to position [765, 0]
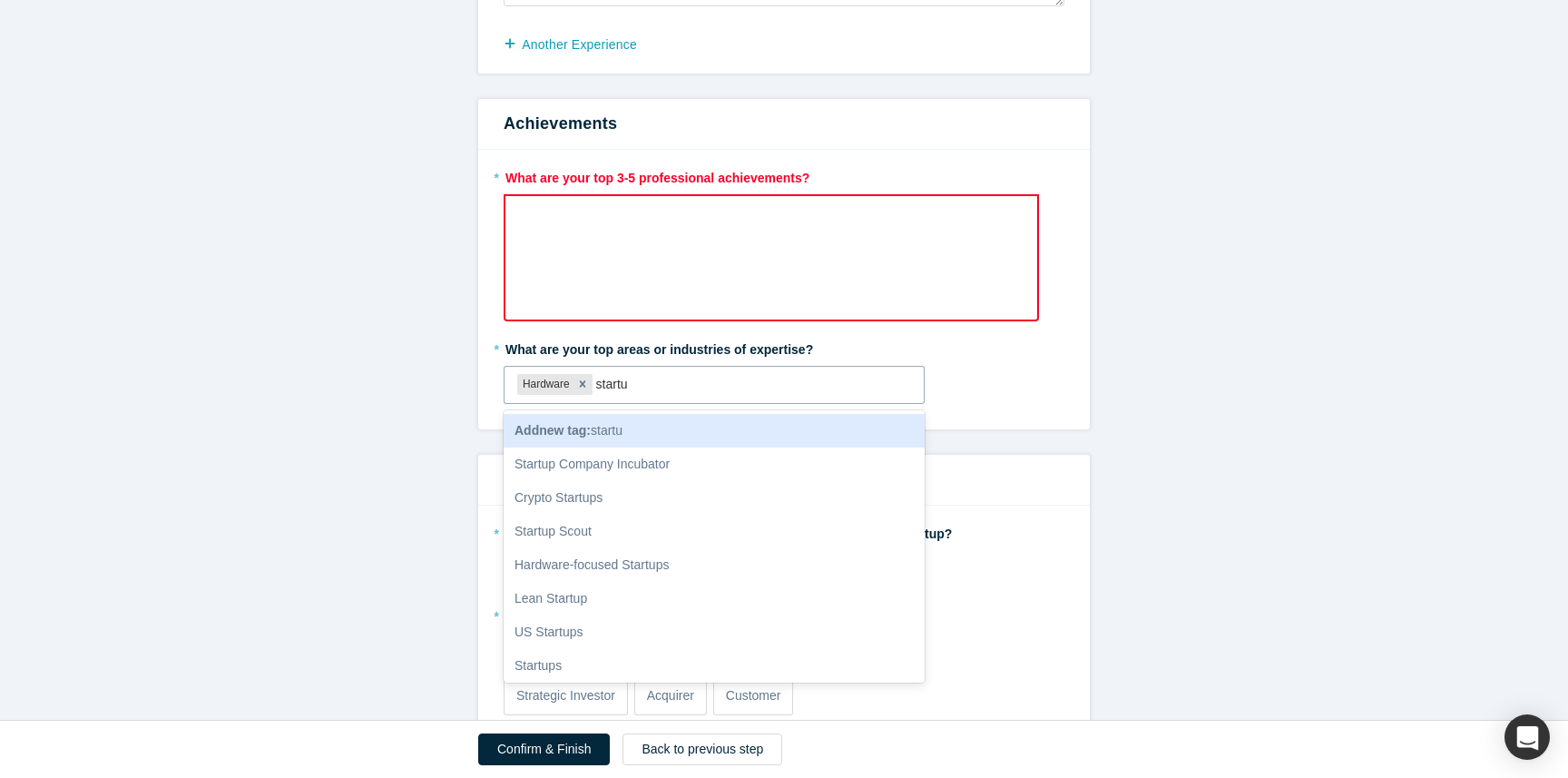
type input "startup"
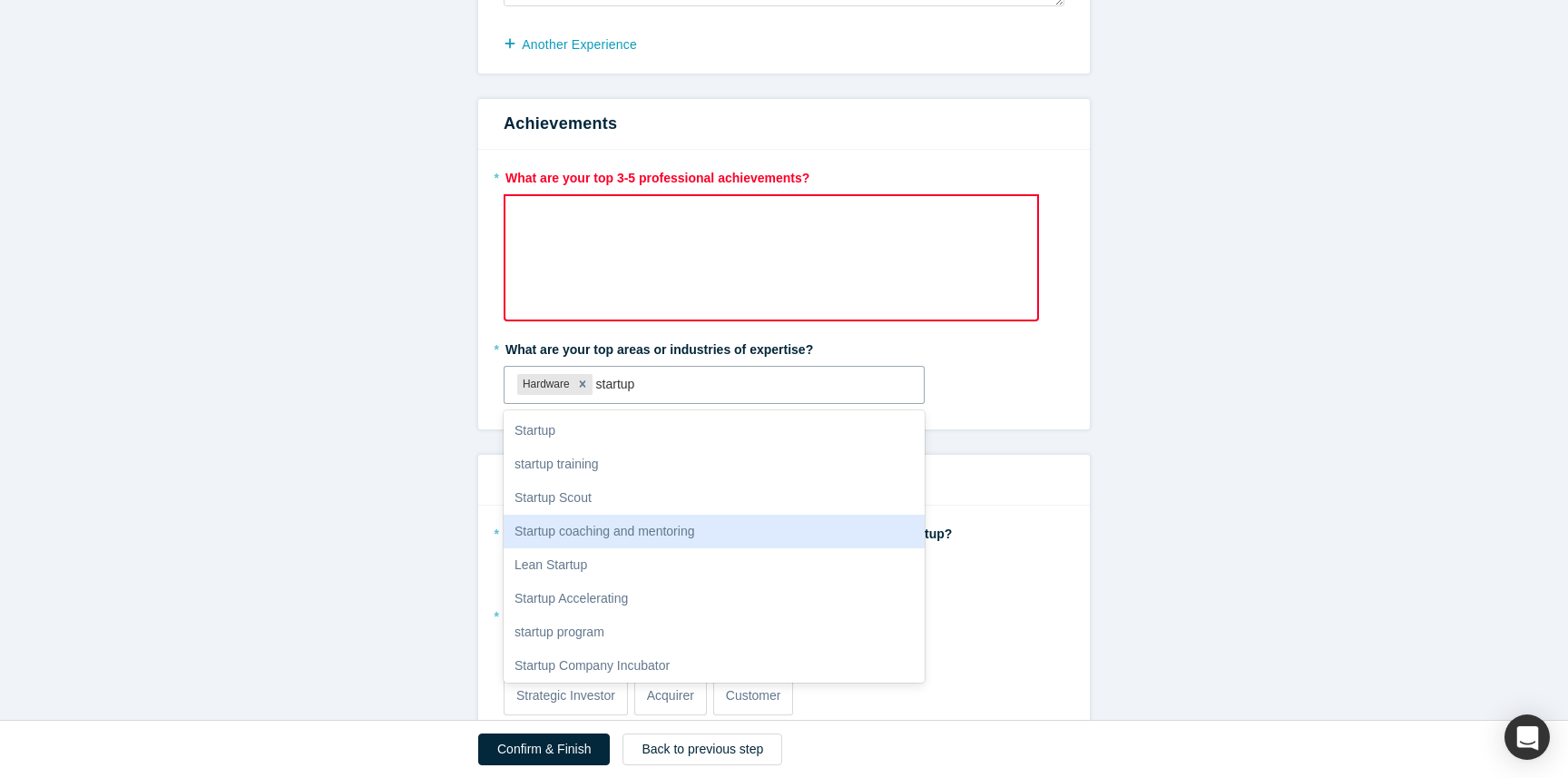
click at [735, 516] on div "Startup coaching and mentoring" at bounding box center [714, 531] width 421 height 34
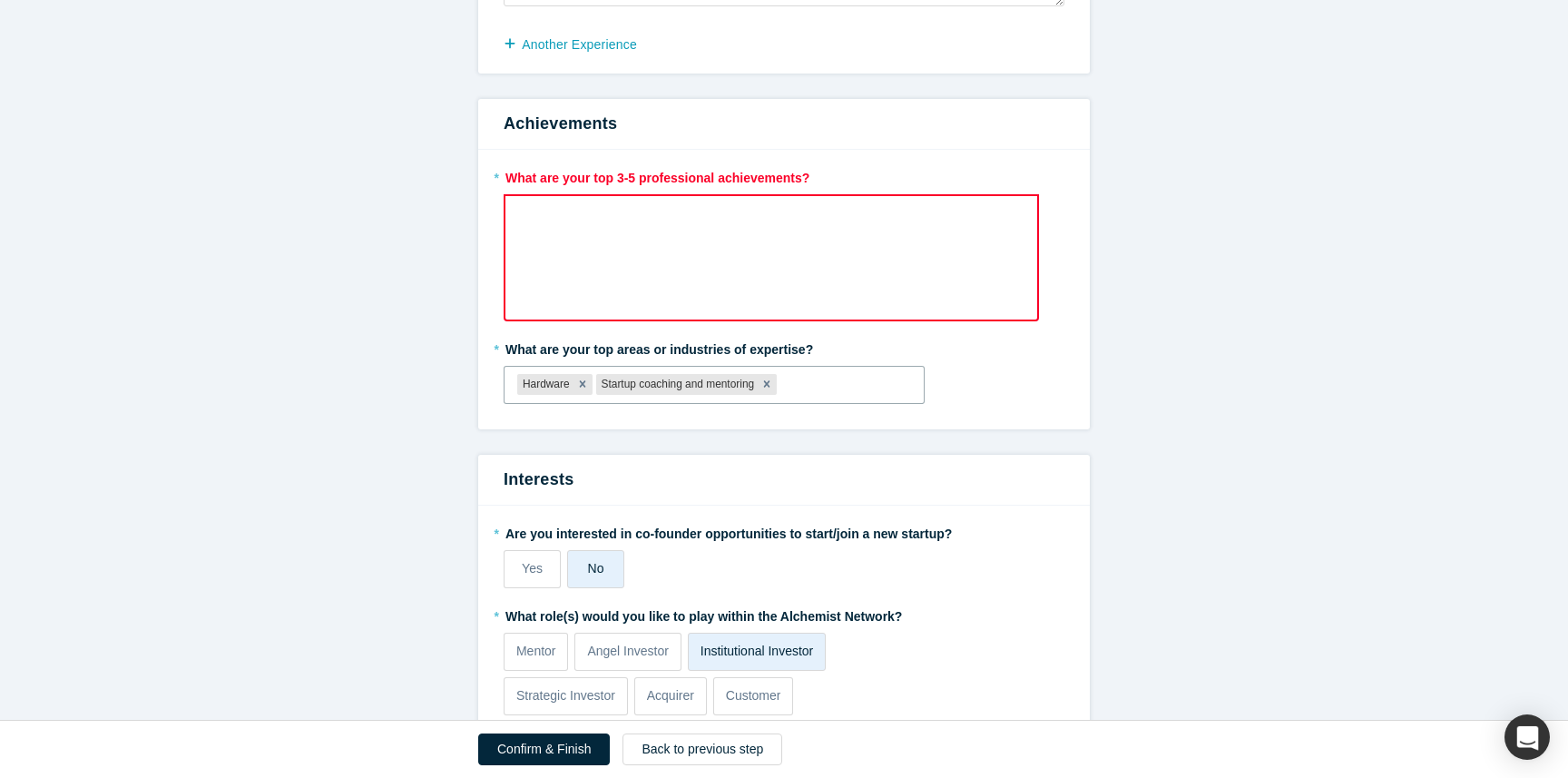
click at [612, 253] on div "rdw-wrapper" at bounding box center [770, 257] width 535 height 127
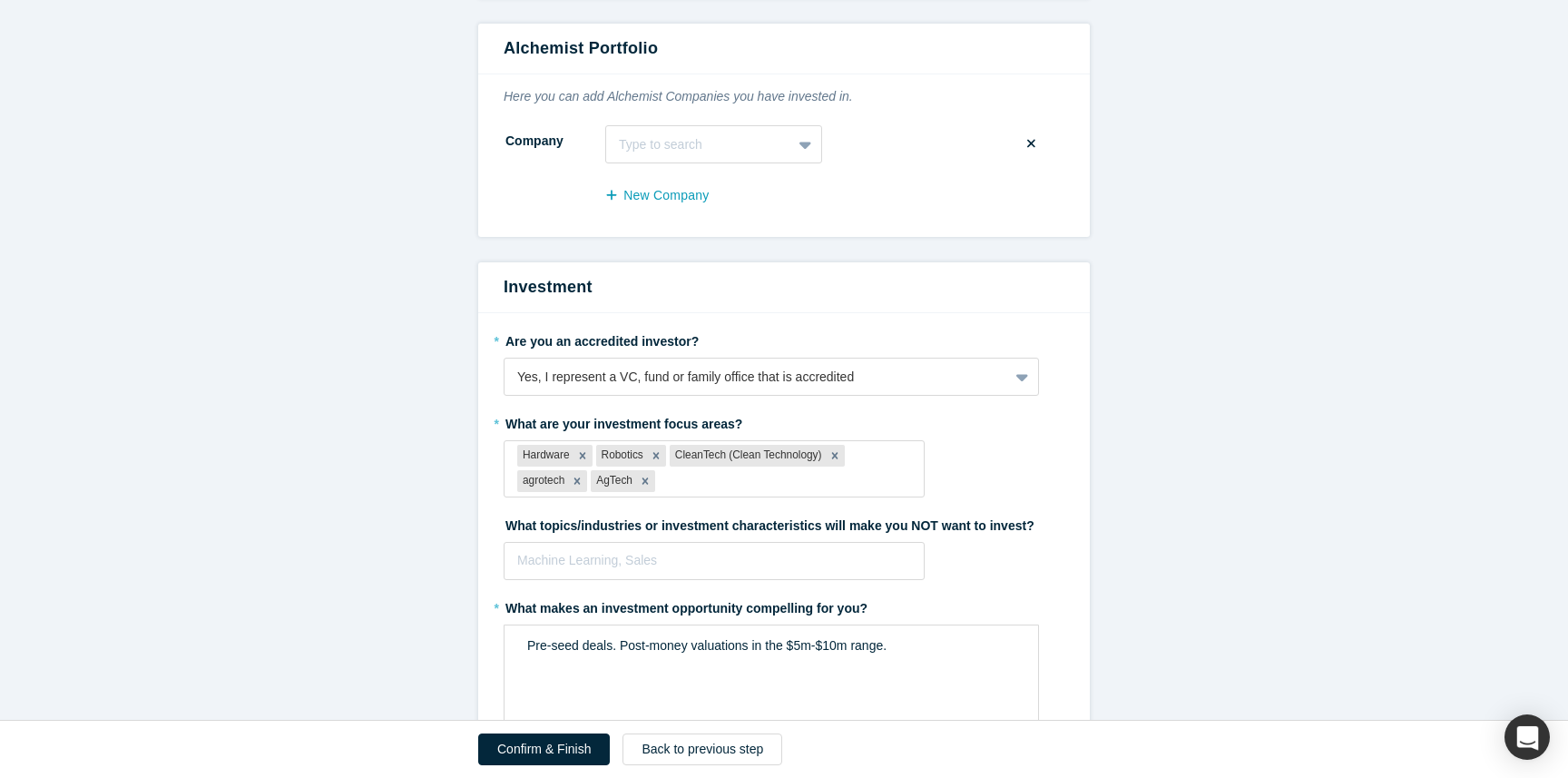
scroll to position [1871, 0]
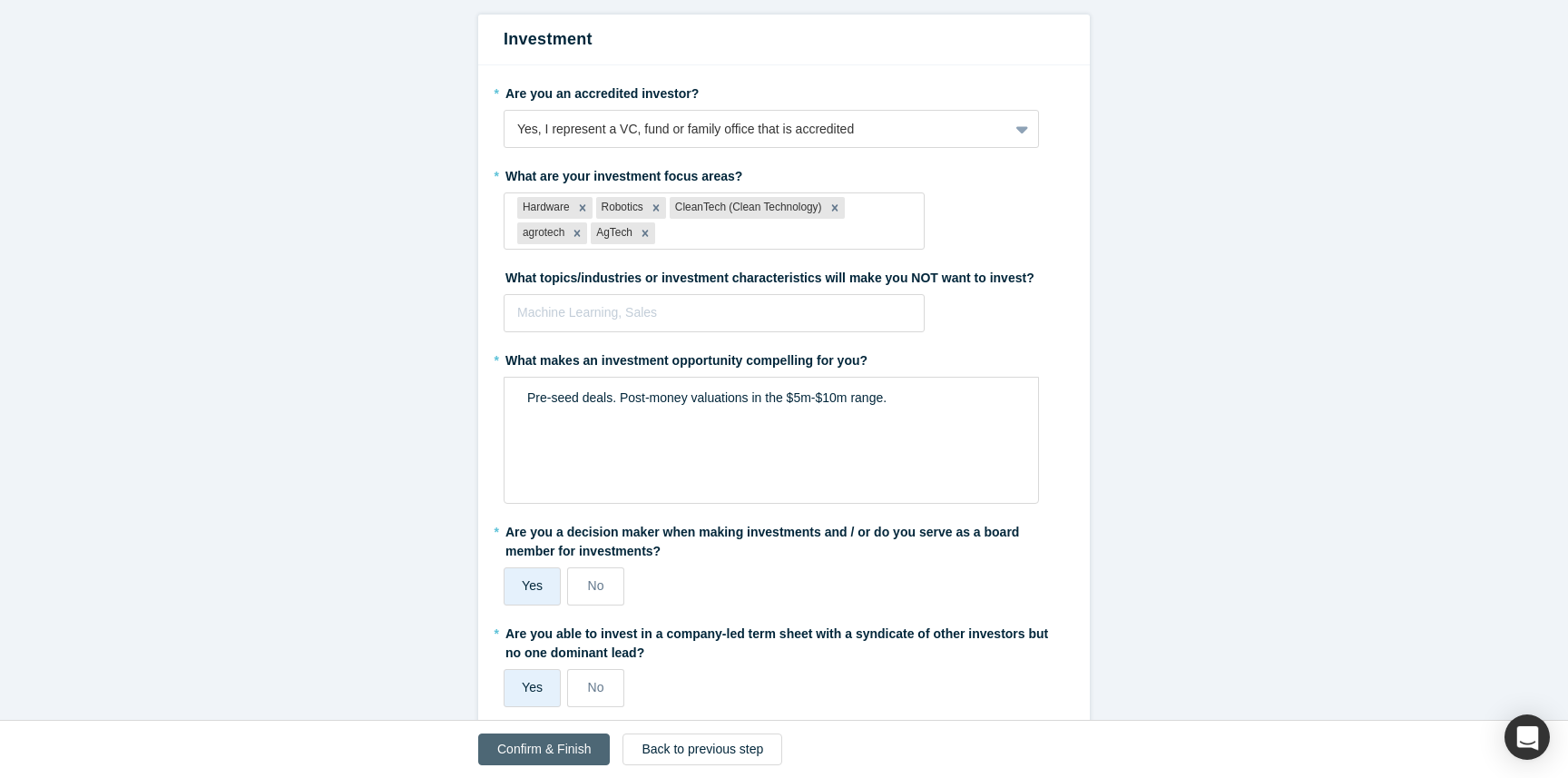
click at [563, 741] on button "Confirm & Finish" at bounding box center [544, 749] width 131 height 32
